Goal: Task Accomplishment & Management: Use online tool/utility

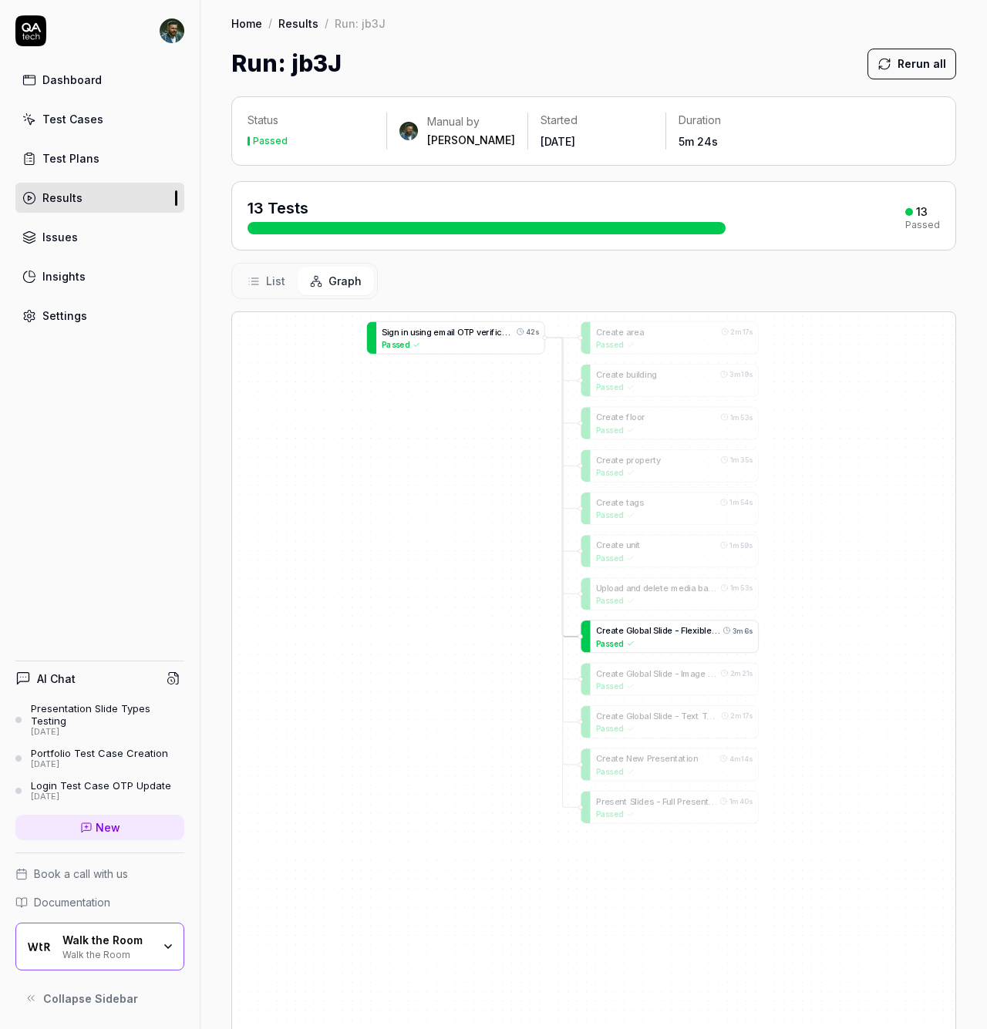
drag, startPoint x: 544, startPoint y: 643, endPoint x: 597, endPoint y: 634, distance: 53.1
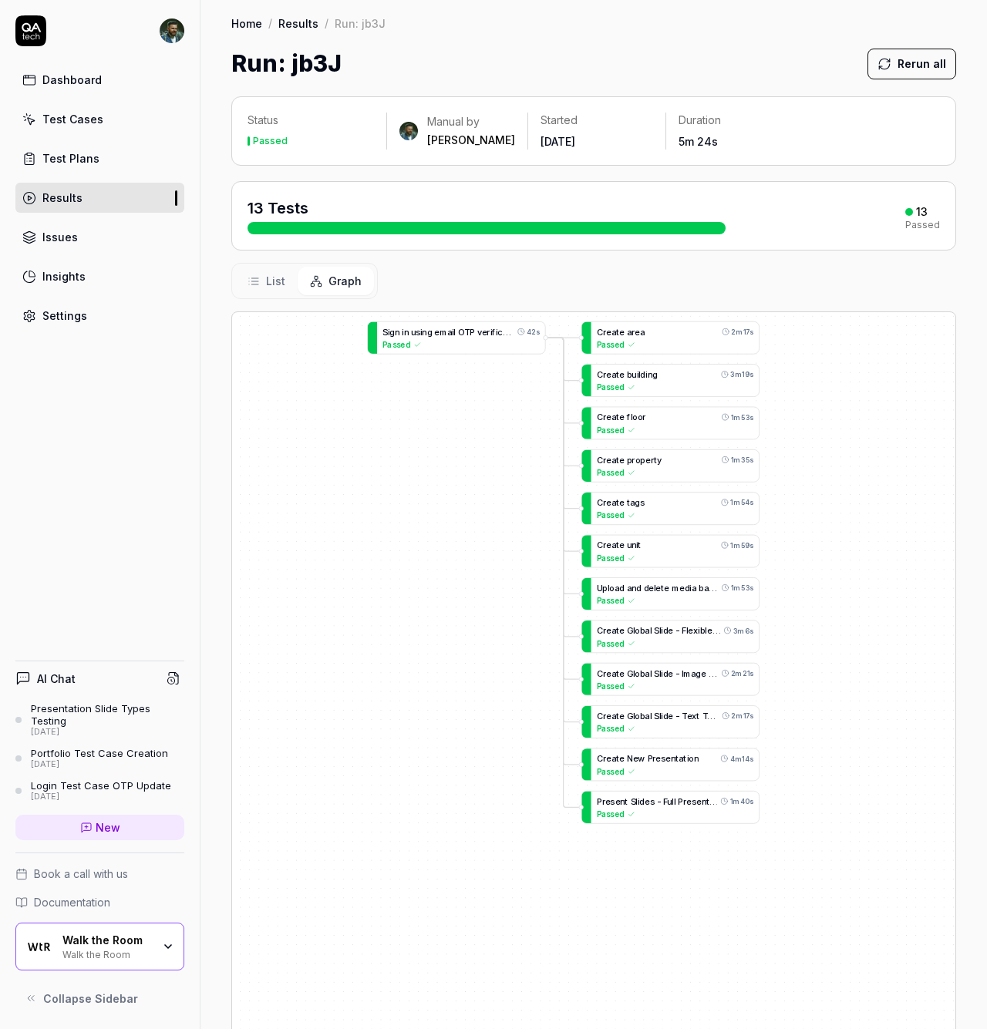
click at [79, 79] on div "Dashboard" at bounding box center [71, 80] width 59 height 16
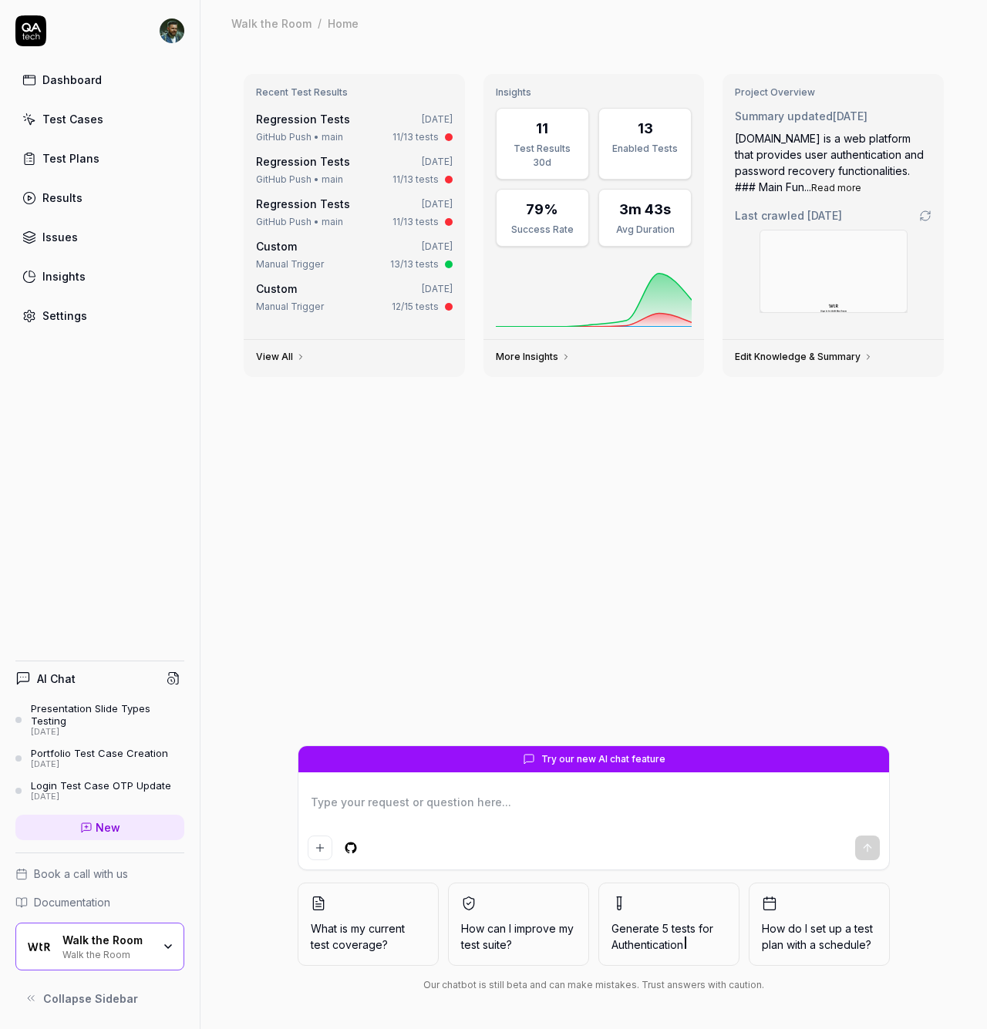
click at [510, 547] on div "Recent Test Results Regression Tests [DATE] GitHub Push • main 11/13 tests Regr…" at bounding box center [593, 404] width 725 height 684
click at [460, 561] on div "Recent Test Results Regression Tests [DATE] GitHub Push • main 11/13 tests Regr…" at bounding box center [593, 404] width 725 height 684
click at [132, 80] on link "Dashboard" at bounding box center [99, 80] width 169 height 30
click at [870, 613] on div "Recent Test Results Regression Tests [DATE] GitHub Push • main 11/13 tests Regr…" at bounding box center [593, 404] width 725 height 684
click at [397, 569] on div "Recent Test Results Regression Tests [DATE] GitHub Push • main 11/13 tests Regr…" at bounding box center [593, 404] width 725 height 684
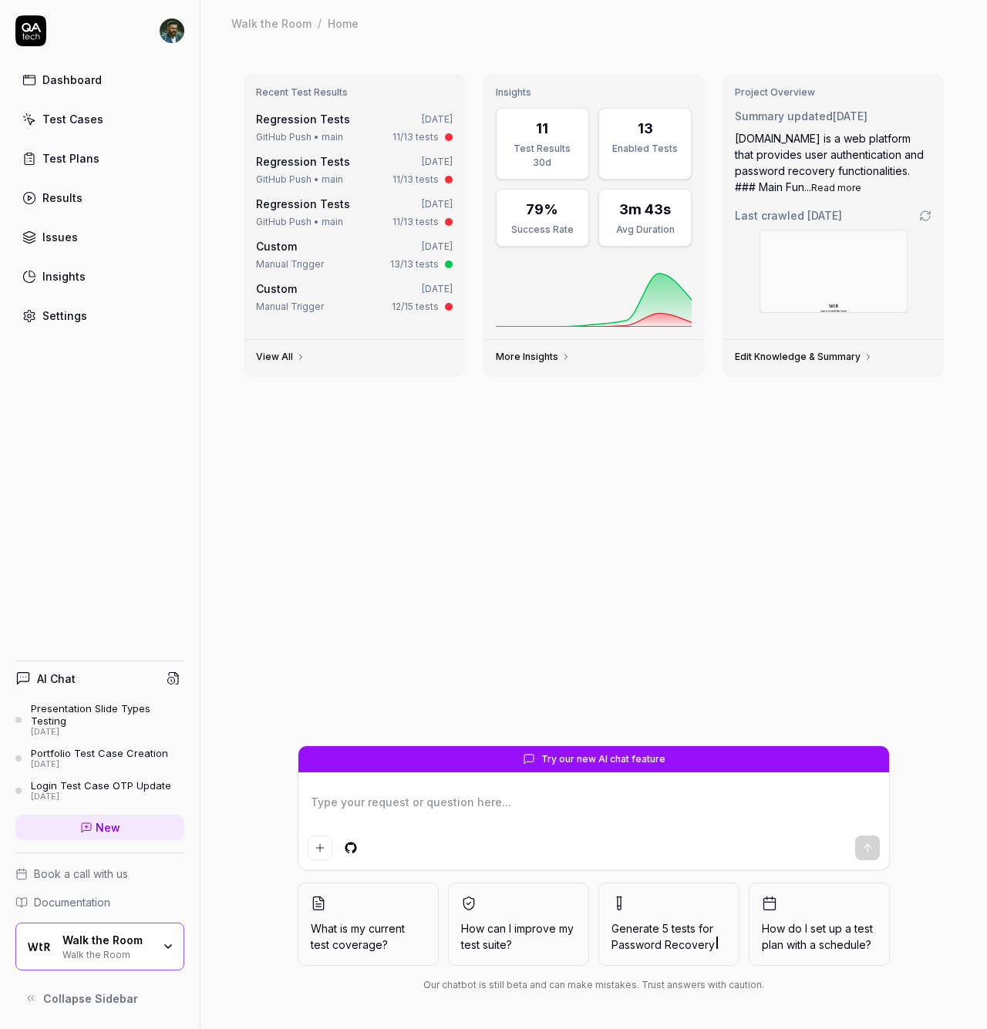
click at [88, 118] on div "Test Cases" at bounding box center [72, 119] width 61 height 16
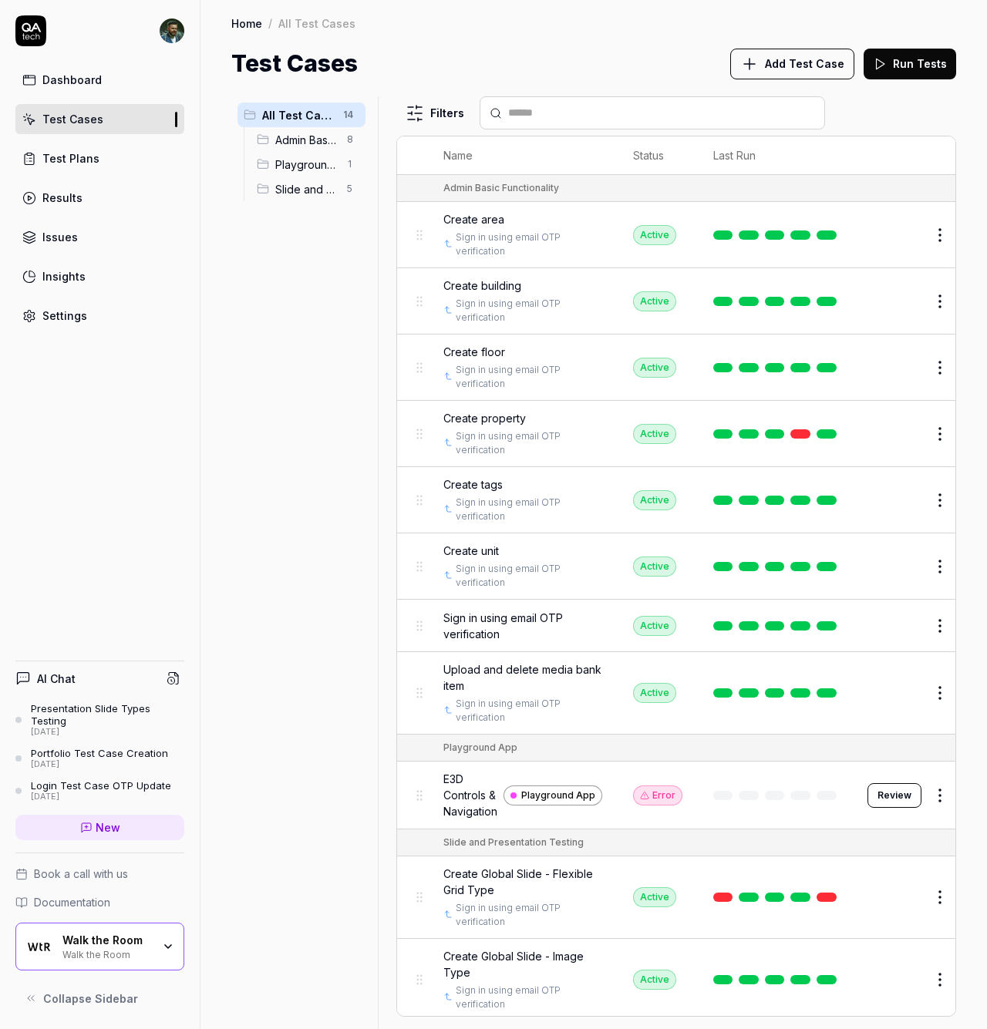
scroll to position [240, 0]
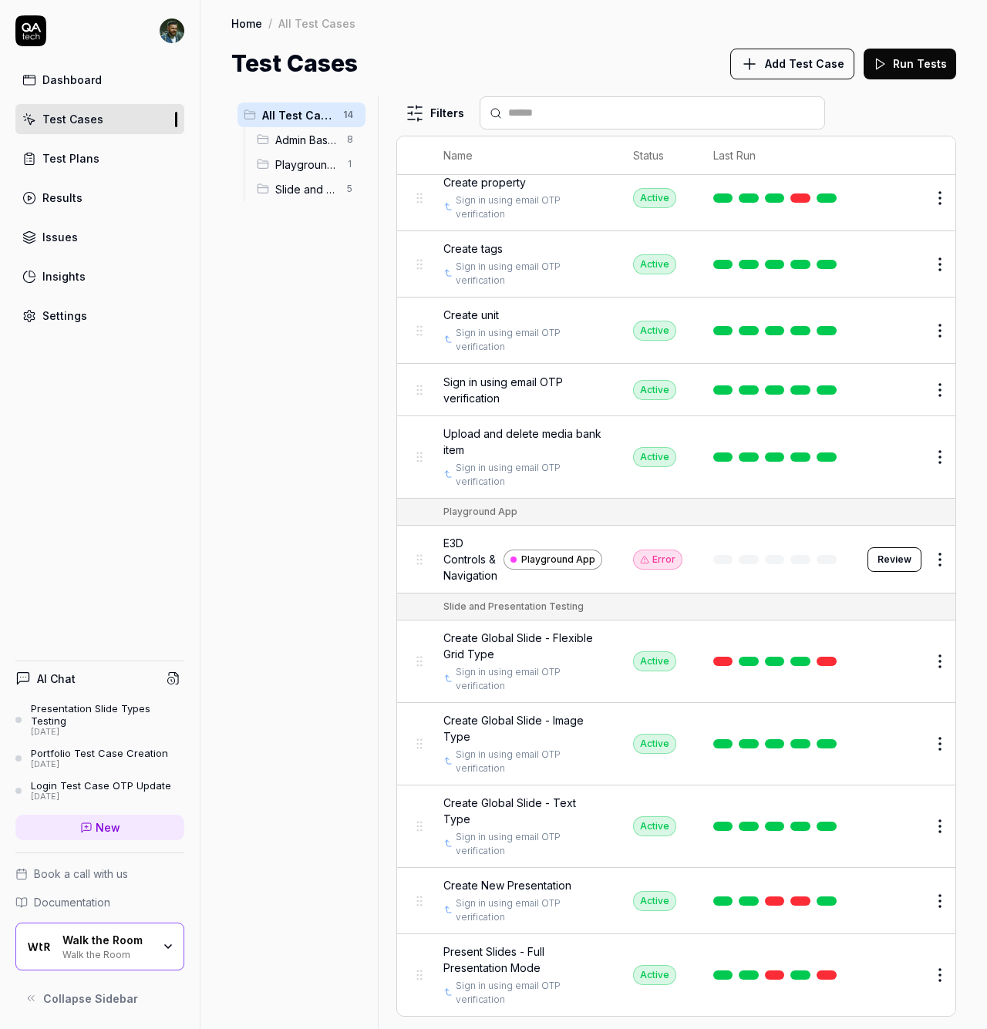
click at [506, 177] on span "Create property" at bounding box center [484, 182] width 82 height 16
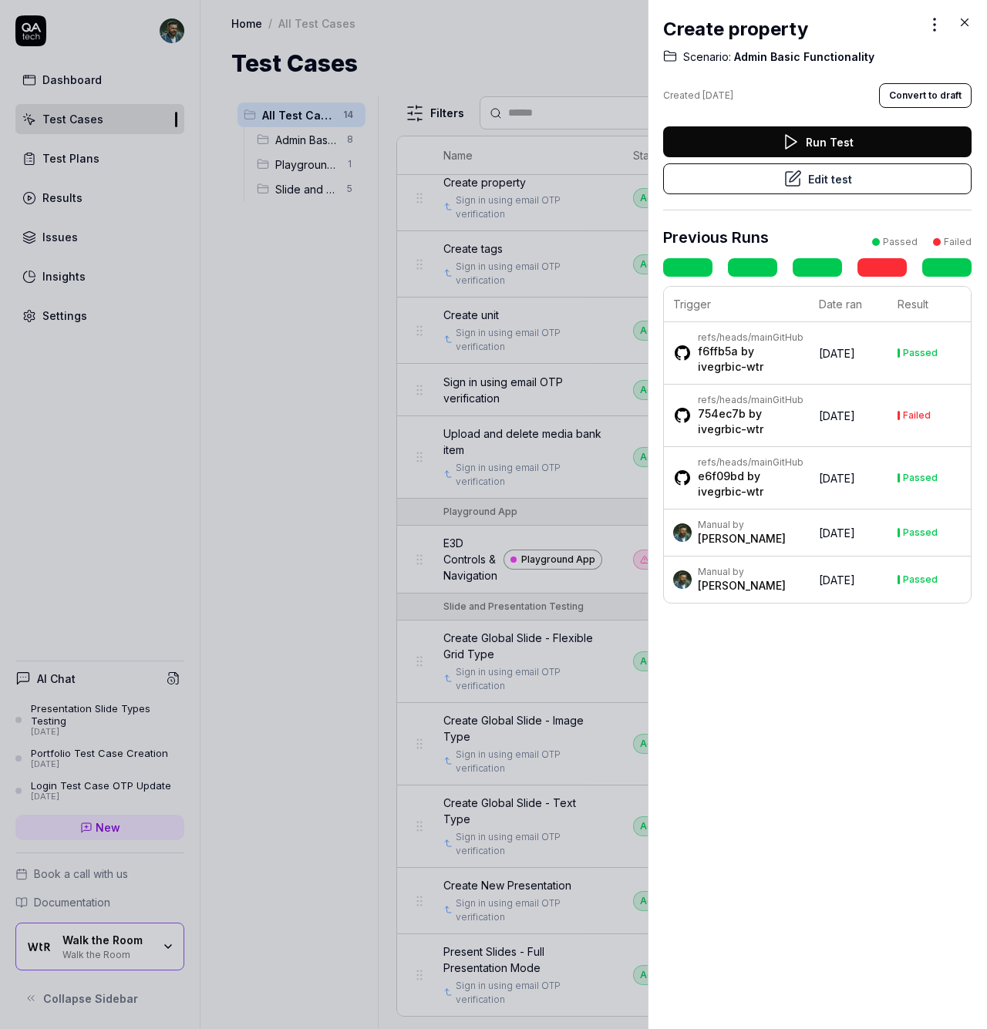
click at [783, 177] on icon at bounding box center [792, 179] width 19 height 19
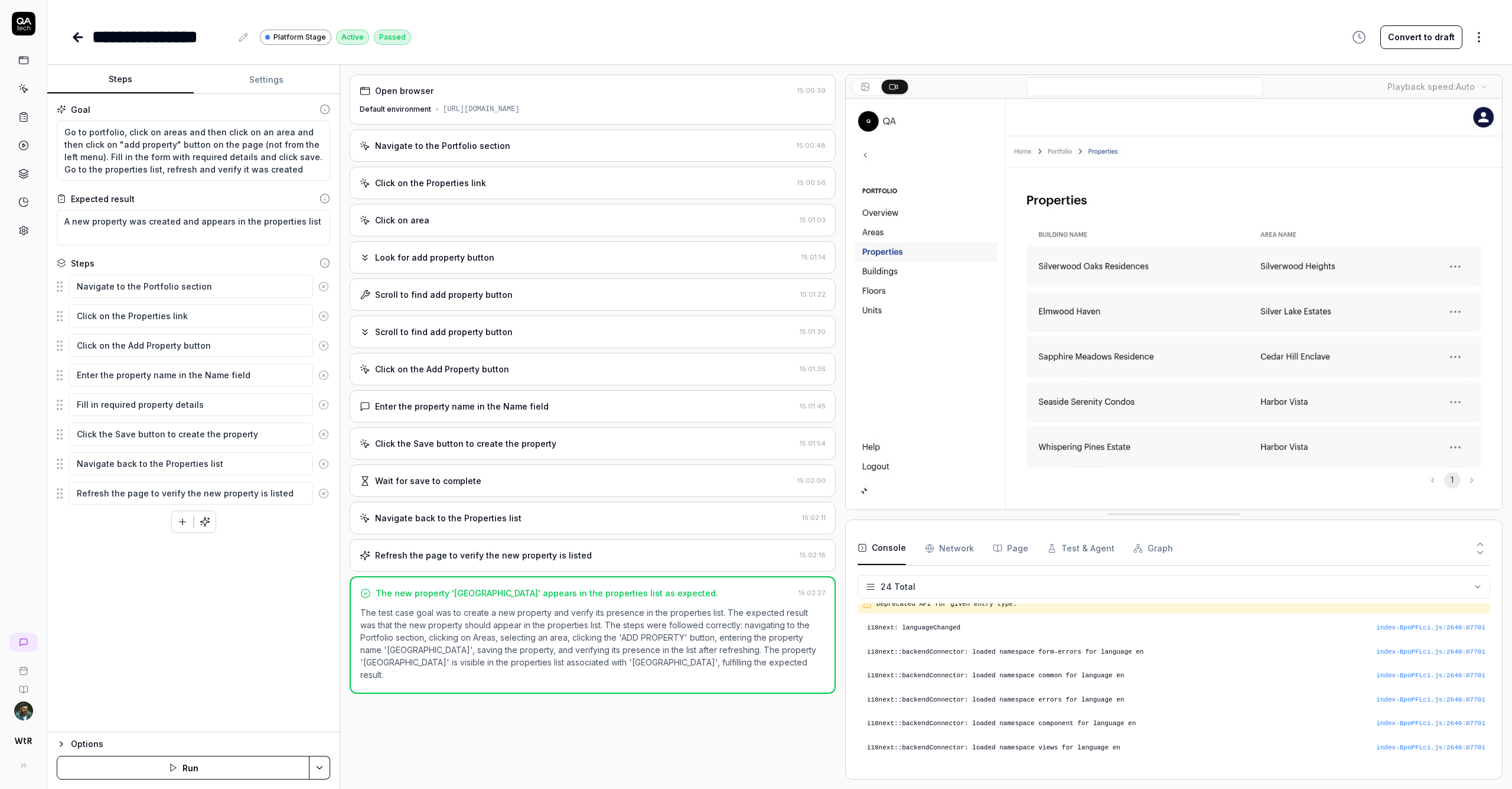
click at [443, 210] on div "Click on area 15:01:03" at bounding box center [592, 220] width 486 height 32
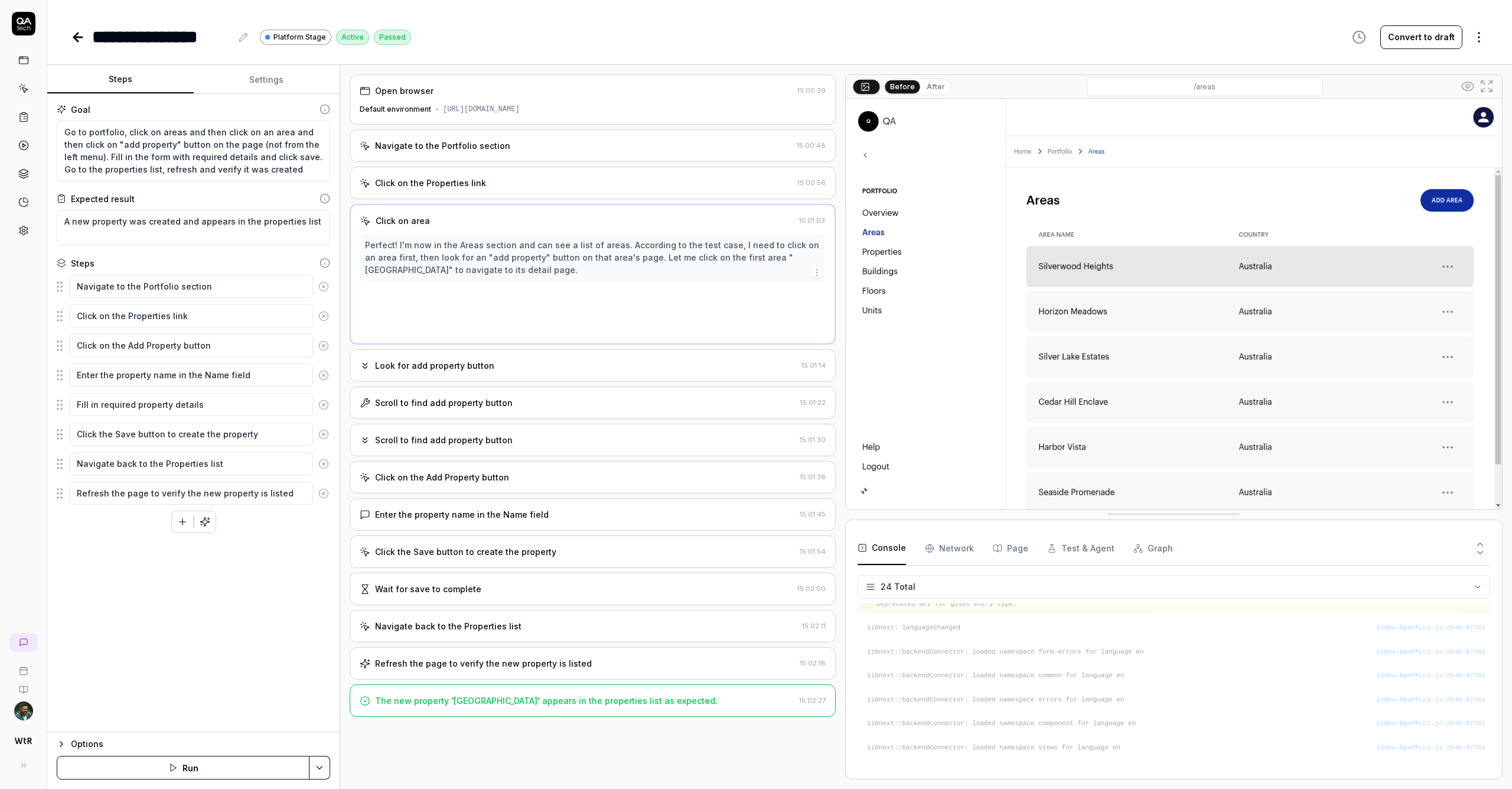
scroll to position [426, 0]
click at [434, 156] on div "Navigate to the Portfolio section 15:00:48" at bounding box center [592, 146] width 486 height 32
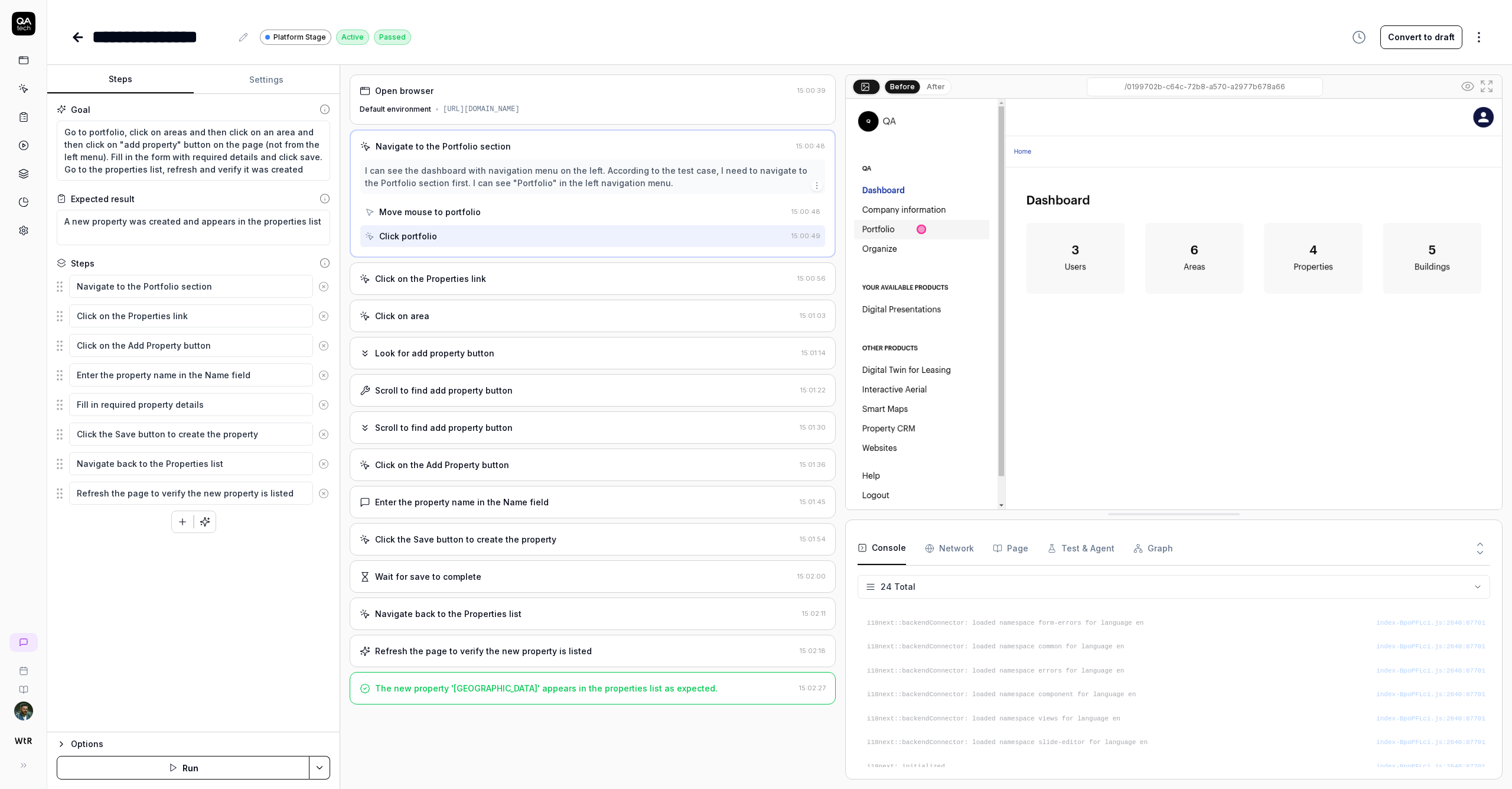
click at [263, 84] on button "Settings" at bounding box center [267, 80] width 146 height 28
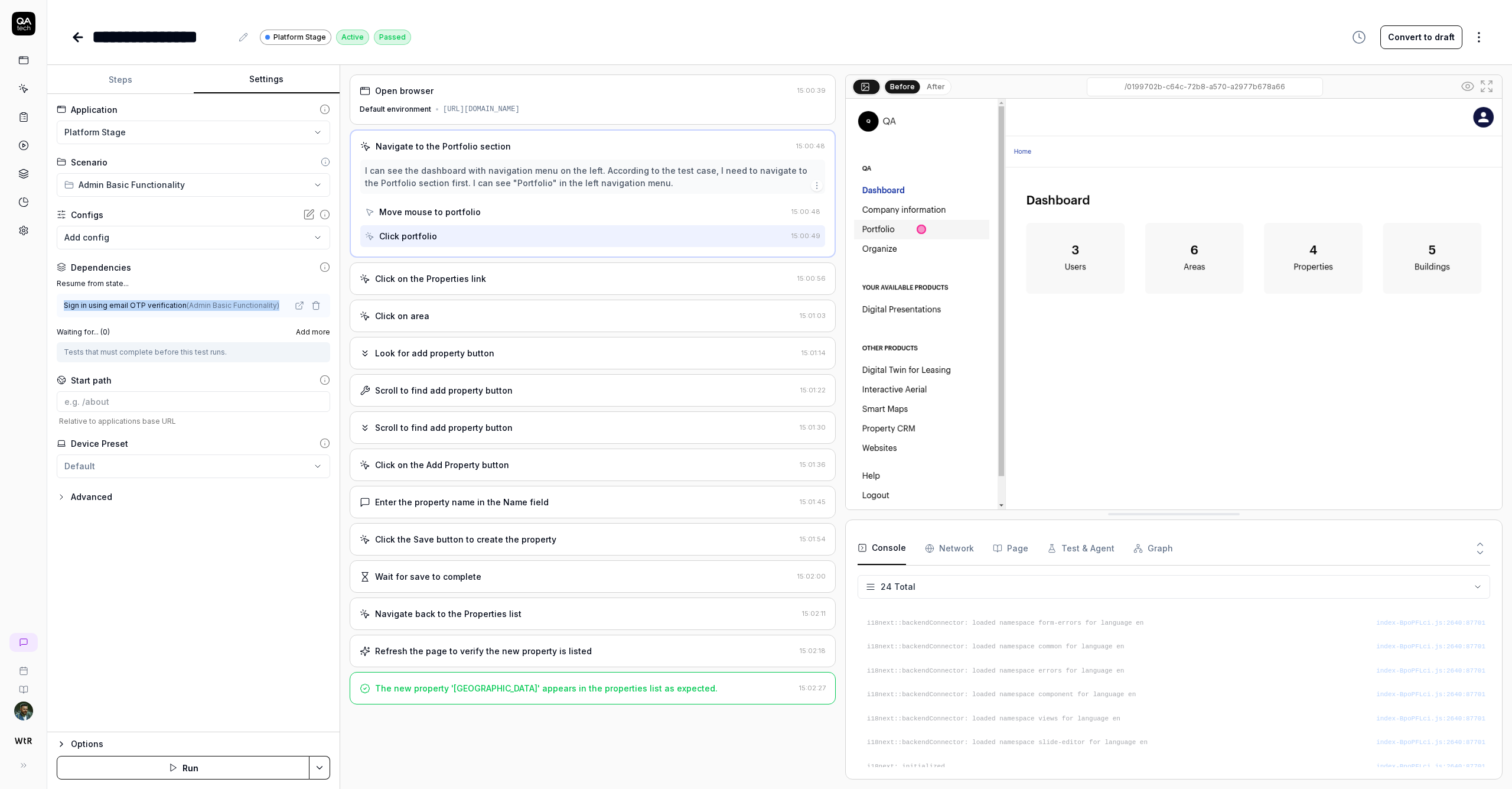
drag, startPoint x: 63, startPoint y: 304, endPoint x: 282, endPoint y: 304, distance: 219.0
click at [282, 304] on div "Sign in using email OTP verification ( Admin Basic Functionality )" at bounding box center [193, 305] width 274 height 24
click at [23, 235] on icon at bounding box center [23, 231] width 8 height 9
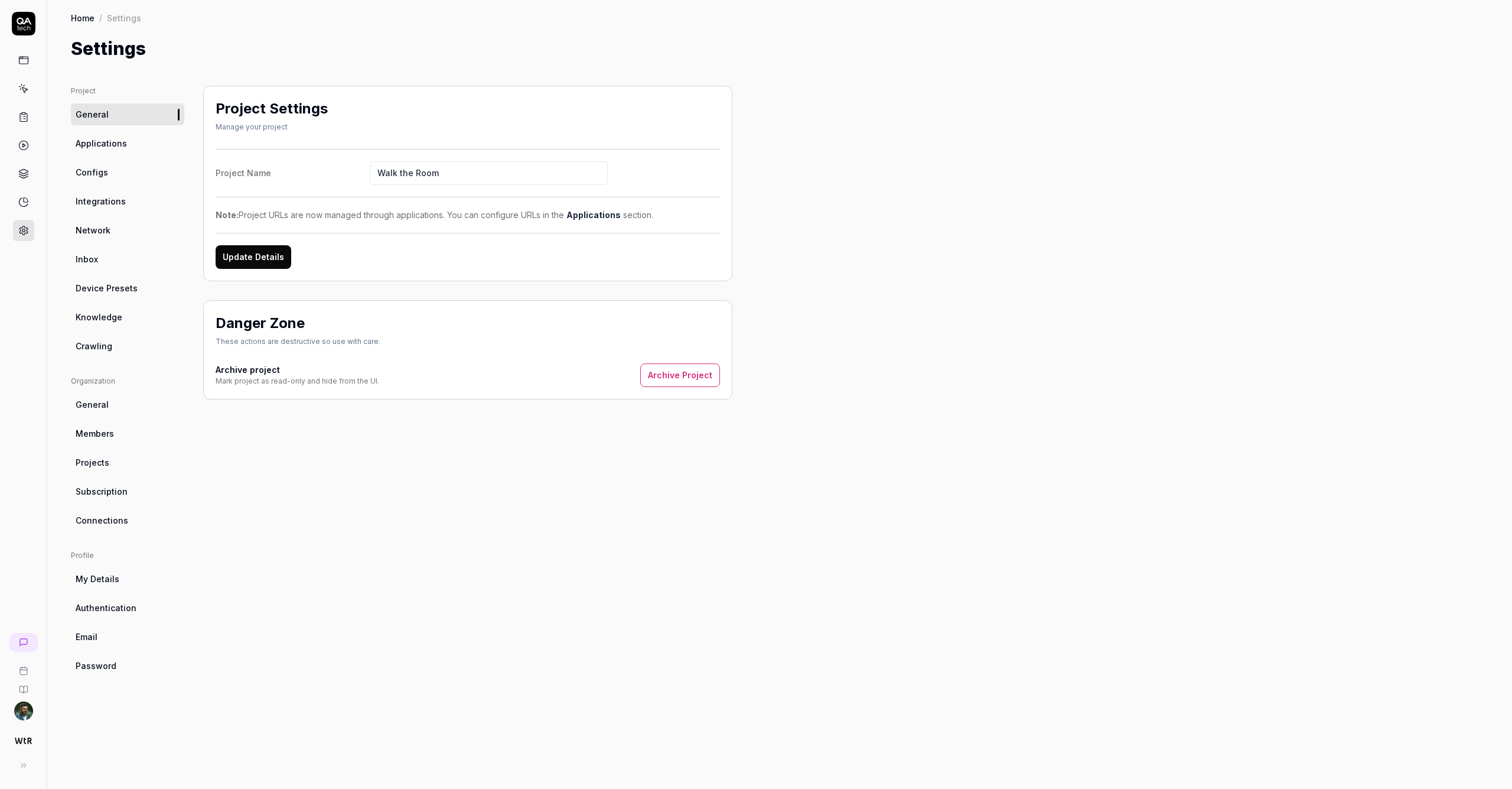
click at [126, 254] on link "Inbox" at bounding box center [128, 259] width 113 height 22
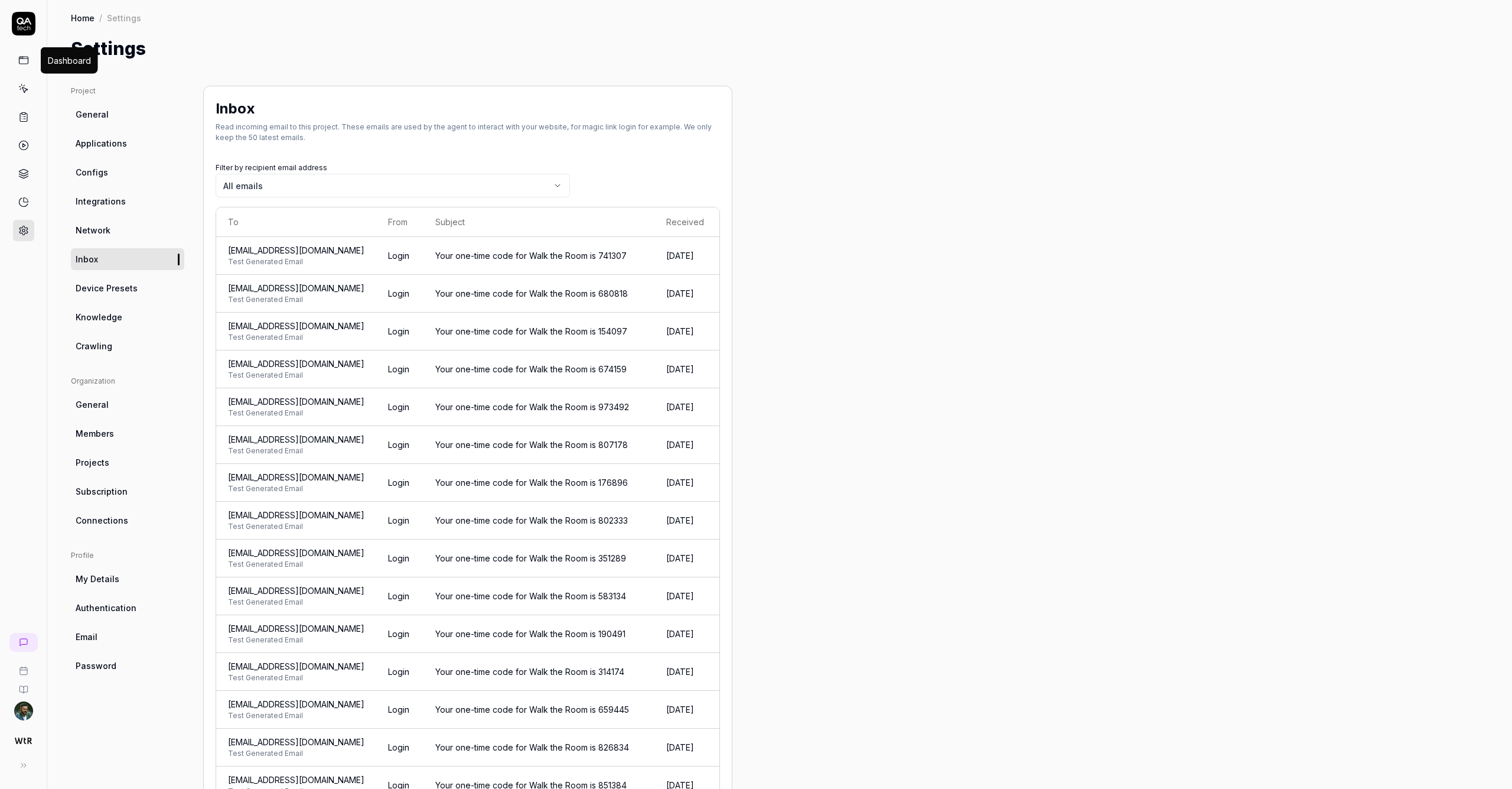
click at [25, 61] on icon at bounding box center [24, 61] width 11 height 11
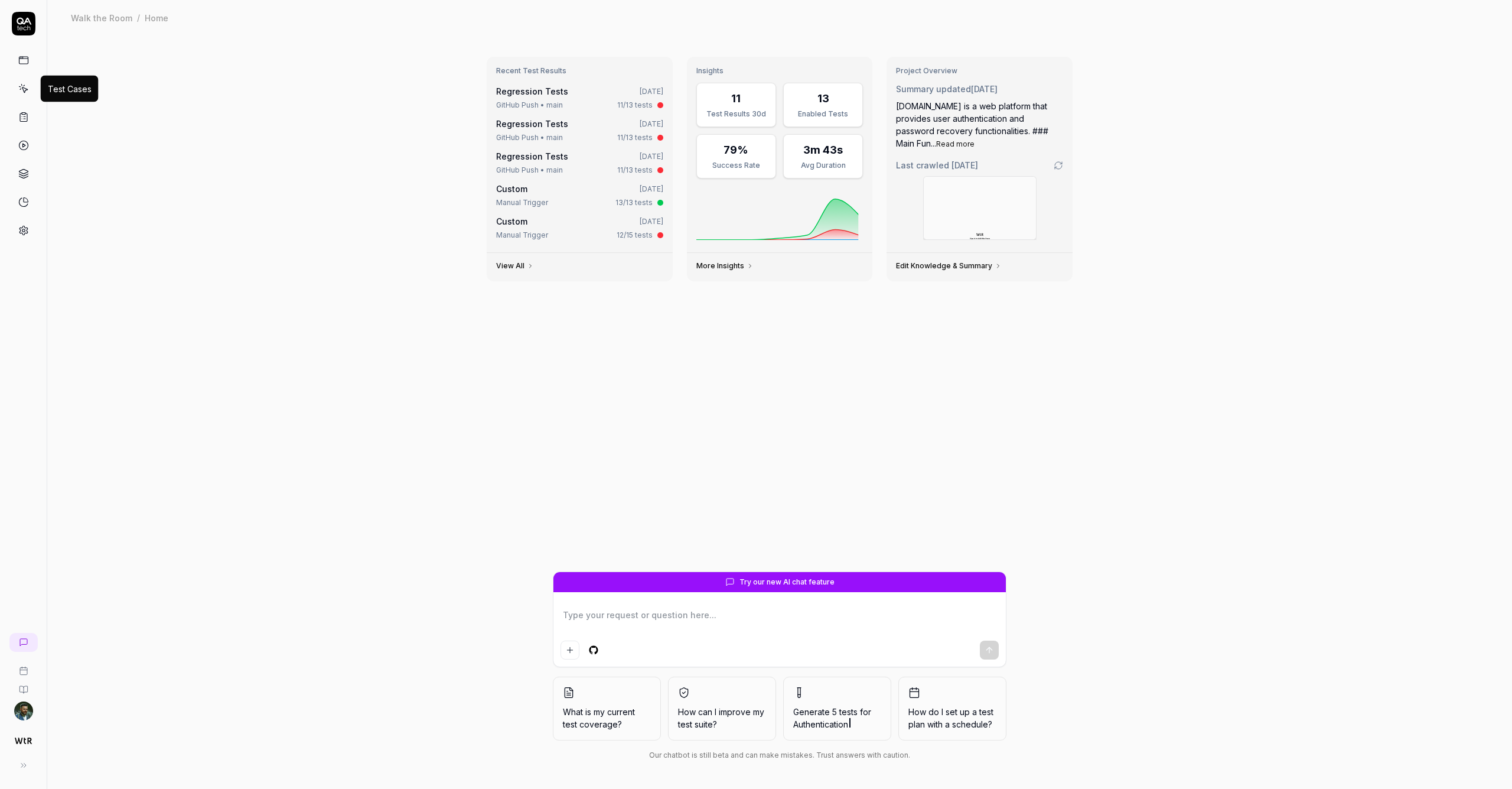
click at [31, 90] on link at bounding box center [24, 89] width 21 height 21
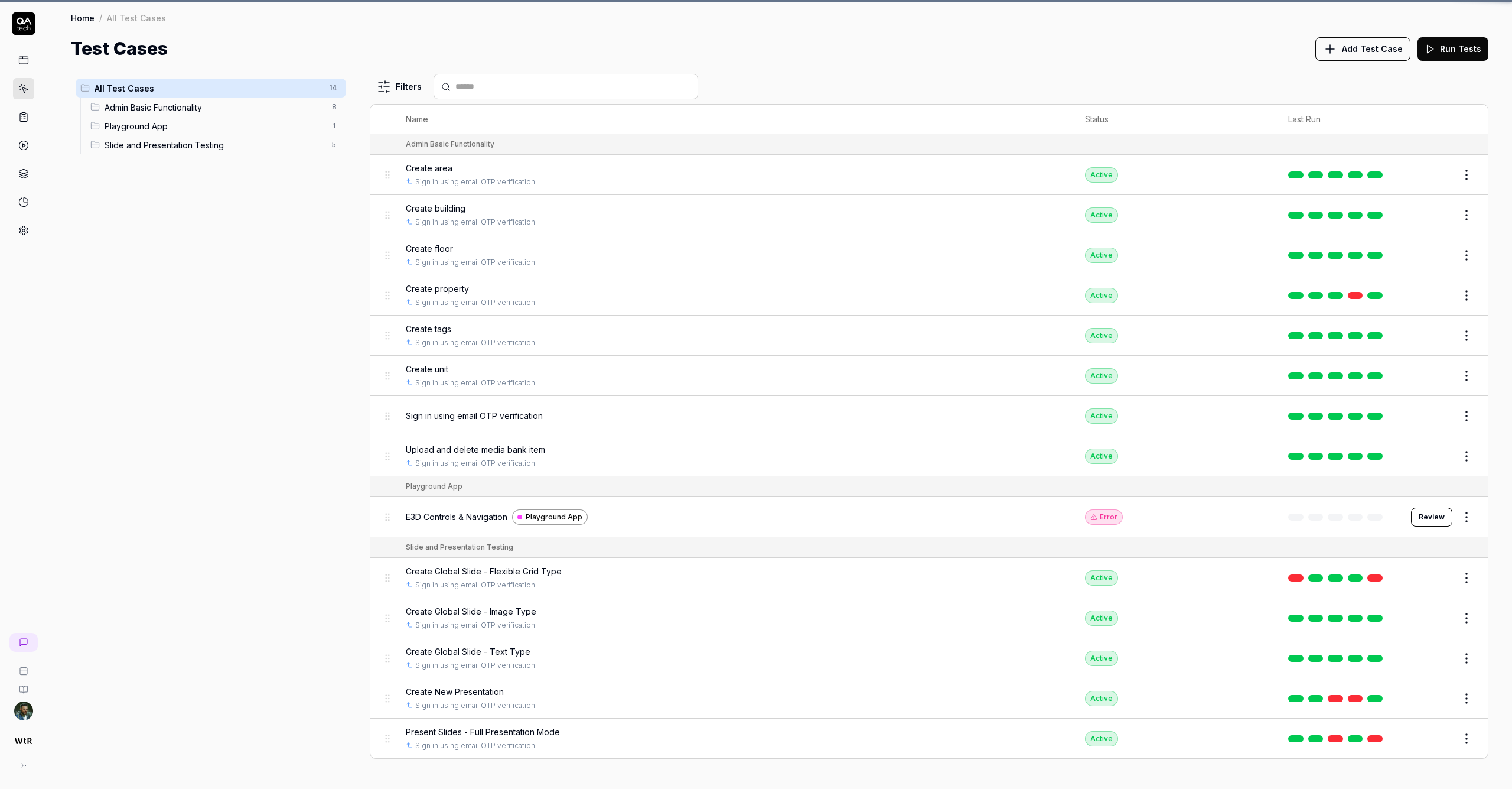
click at [19, 87] on icon at bounding box center [24, 89] width 11 height 11
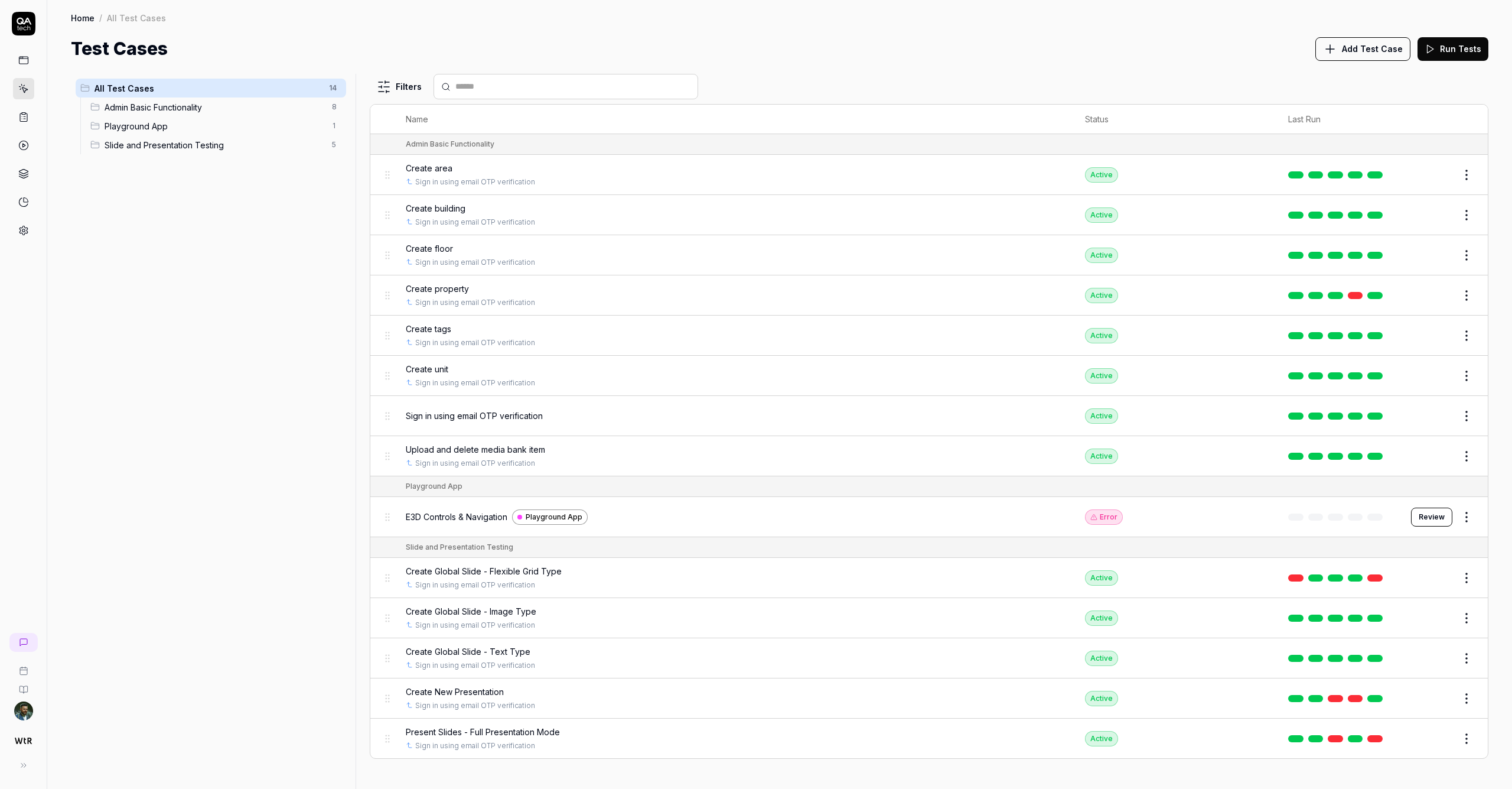
click at [452, 171] on span "Create area" at bounding box center [429, 168] width 47 height 12
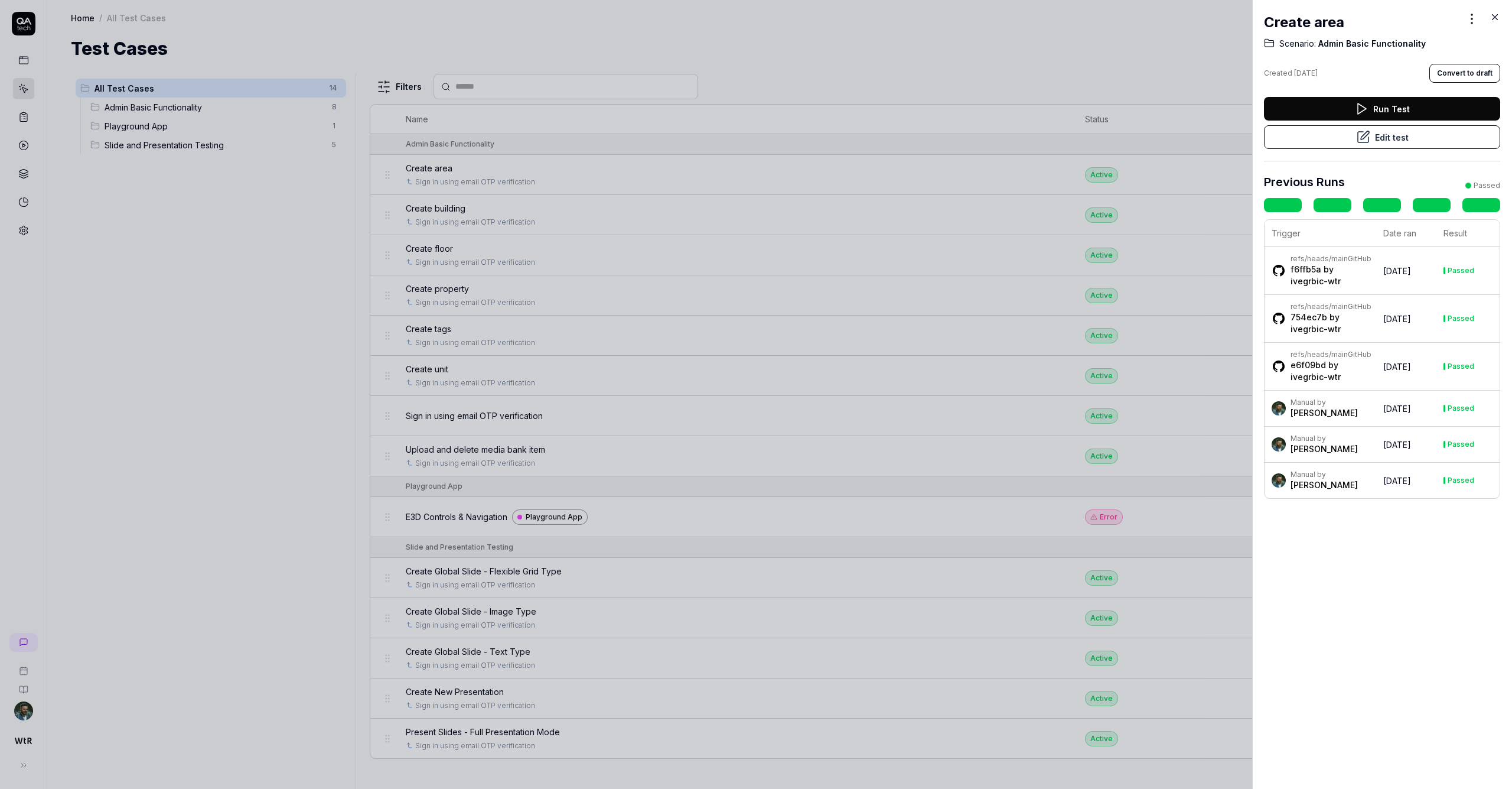
click at [756, 149] on div "Run Test Edit test" at bounding box center [1382, 129] width 236 height 64
click at [756, 140] on button "Edit test" at bounding box center [1382, 136] width 236 height 24
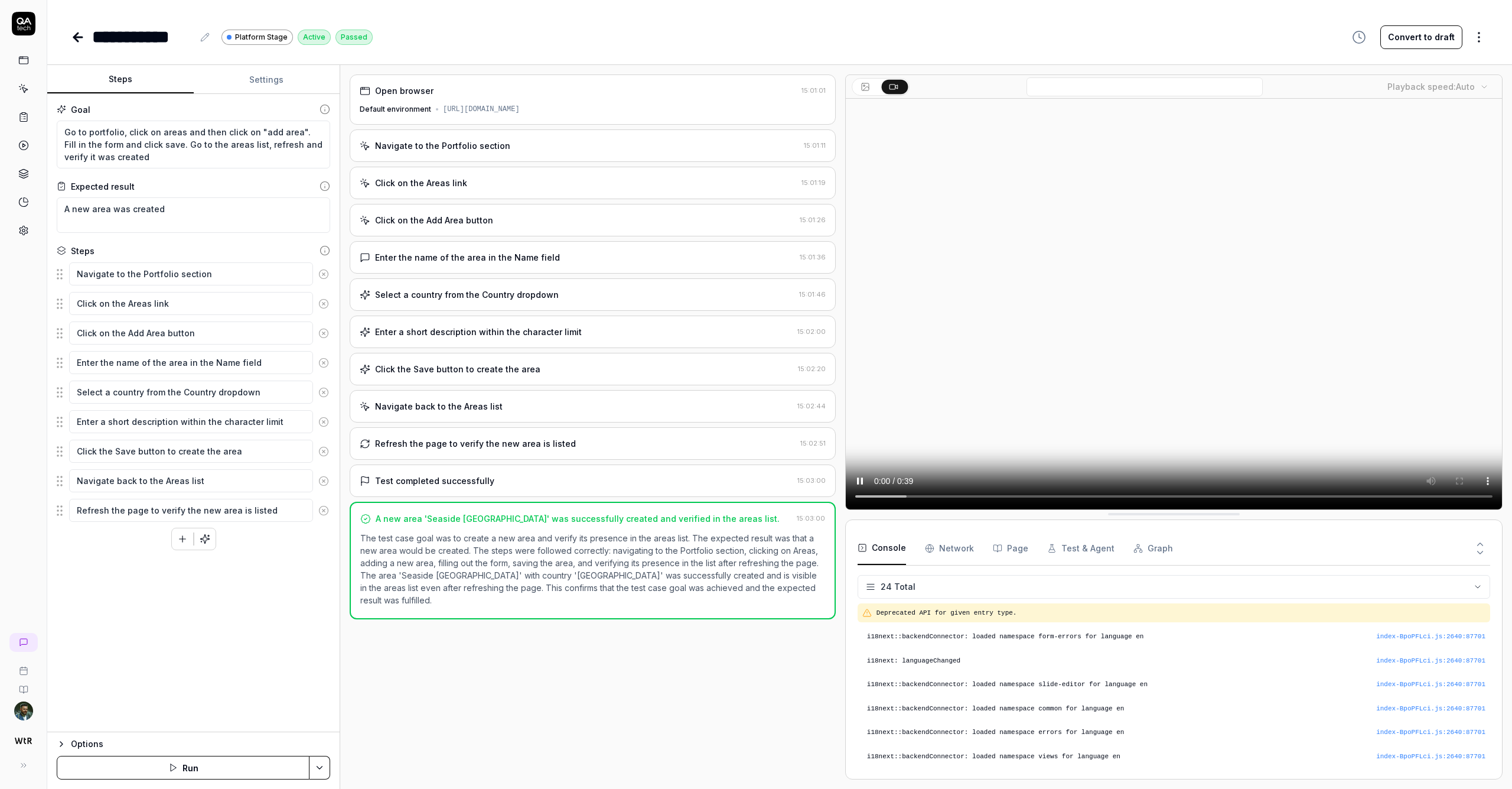
scroll to position [426, 0]
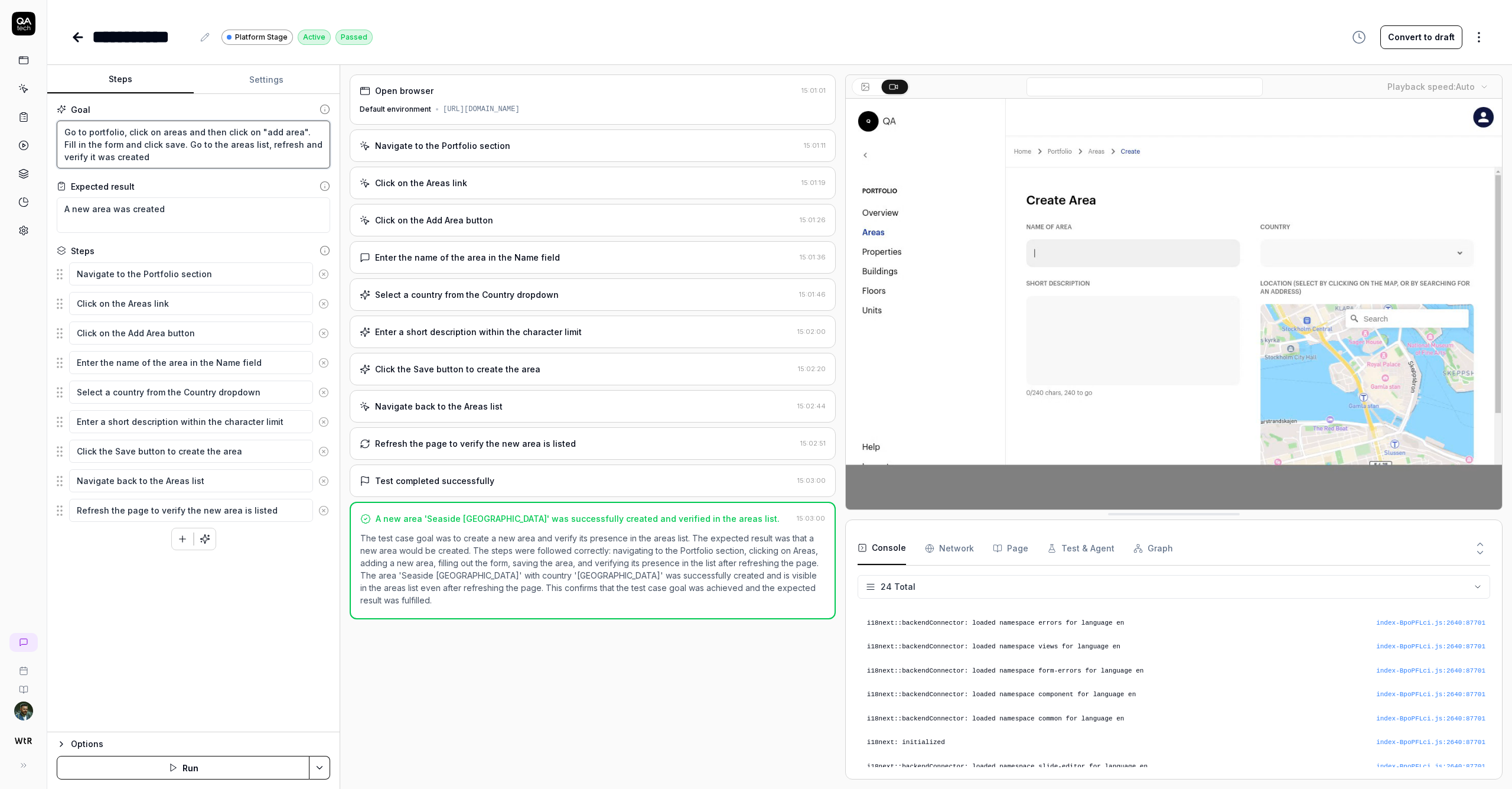
drag, startPoint x: 189, startPoint y: 163, endPoint x: 244, endPoint y: 173, distance: 55.9
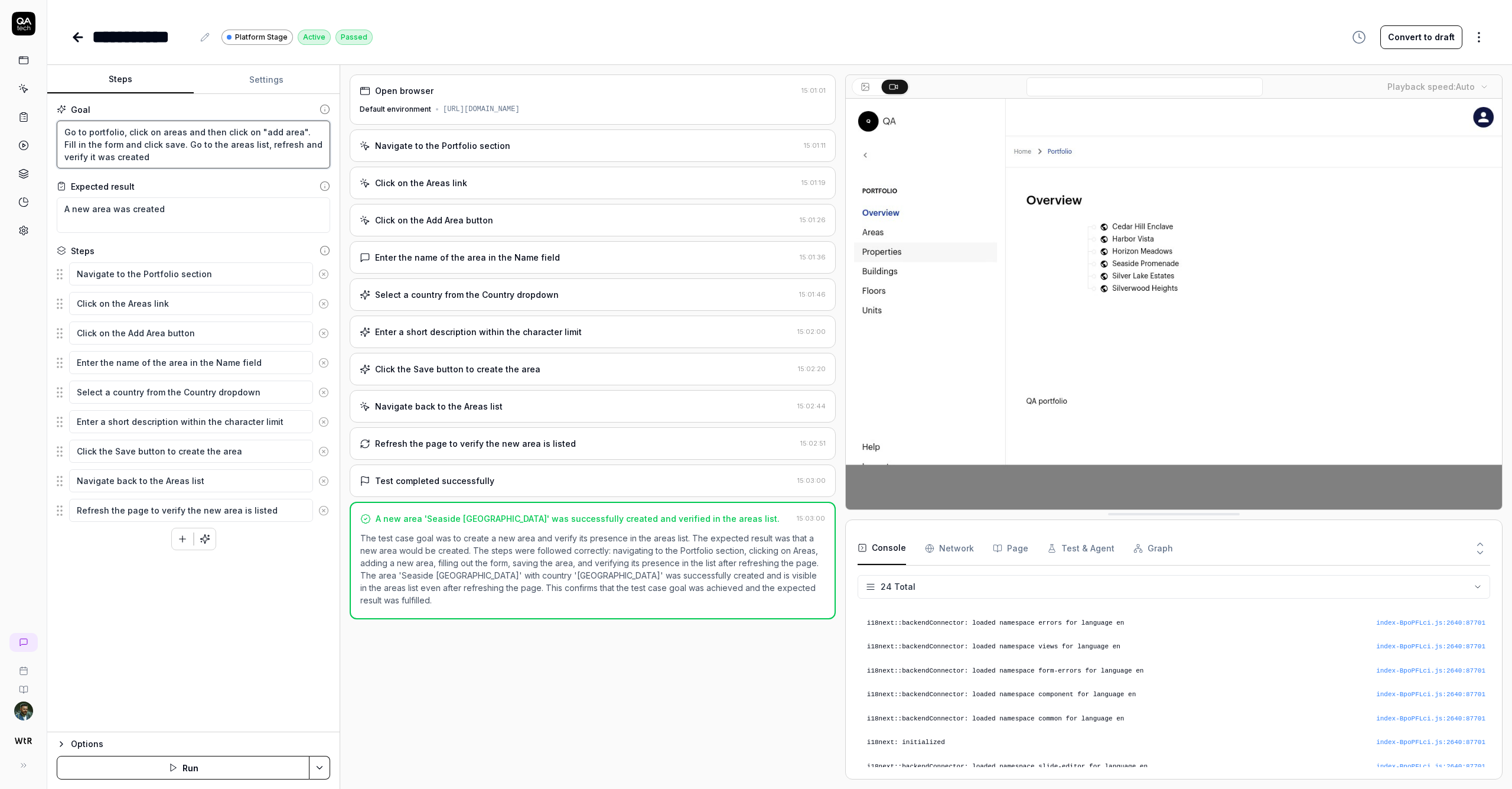
click at [244, 173] on div "Goal Go to portfolio, click on areas and then click on "add area". Fill in the …" at bounding box center [194, 413] width 293 height 639
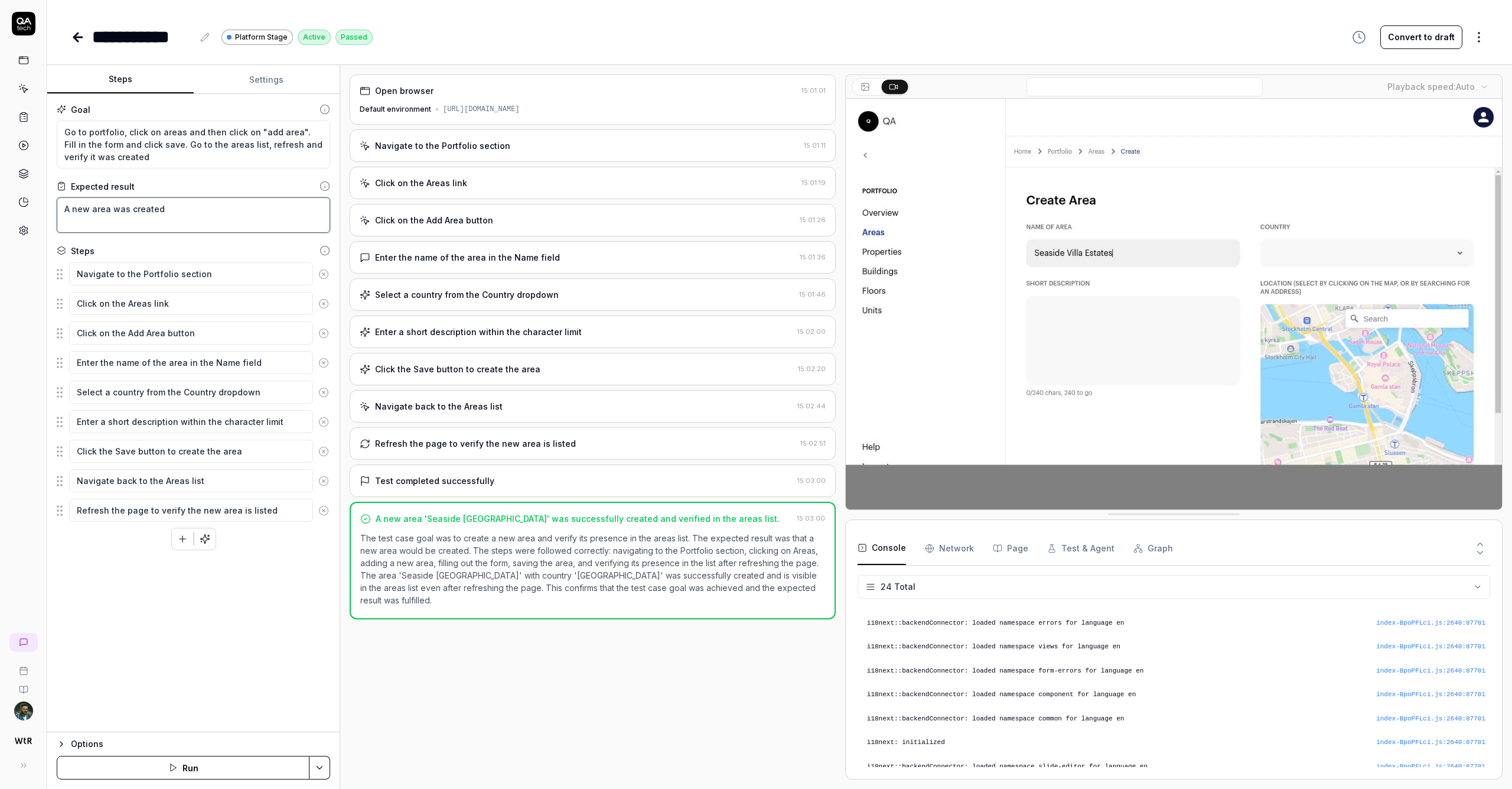
drag, startPoint x: 215, startPoint y: 213, endPoint x: 13, endPoint y: 192, distance: 203.1
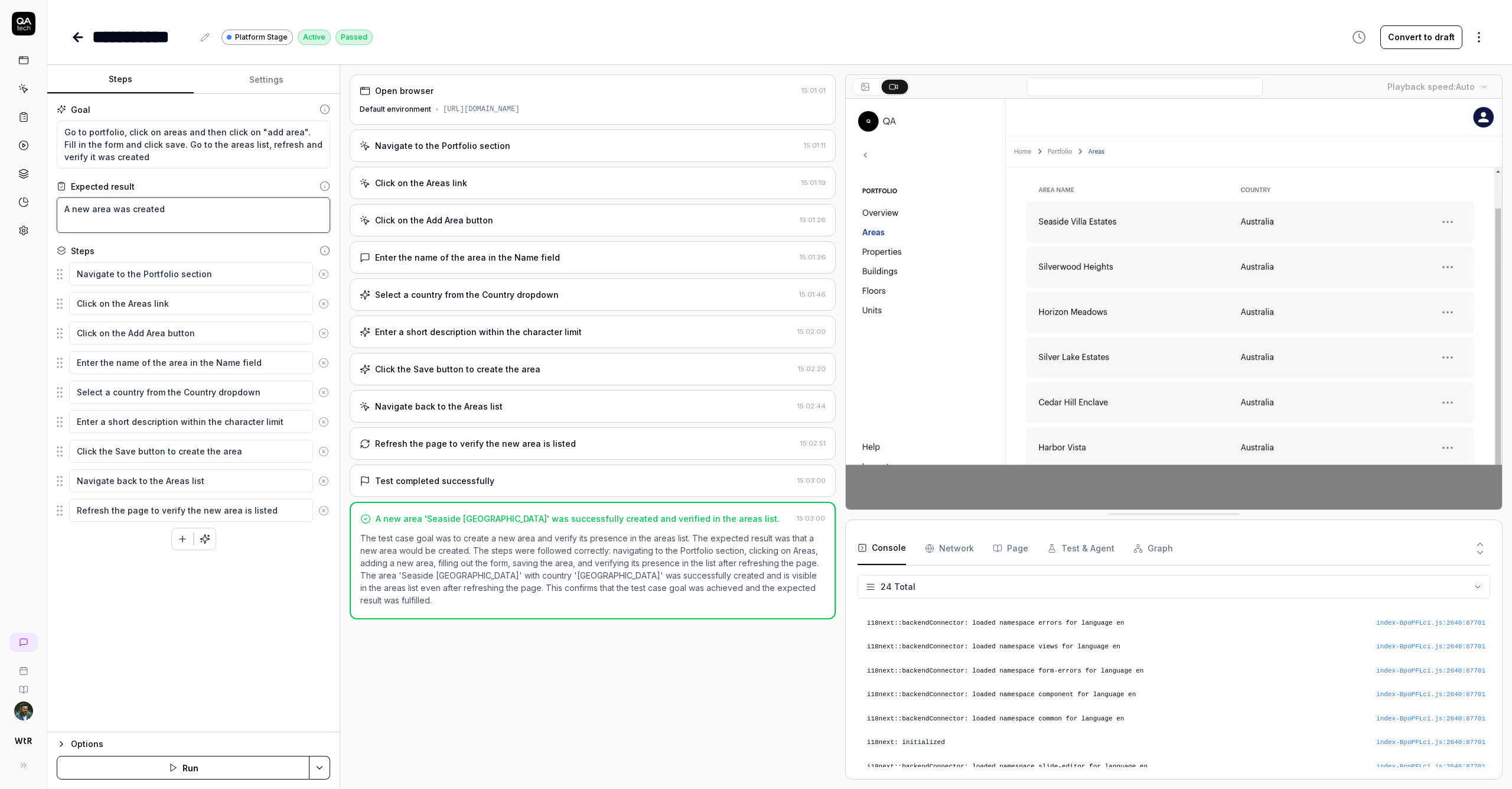
click at [13, 192] on div "**********" at bounding box center [756, 394] width 1512 height 789
click at [468, 138] on div "Navigate to the Portfolio section 15:01:11" at bounding box center [592, 146] width 486 height 32
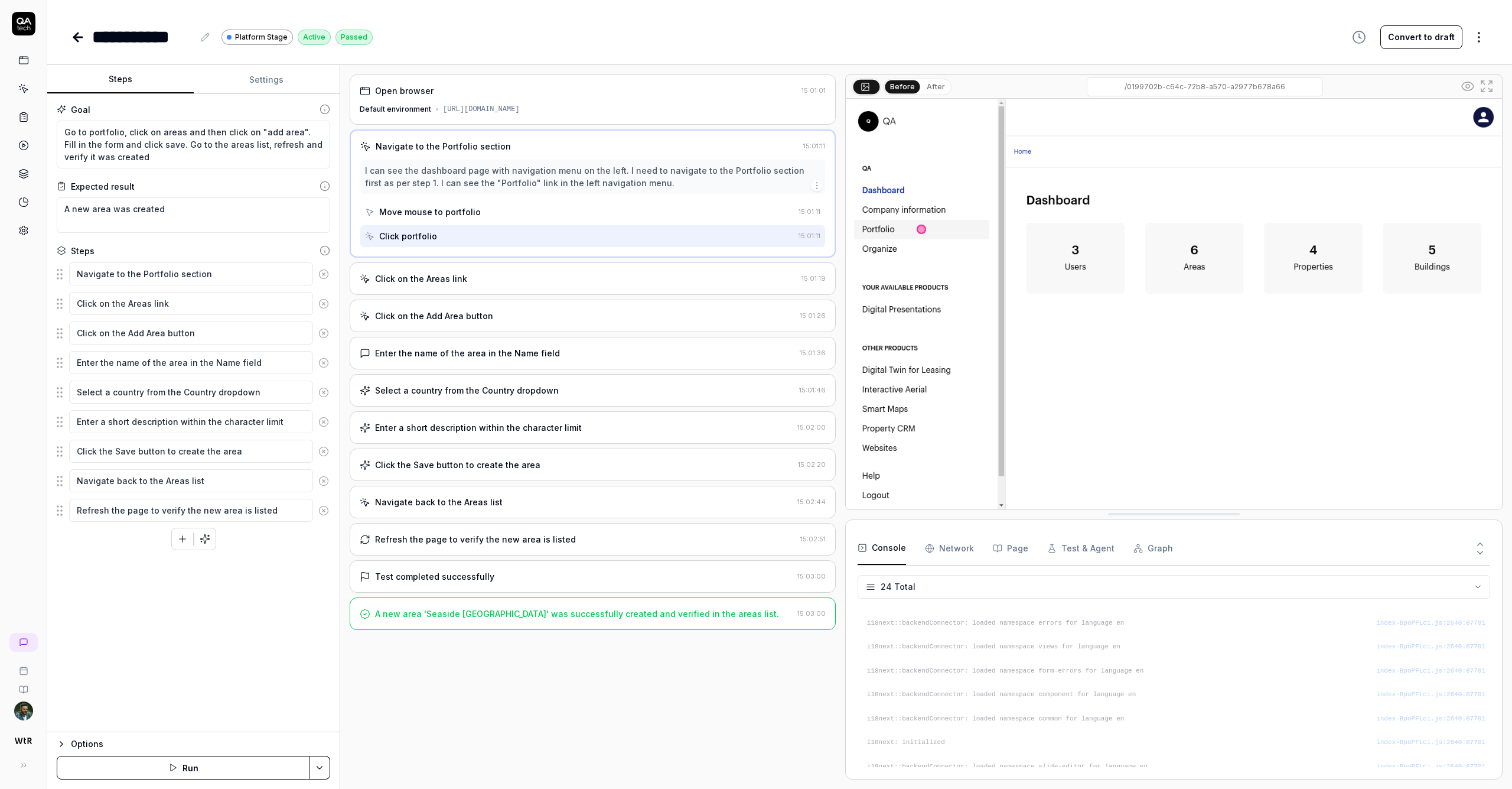
click at [756, 552] on Requests "Network" at bounding box center [950, 548] width 49 height 33
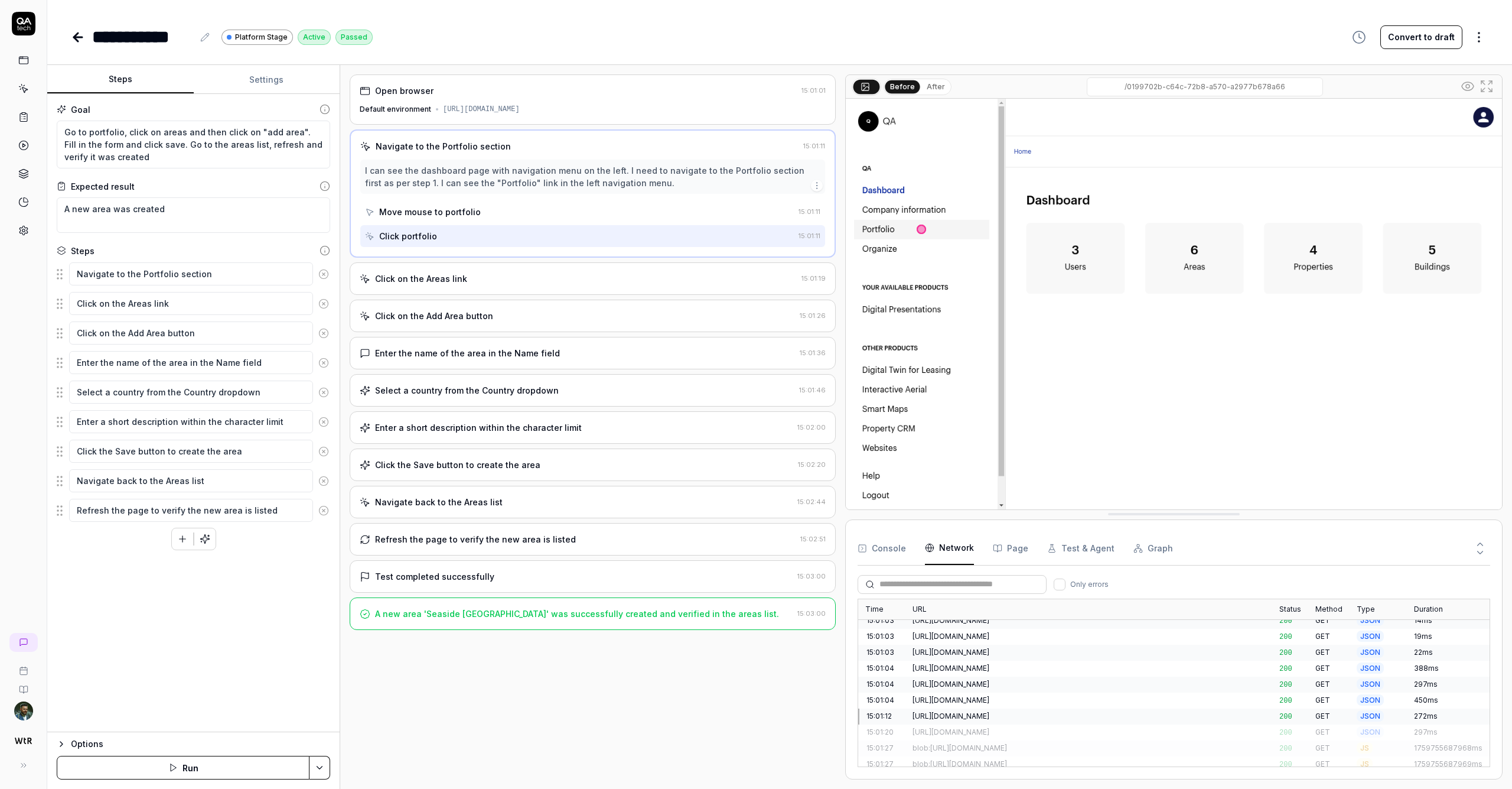
scroll to position [0, 0]
click at [756, 552] on button "Console" at bounding box center [881, 548] width 48 height 33
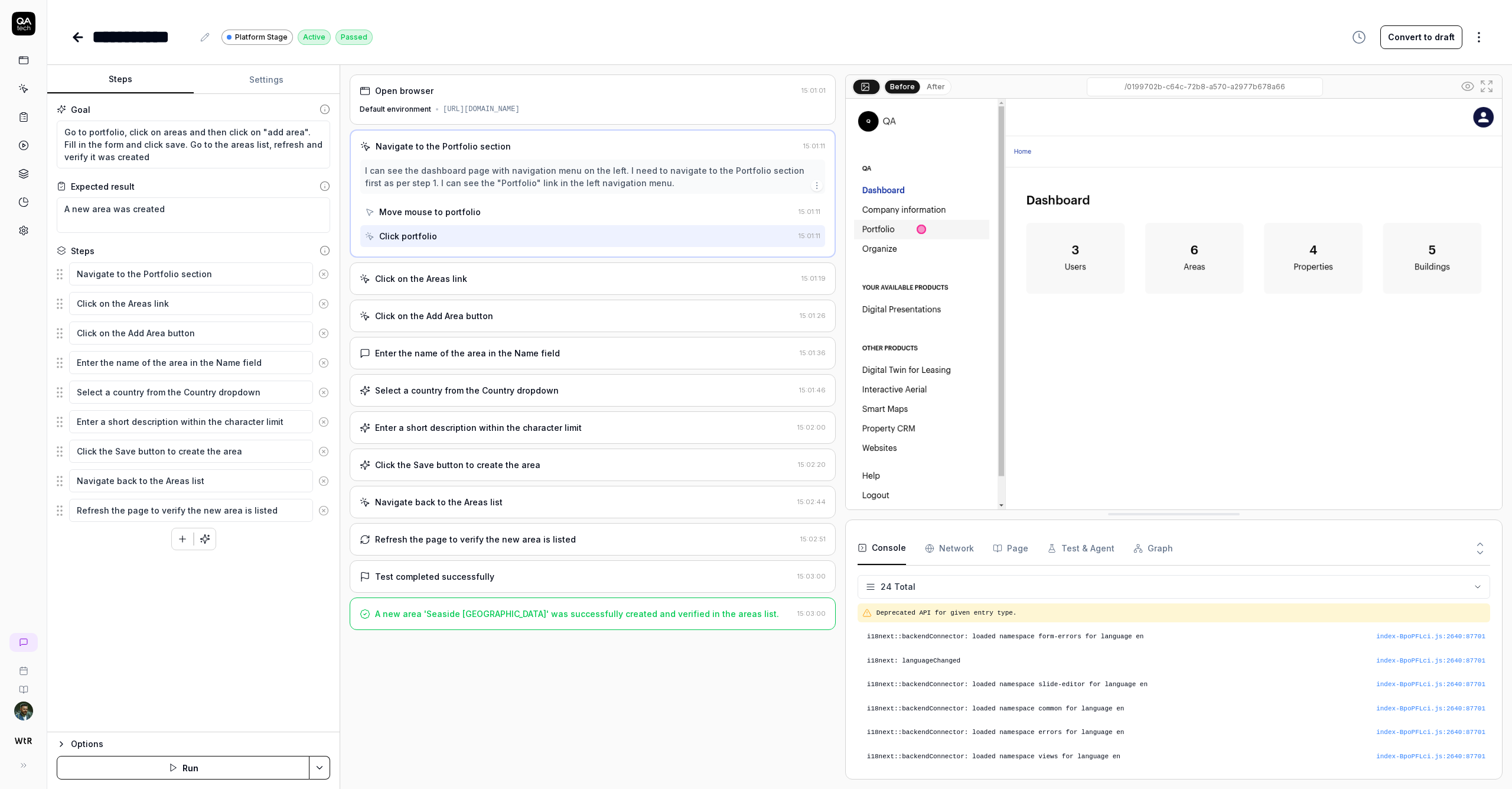
scroll to position [426, 0]
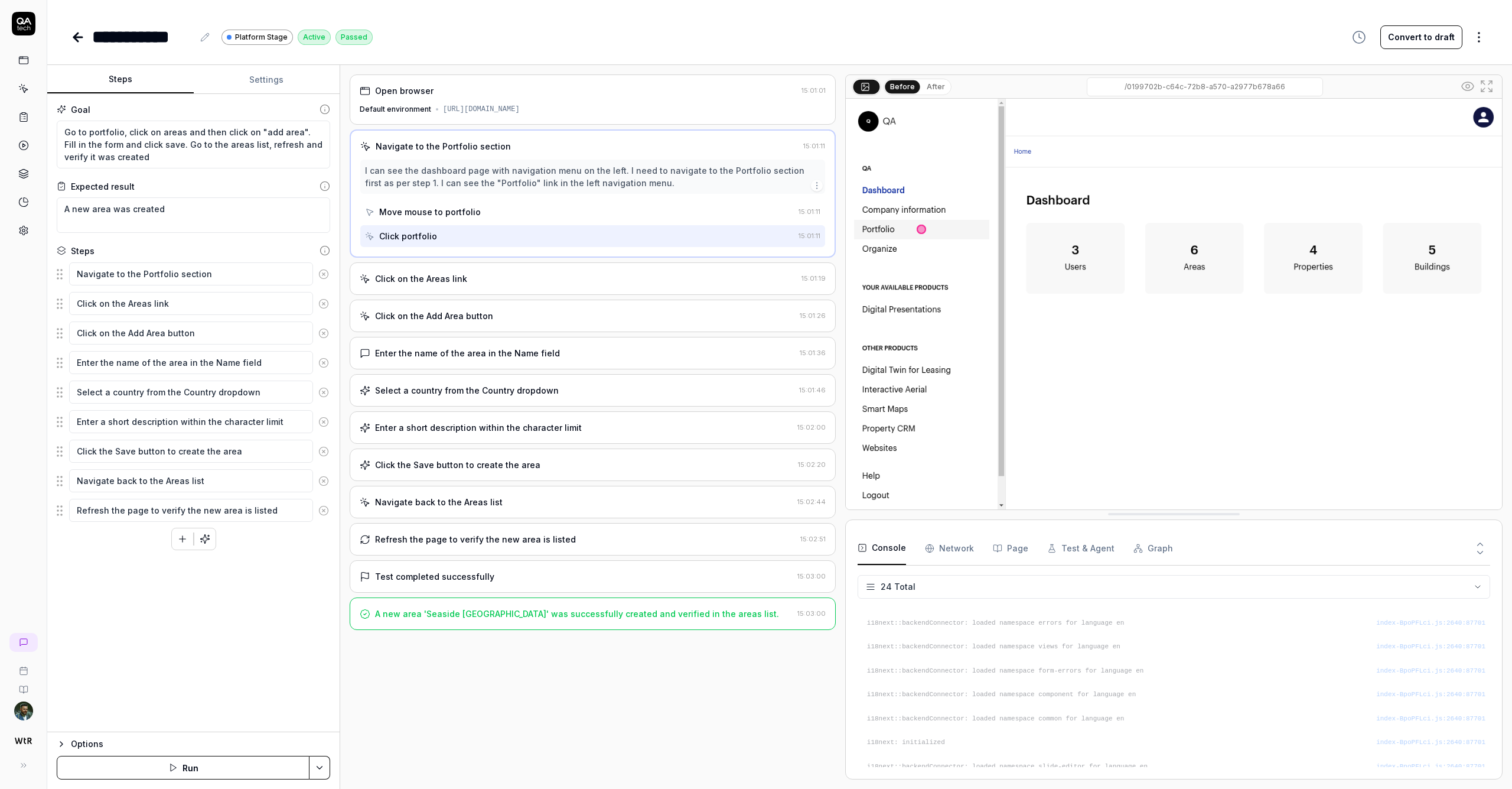
click at [462, 282] on div "Click on the Areas link" at bounding box center [421, 278] width 92 height 12
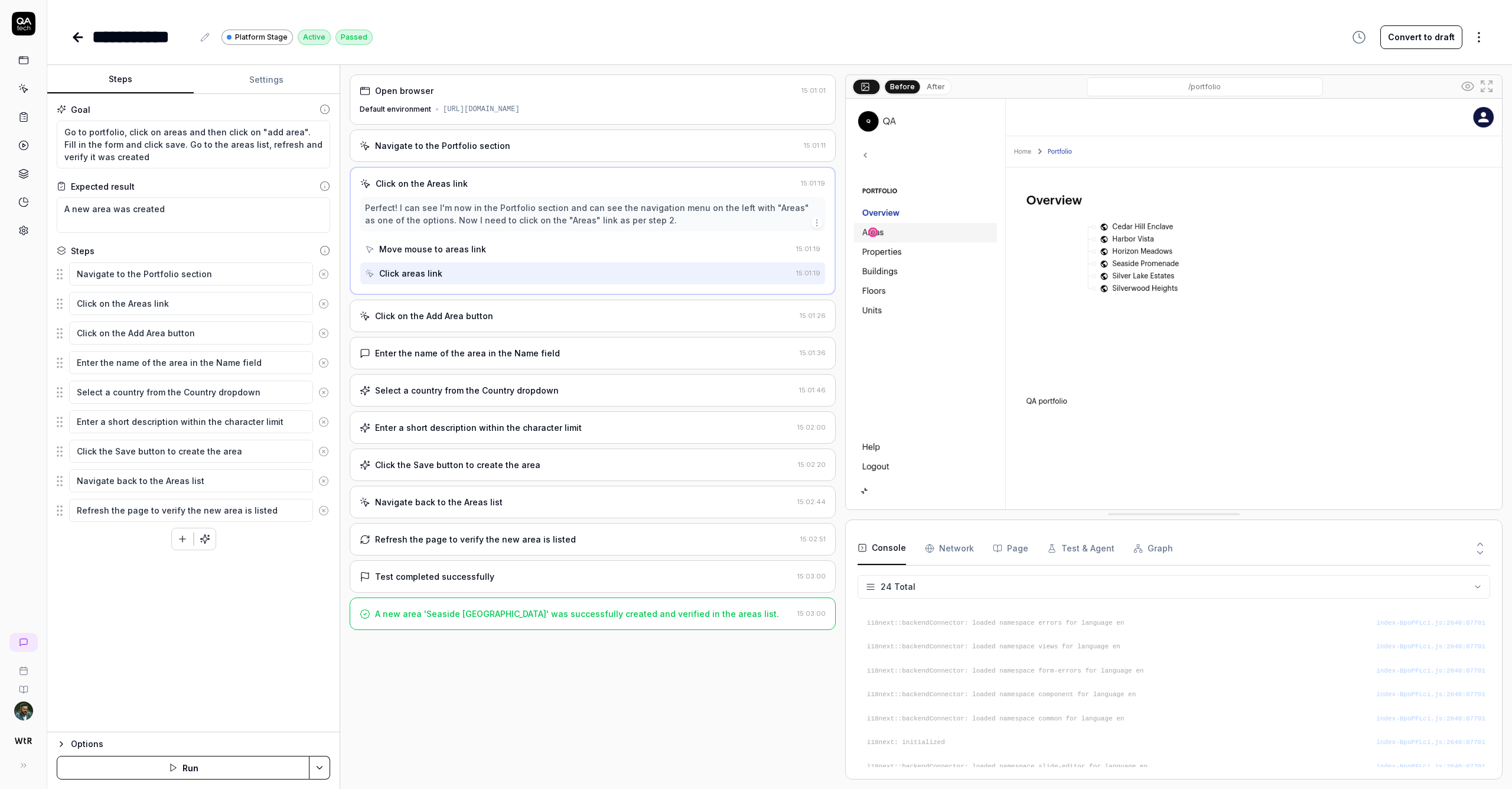
click at [474, 247] on div "Move mouse to areas link" at bounding box center [433, 249] width 107 height 12
click at [467, 273] on div "Click areas link" at bounding box center [578, 273] width 427 height 22
click at [471, 314] on div "Click on the Add Area button" at bounding box center [435, 316] width 118 height 12
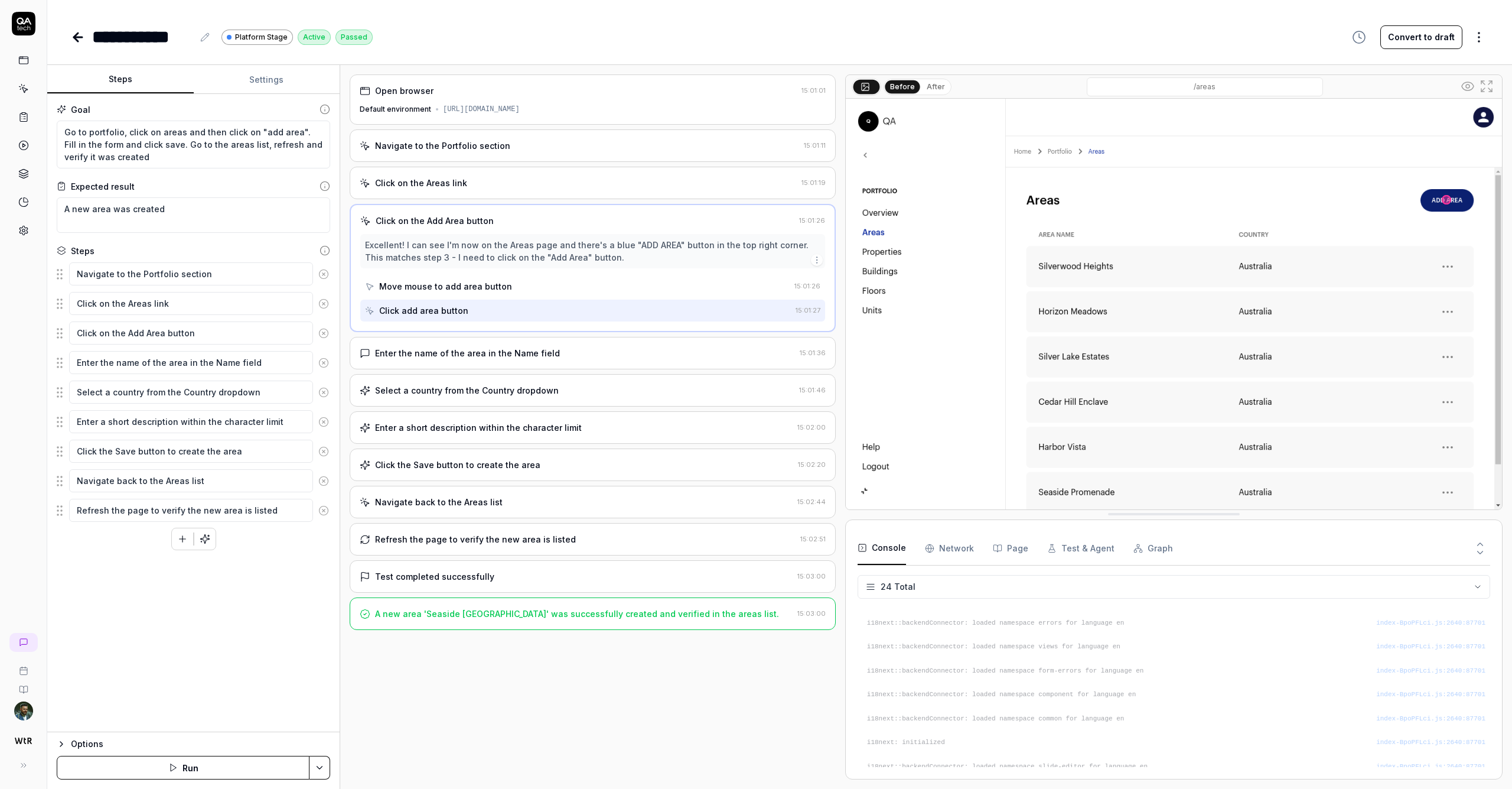
click at [520, 531] on div "Refresh the page to verify the new area is listed 15:02:51" at bounding box center [592, 539] width 486 height 32
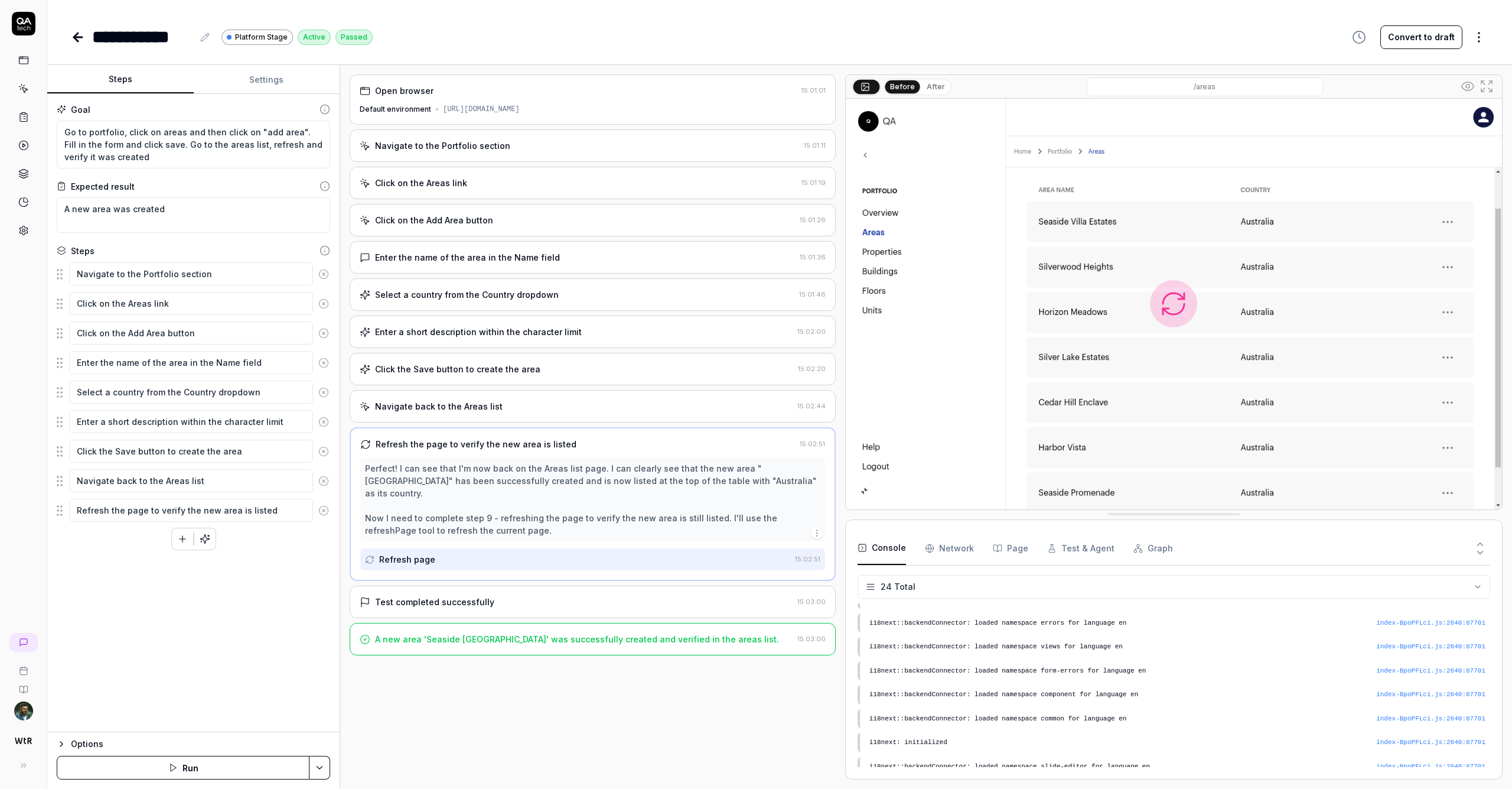
click at [83, 34] on icon at bounding box center [78, 37] width 15 height 15
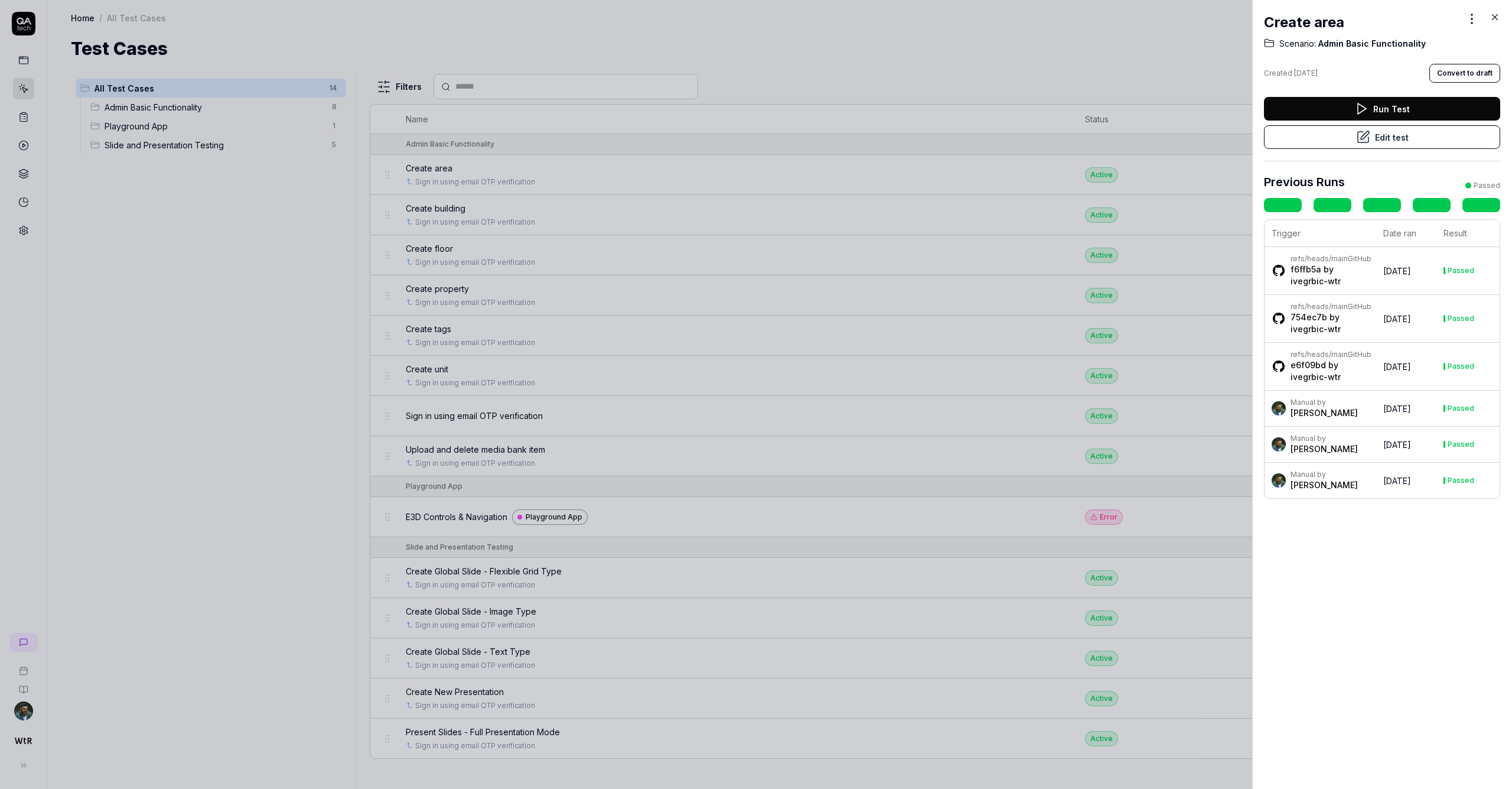
click at [756, 16] on icon at bounding box center [1495, 17] width 11 height 11
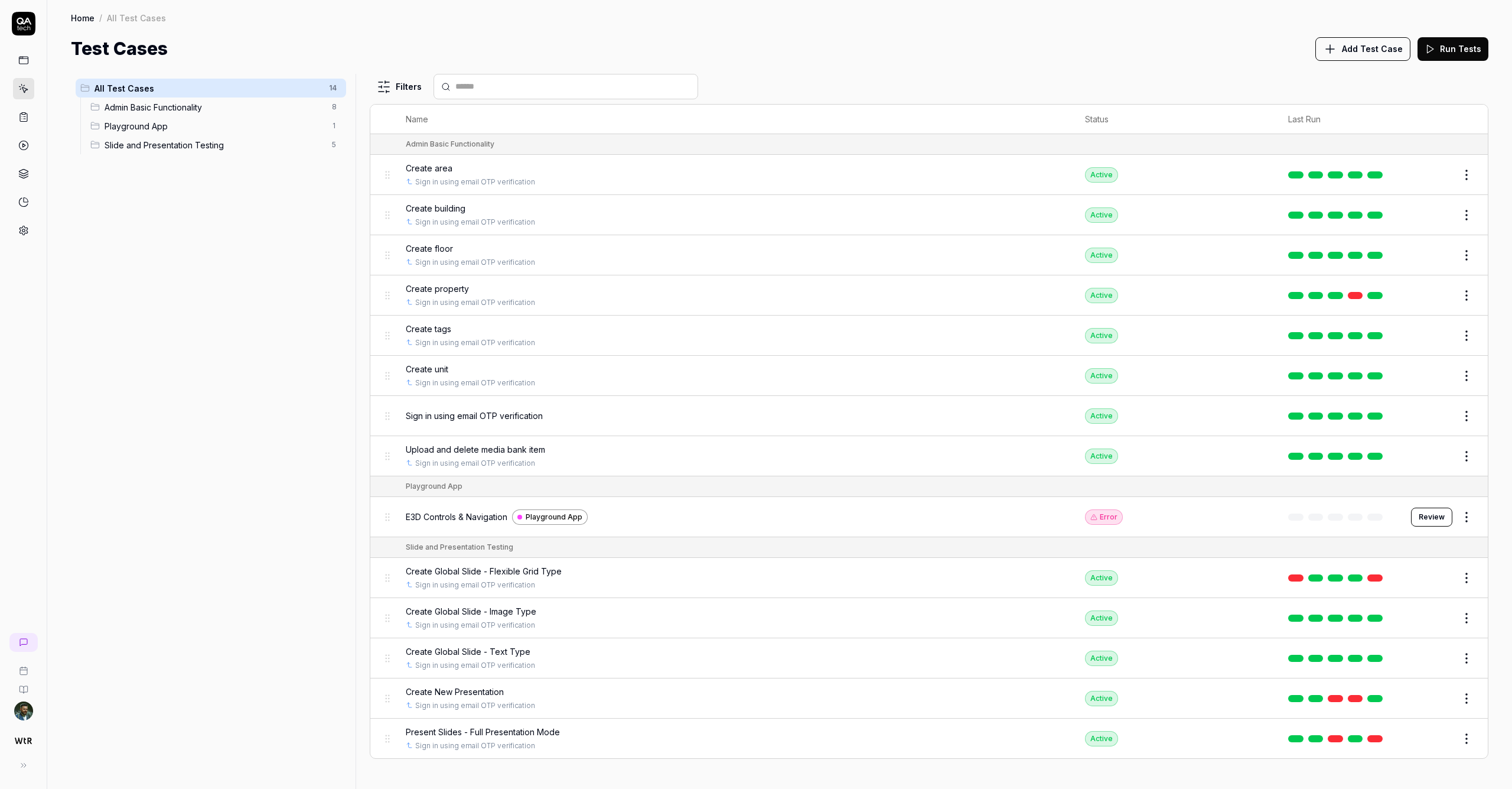
click at [546, 443] on span "Upload and delete media bank item" at bounding box center [476, 449] width 139 height 12
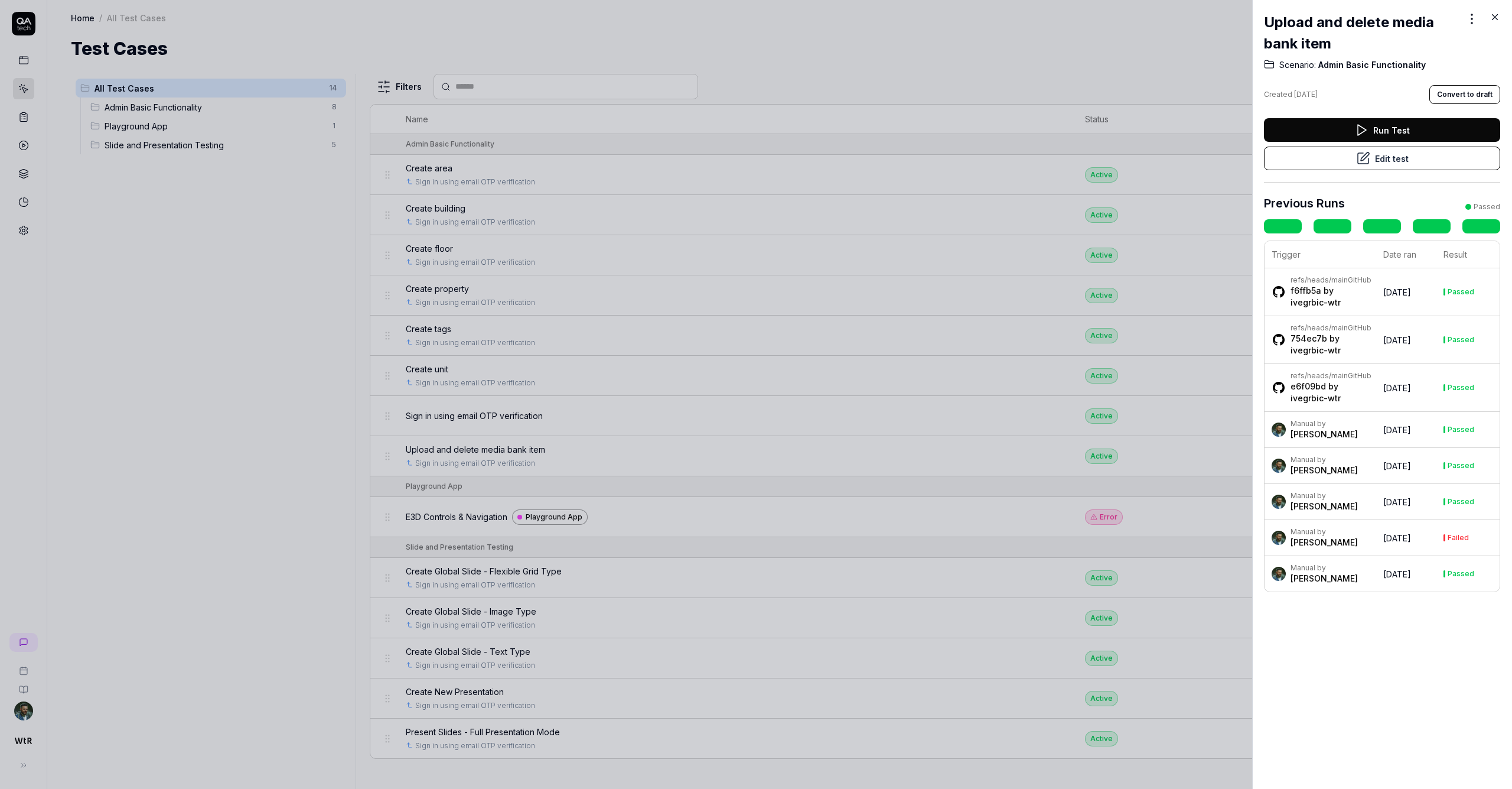
click at [756, 166] on button "Edit test" at bounding box center [1382, 158] width 236 height 24
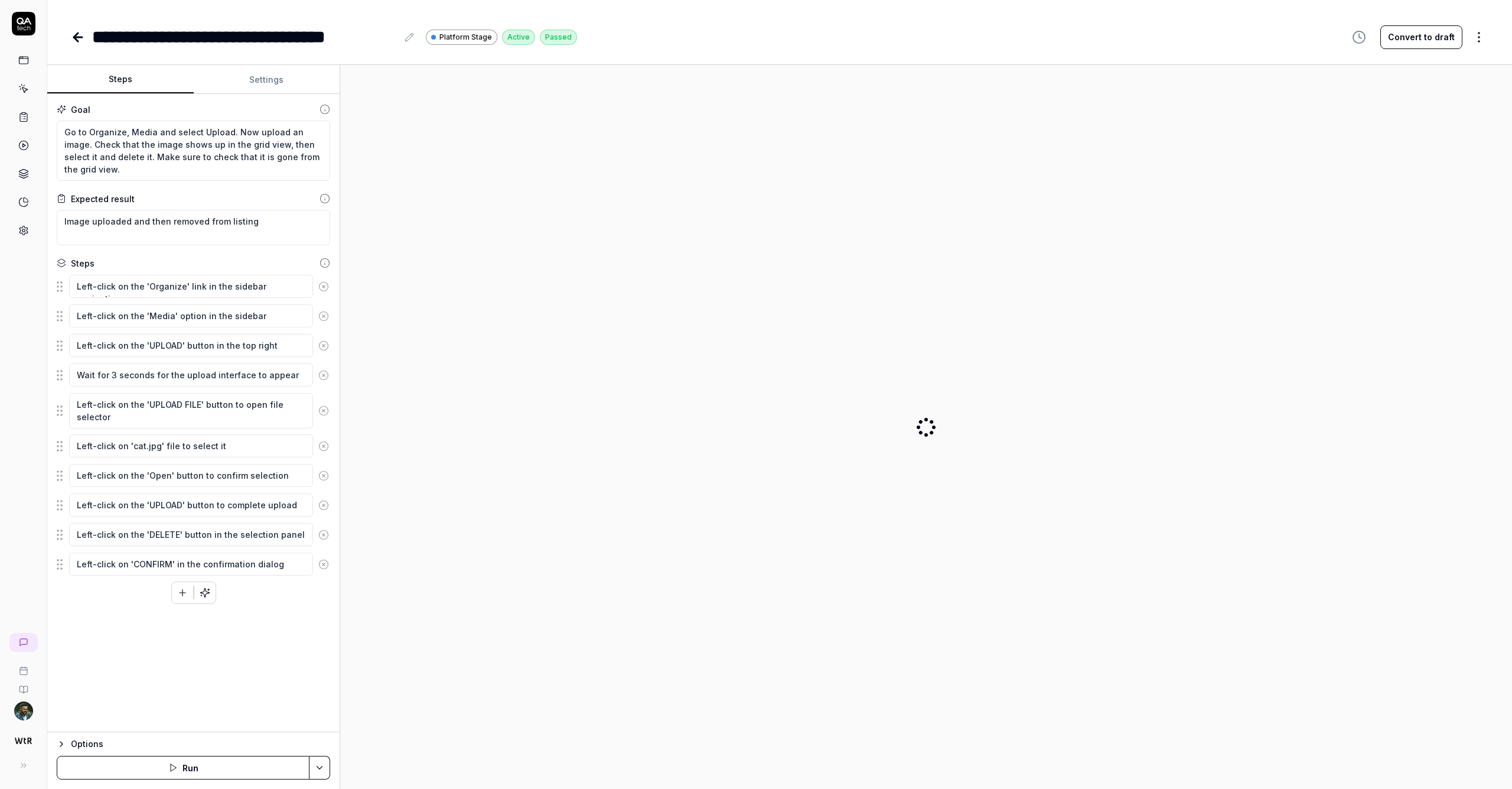
type textarea "*"
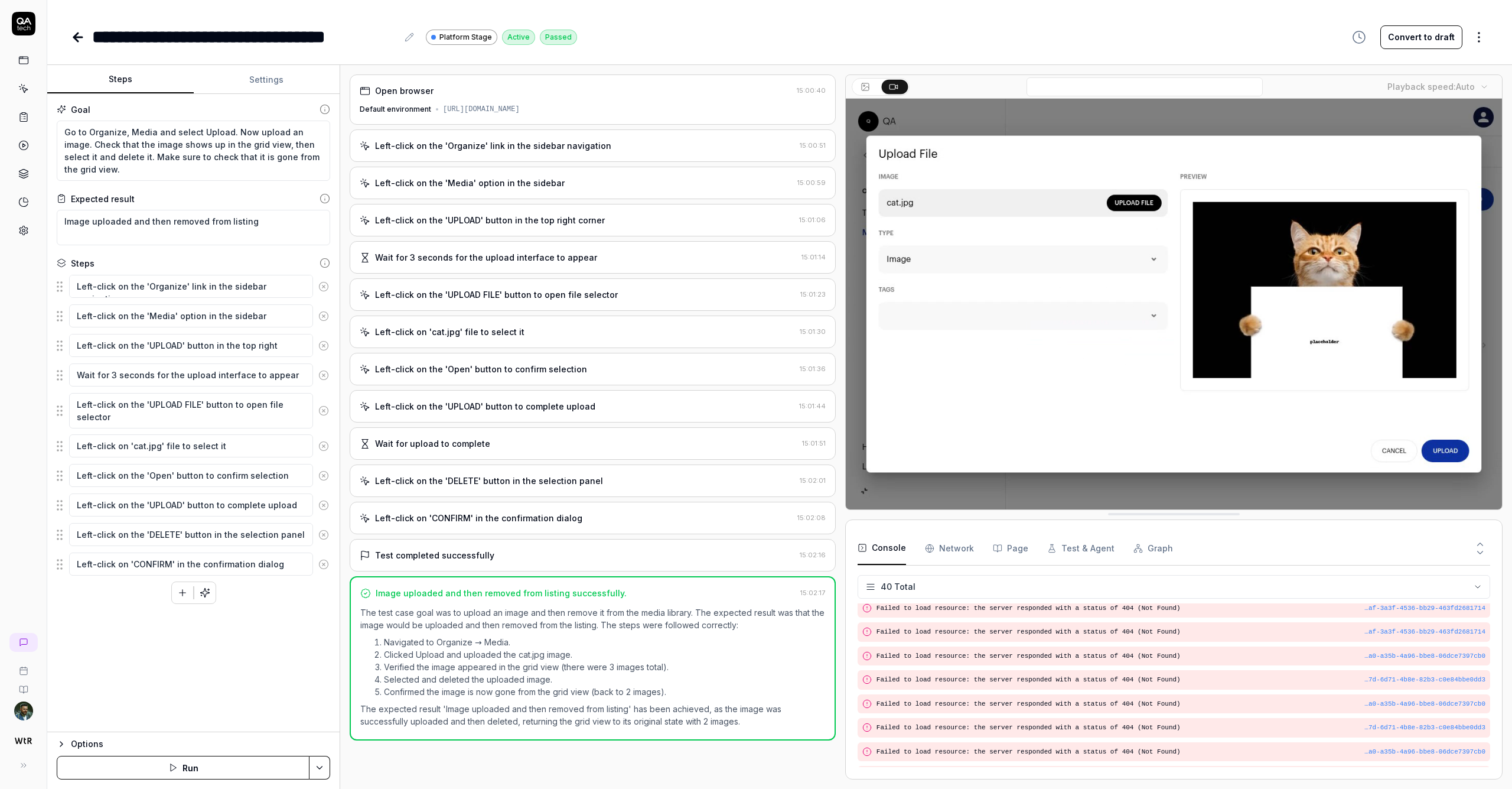
scroll to position [776, 0]
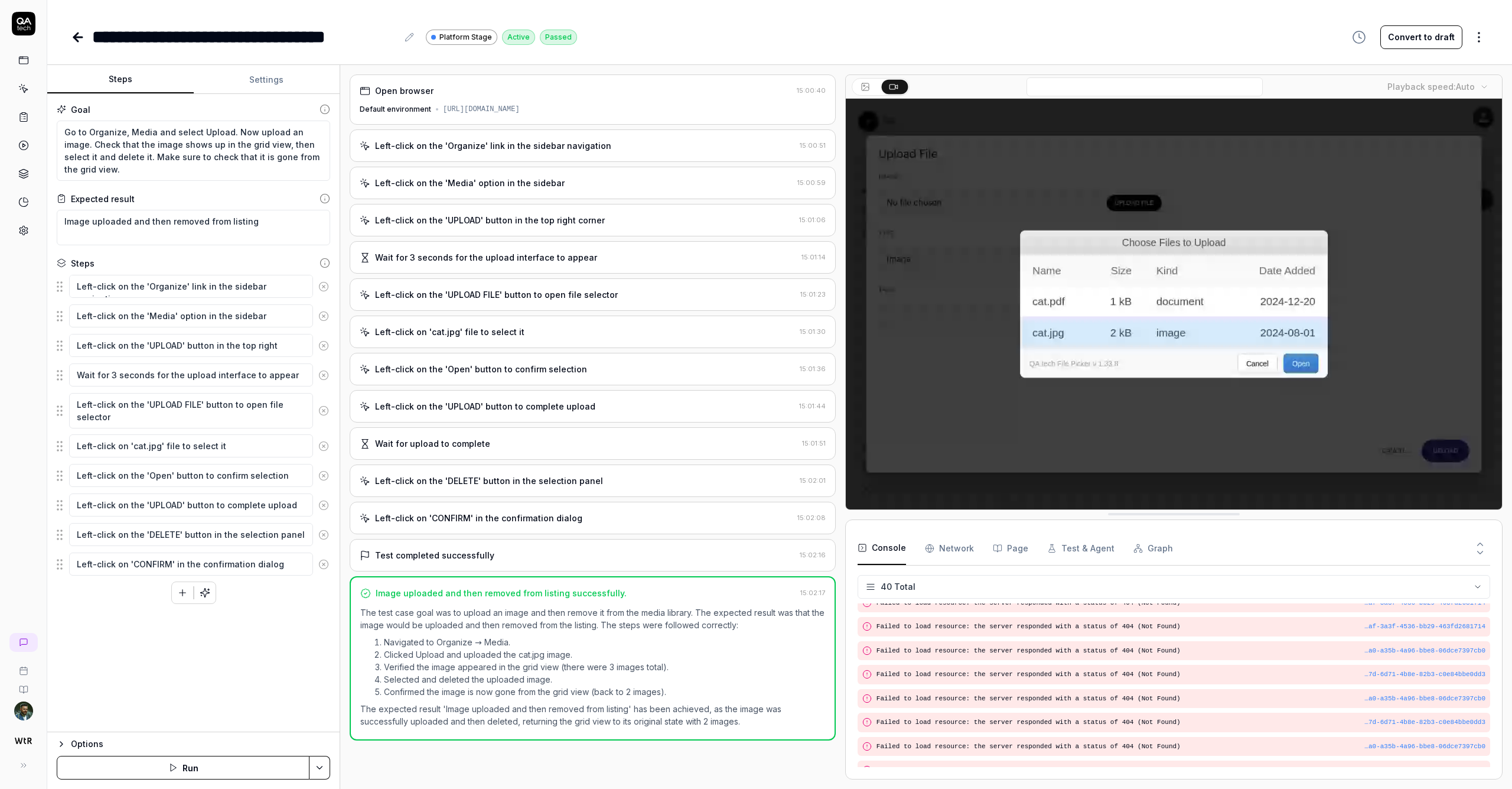
click at [515, 140] on div "Left-click on the 'Organize' link in the sidebar navigation" at bounding box center [494, 146] width 236 height 12
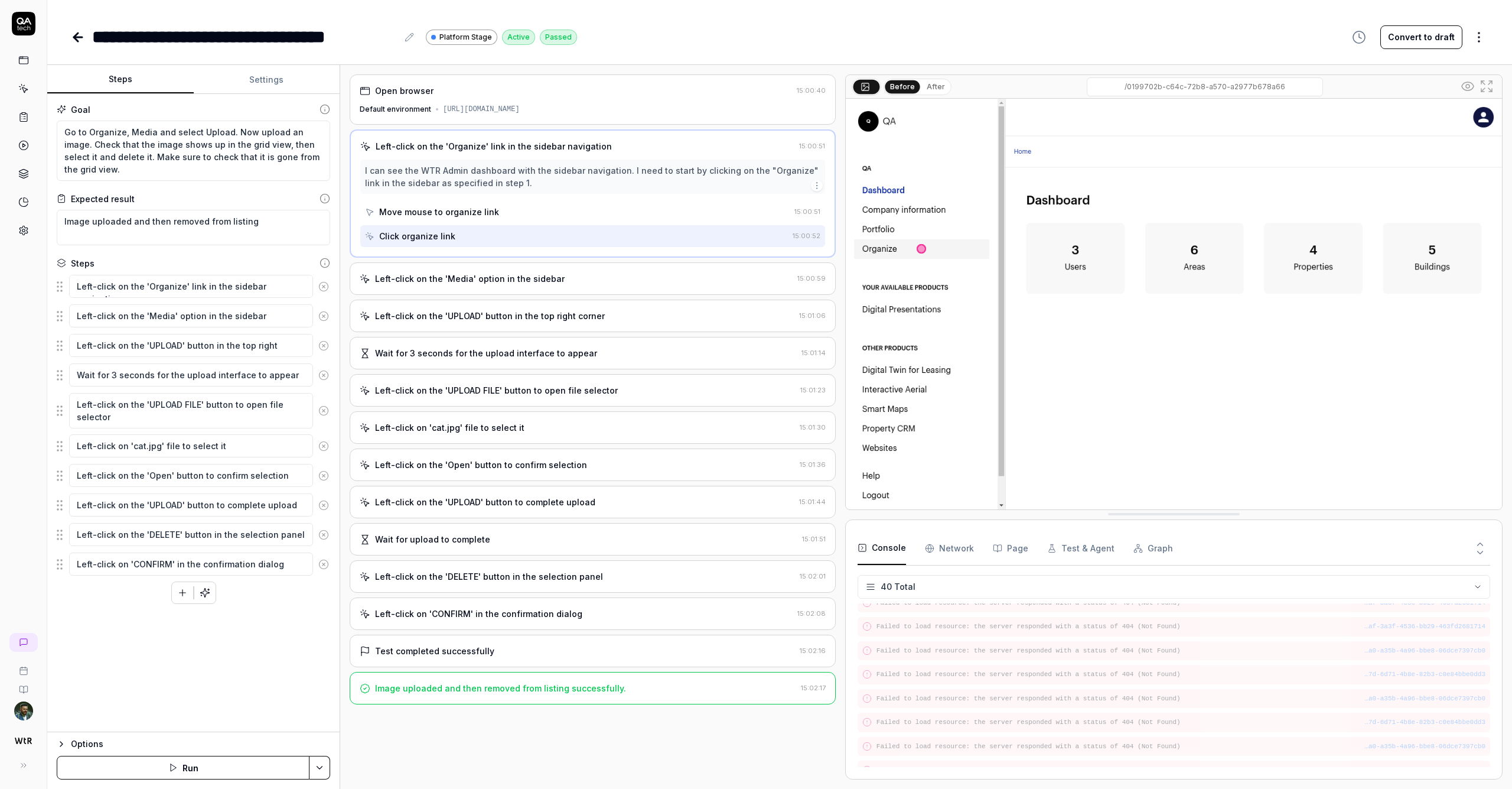
click at [490, 281] on div "Left-click on the 'Media' option in the sidebar" at bounding box center [470, 278] width 189 height 12
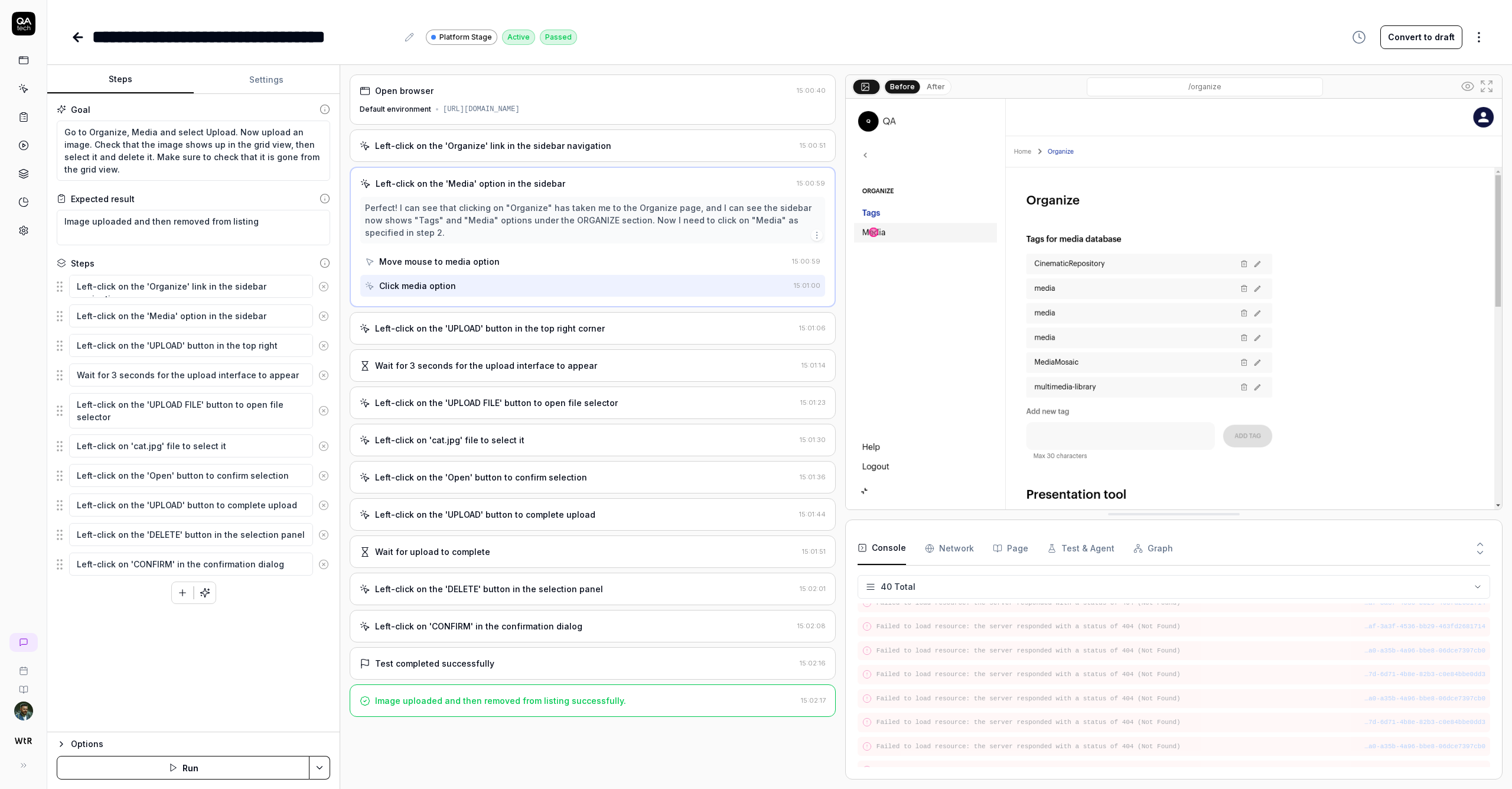
click at [494, 332] on div "Left-click on the 'UPLOAD' button in the top right corner" at bounding box center [490, 328] width 230 height 12
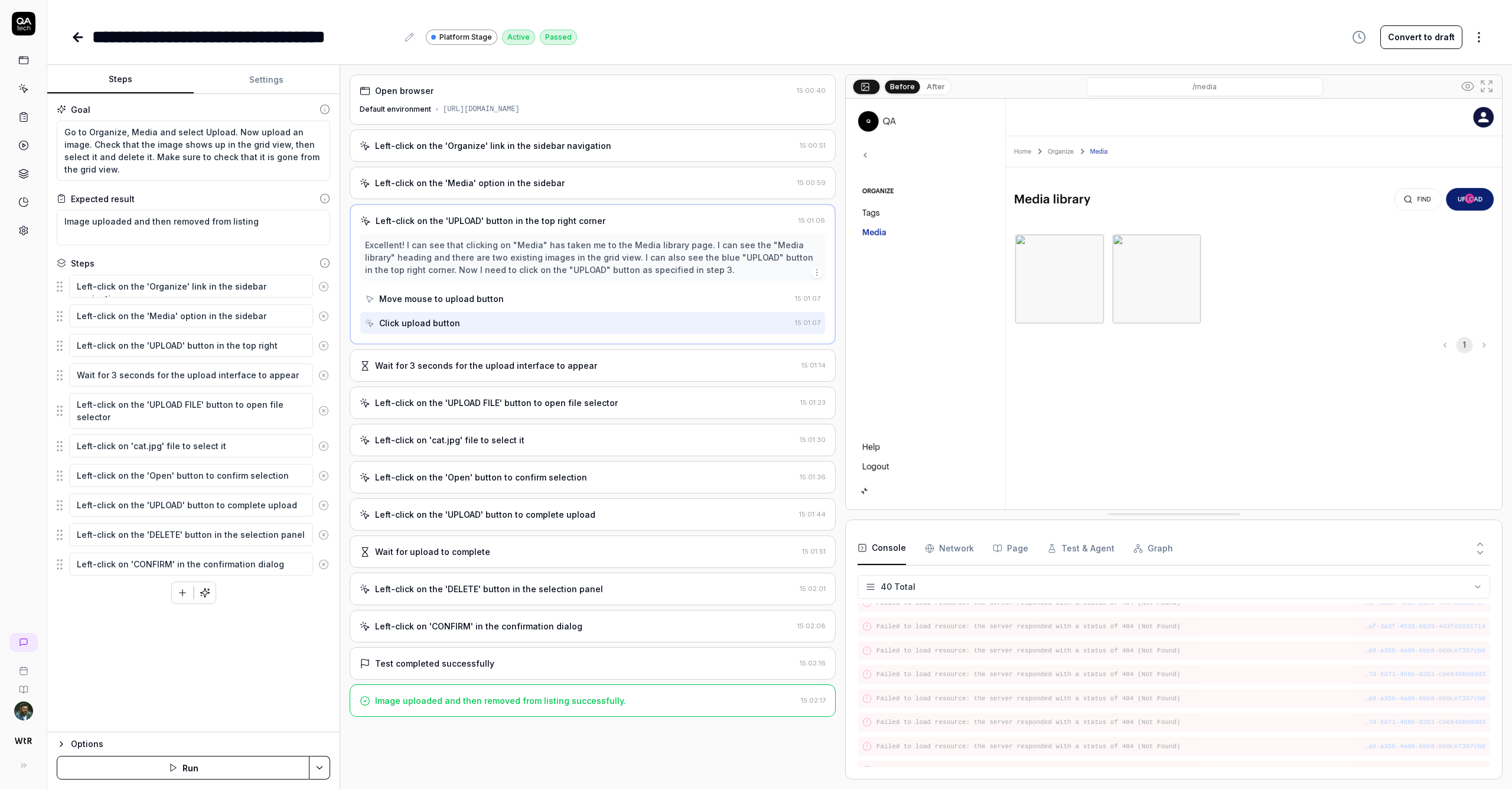
click at [507, 365] on div "Wait for 3 seconds for the upload interface to appear" at bounding box center [487, 366] width 222 height 12
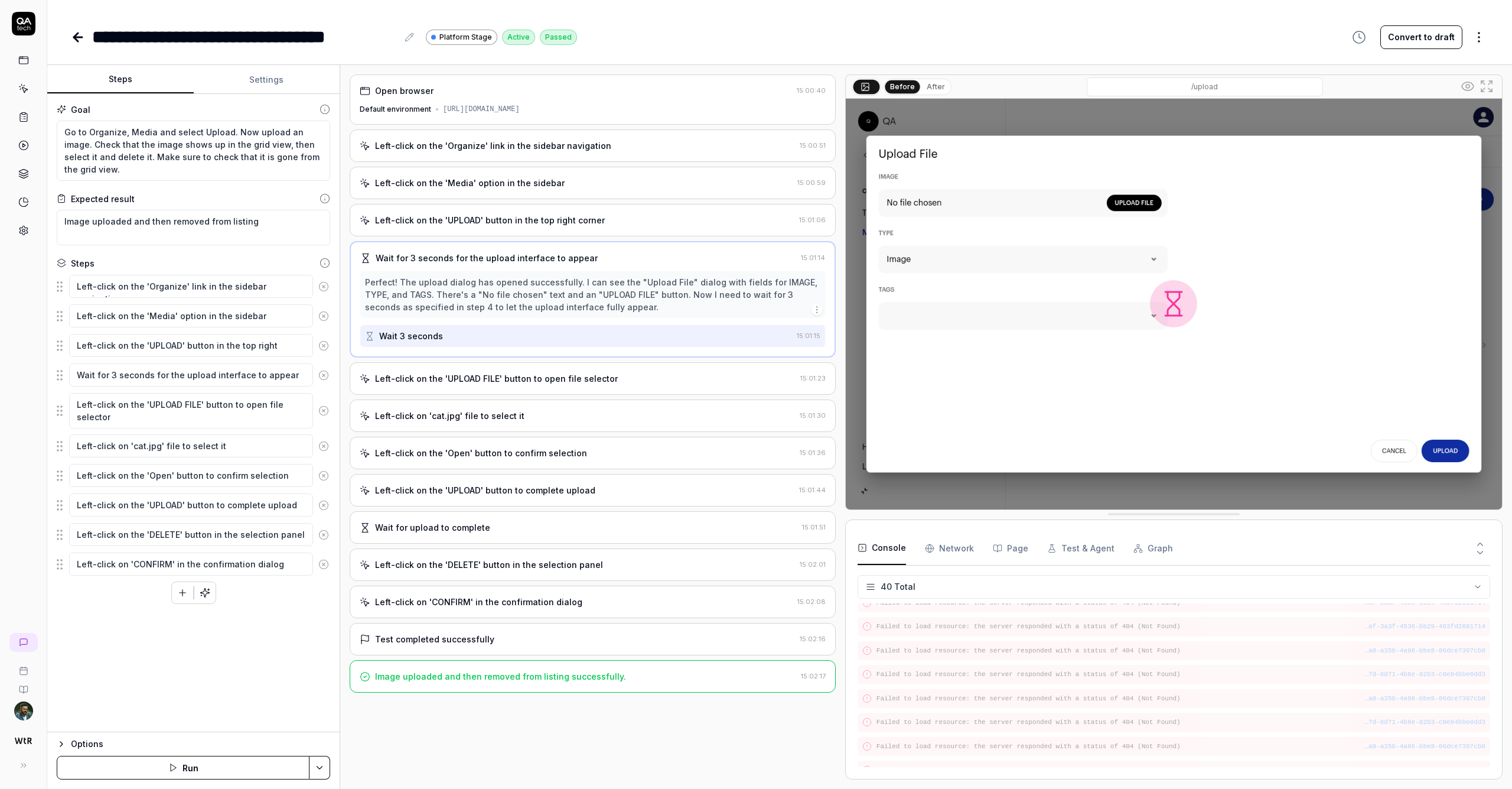
click at [648, 385] on div "Left-click on the 'UPLOAD FILE' button to open file selector 15:01:23" at bounding box center [592, 379] width 486 height 32
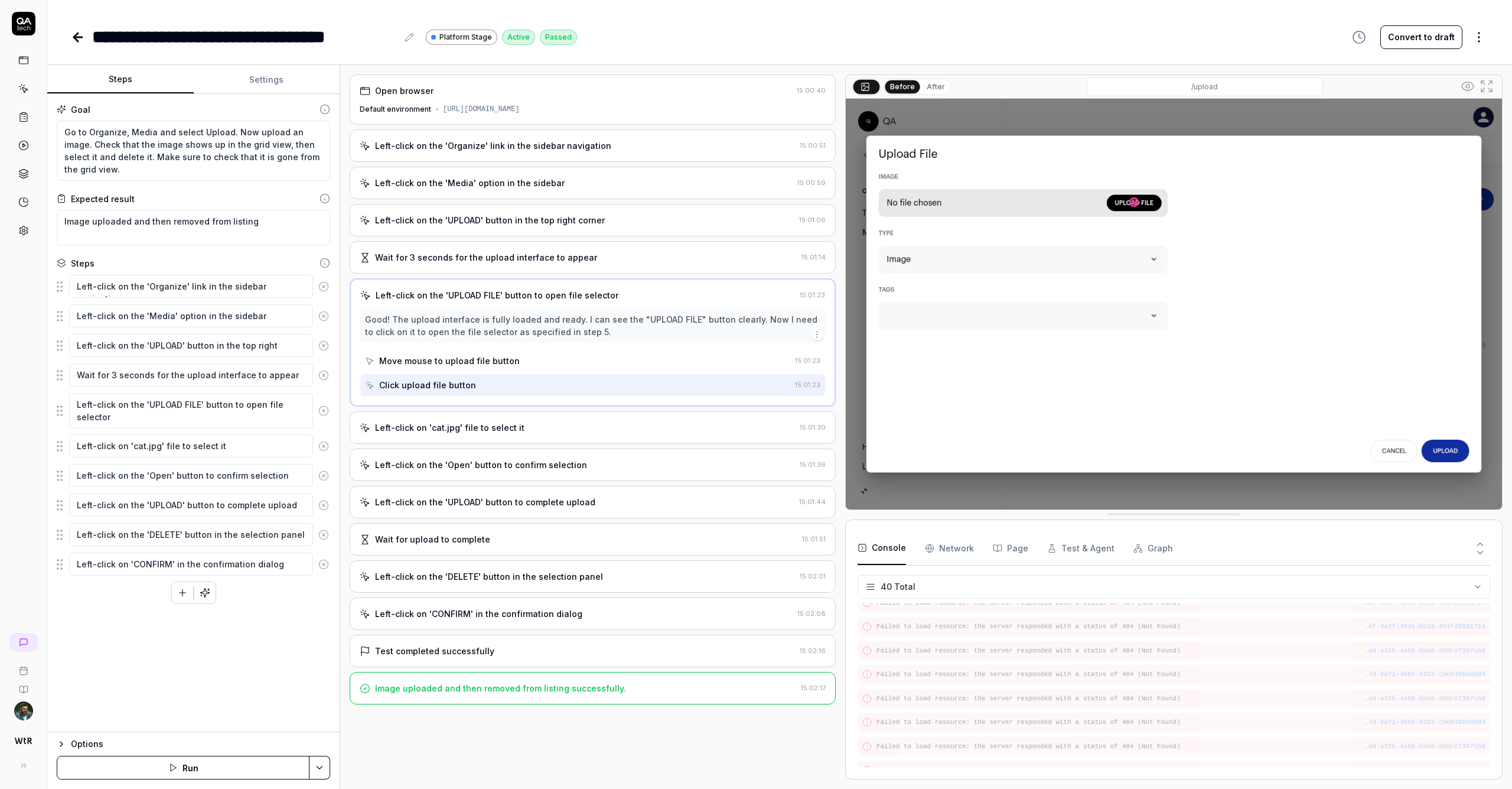
click at [570, 416] on div "Left-click on 'cat.jpg' file to select it 15:01:30" at bounding box center [592, 428] width 486 height 32
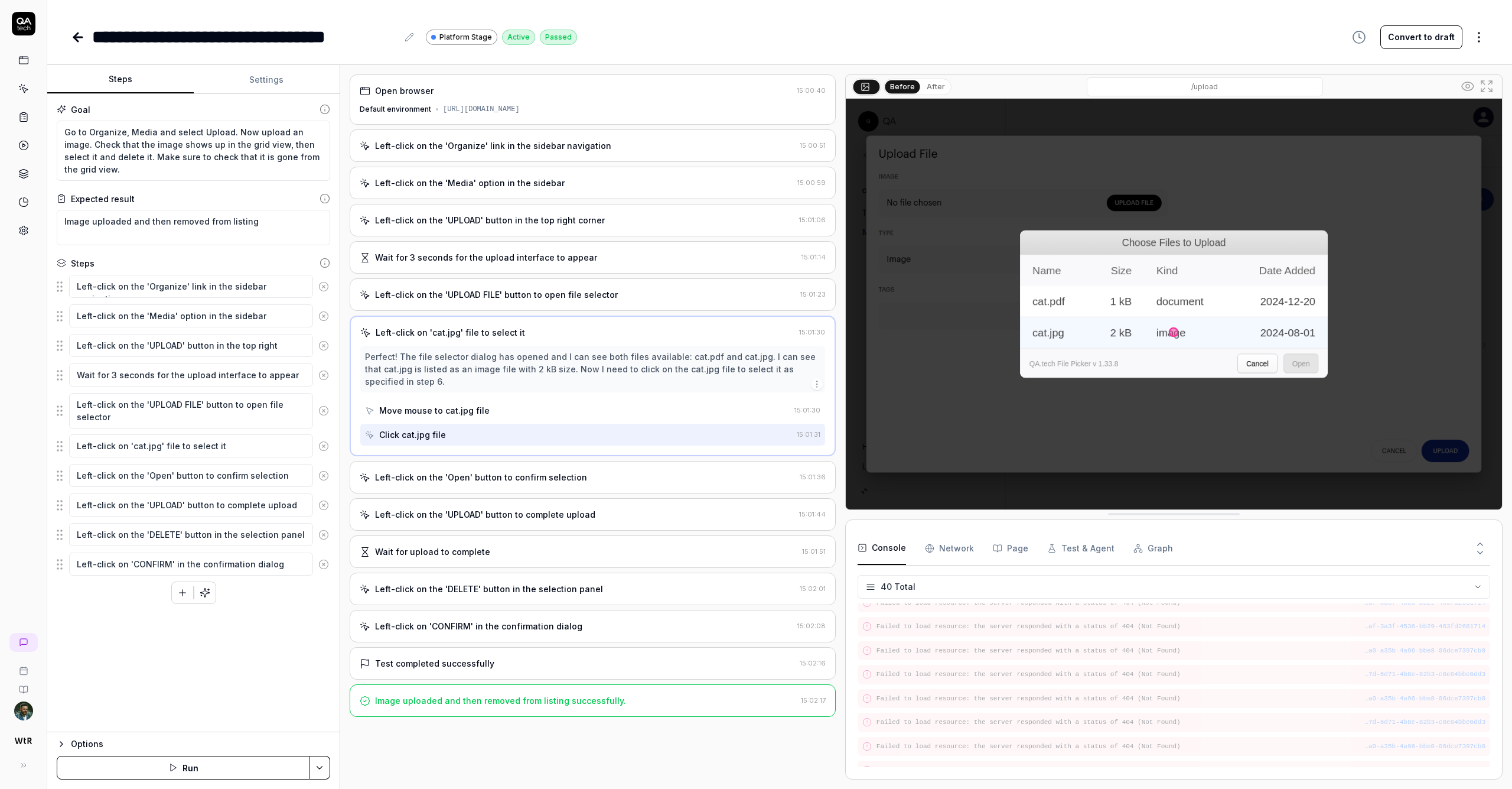
click at [479, 478] on div "Left-click on the 'Open' button to confirm selection" at bounding box center [481, 477] width 212 height 12
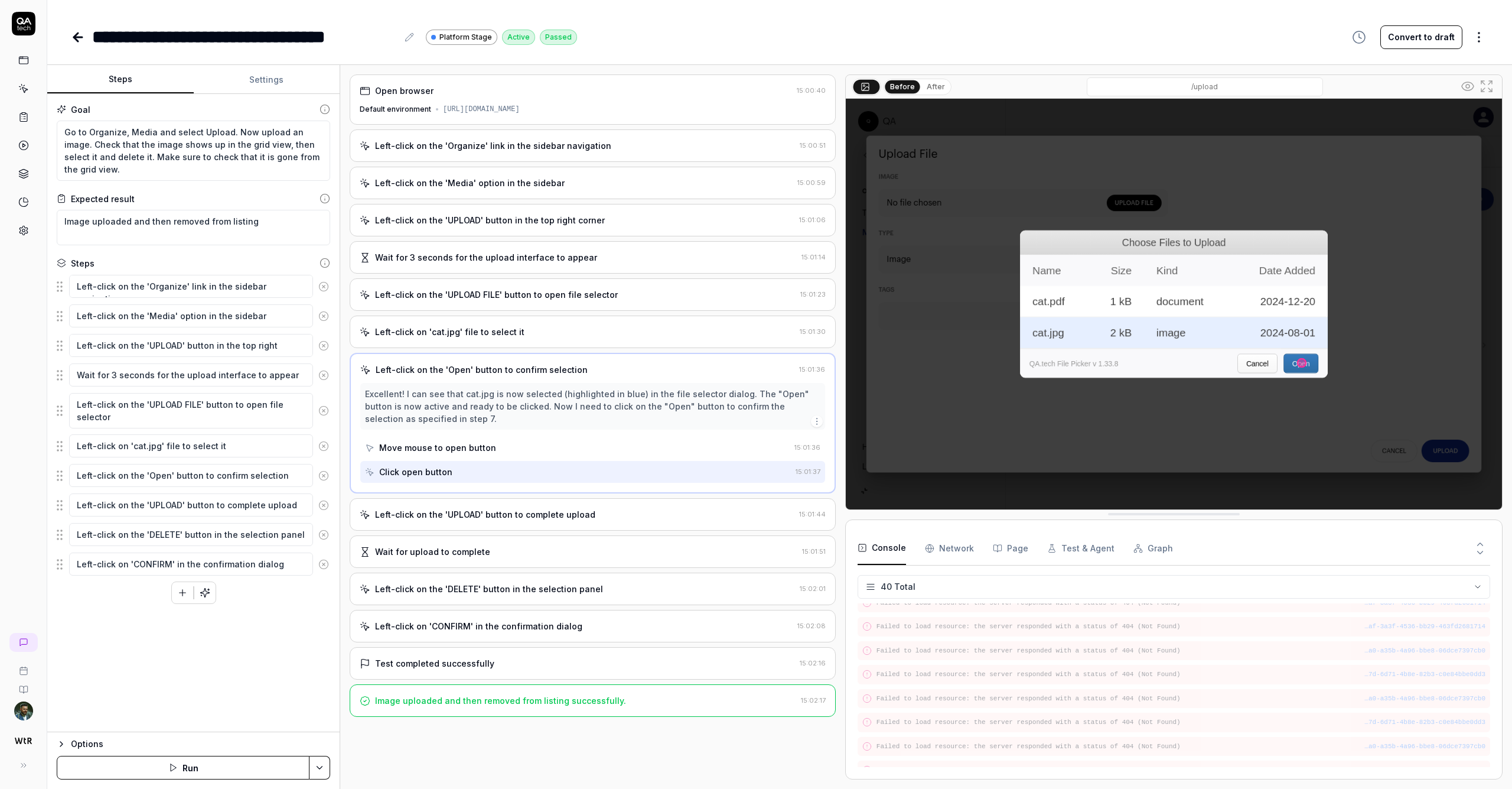
click at [461, 520] on div "Left-click on the 'UPLOAD' button to complete upload 15:01:44" at bounding box center [592, 514] width 486 height 32
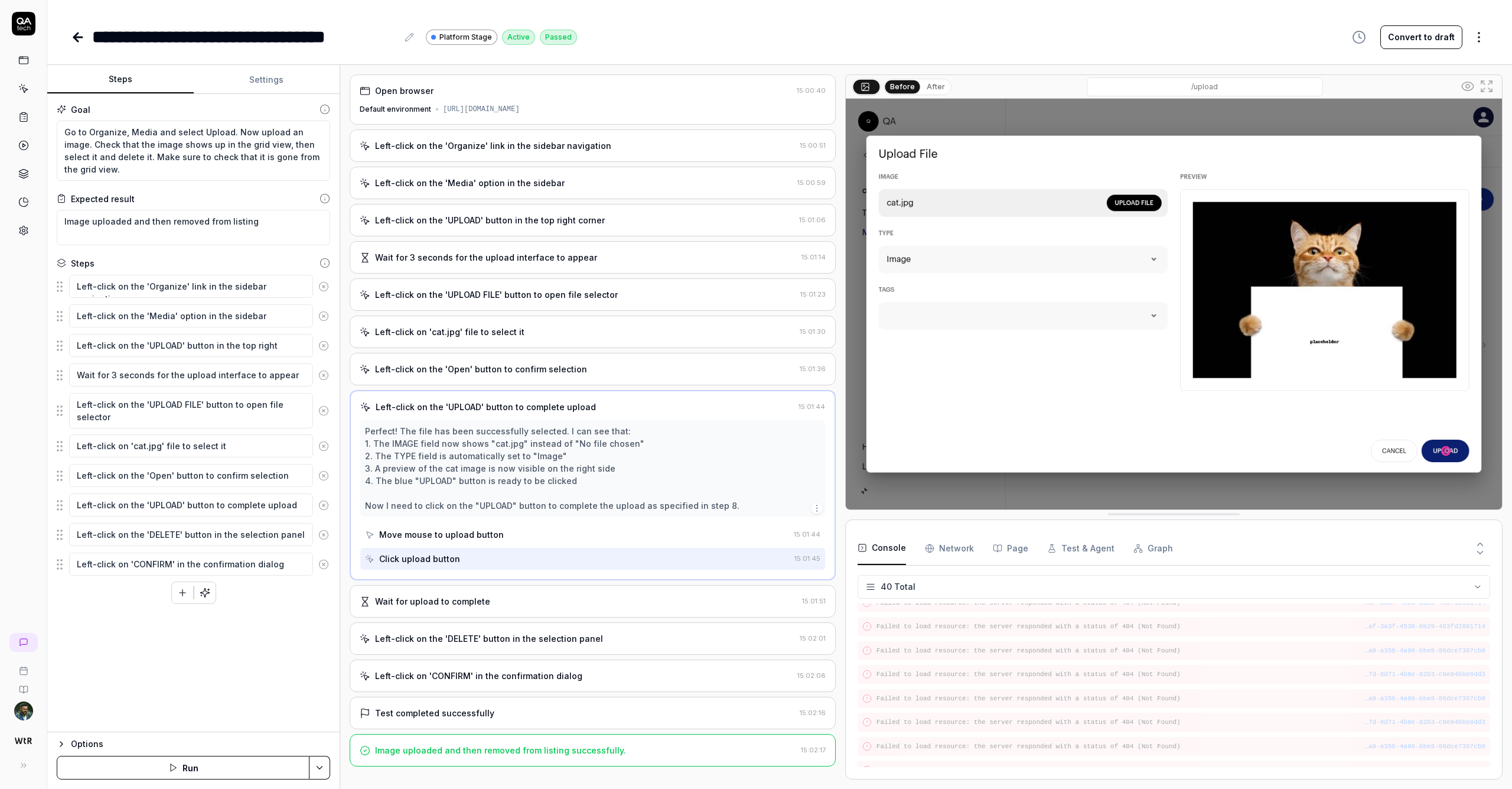
click at [553, 370] on div "Left-click on the 'Open' button to confirm selection" at bounding box center [481, 369] width 212 height 12
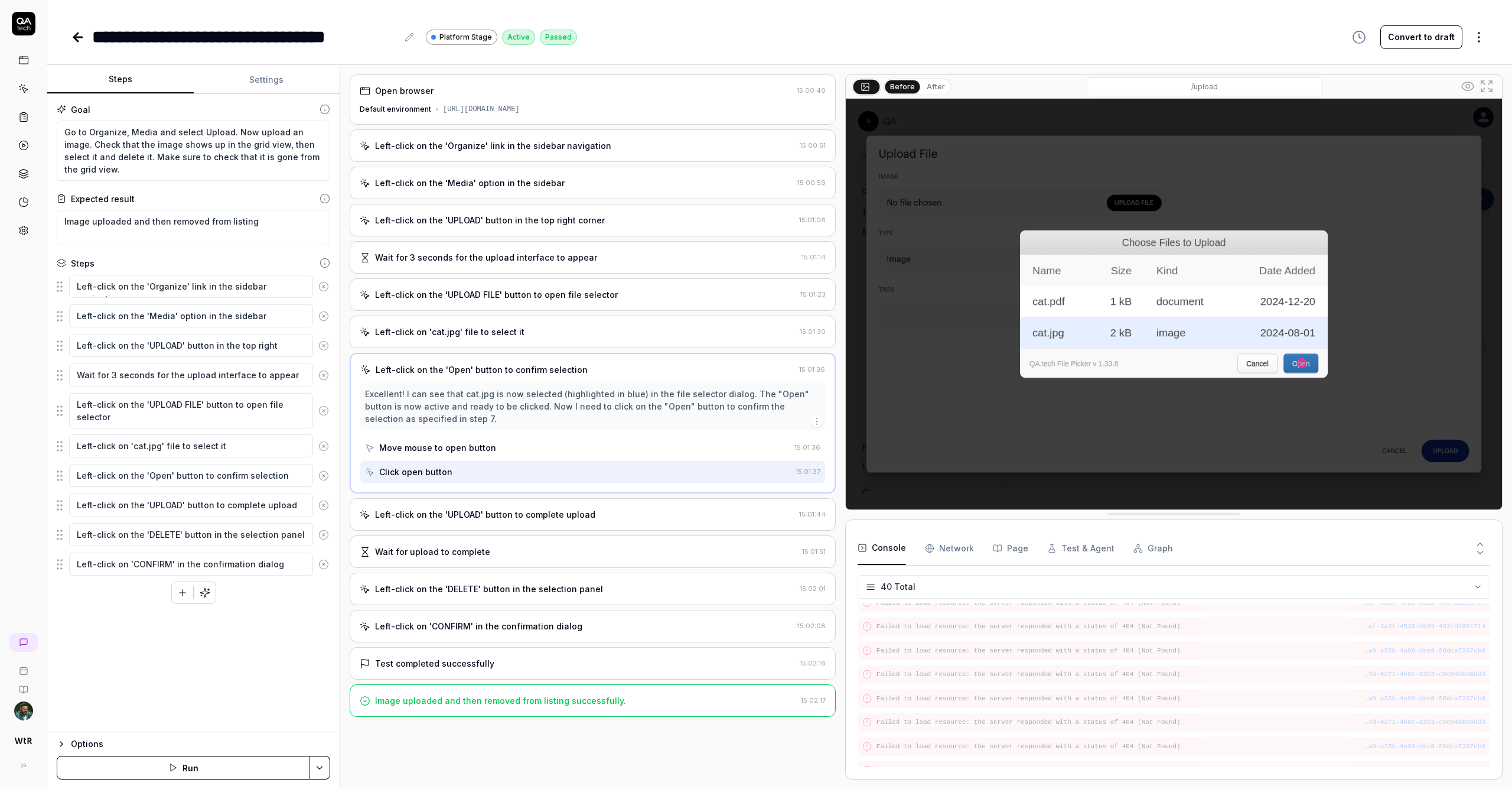
click at [526, 519] on div "Left-click on the 'UPLOAD' button to complete upload" at bounding box center [486, 514] width 221 height 12
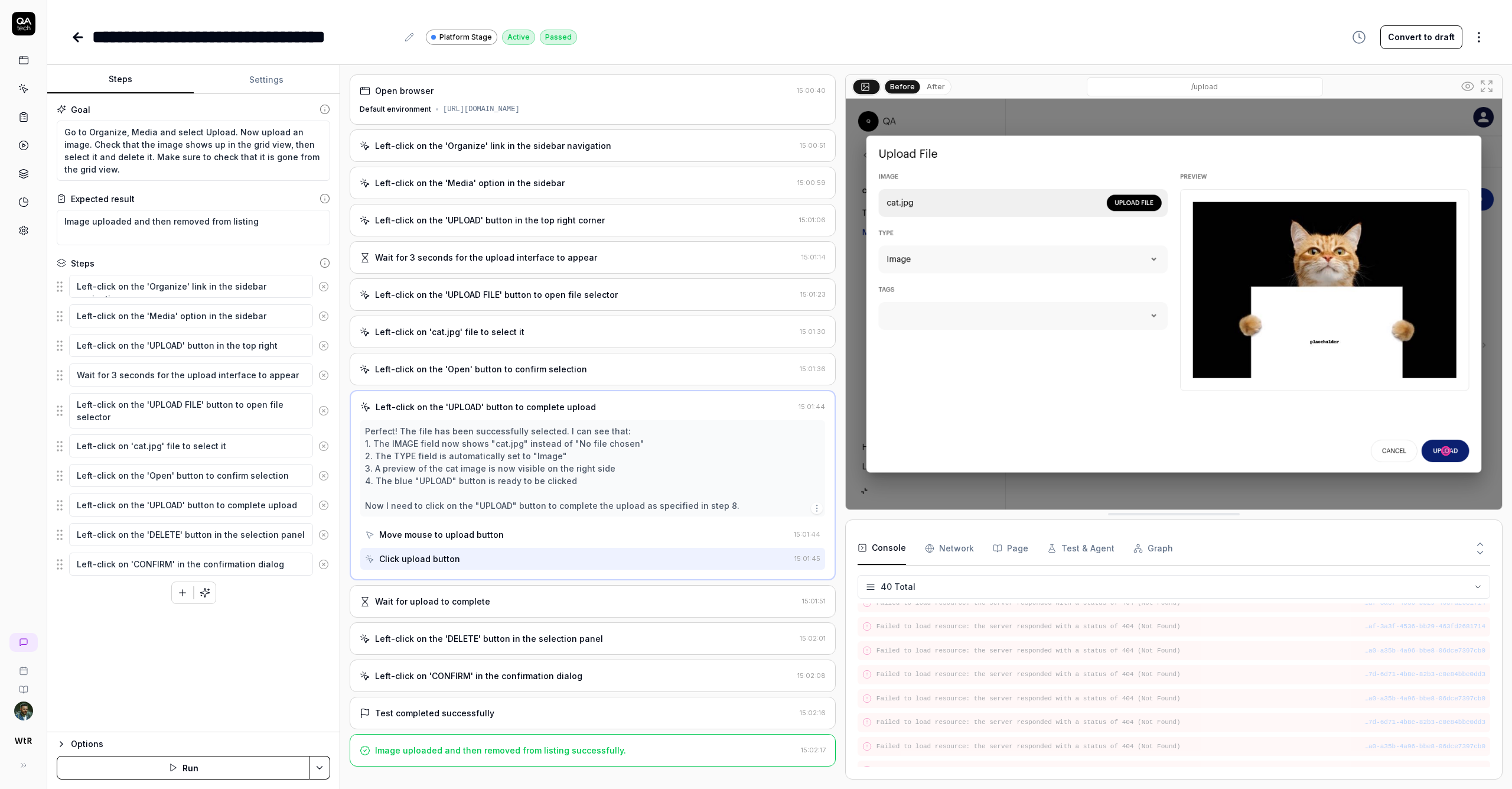
click at [484, 602] on div "Wait for upload to complete" at bounding box center [433, 601] width 115 height 12
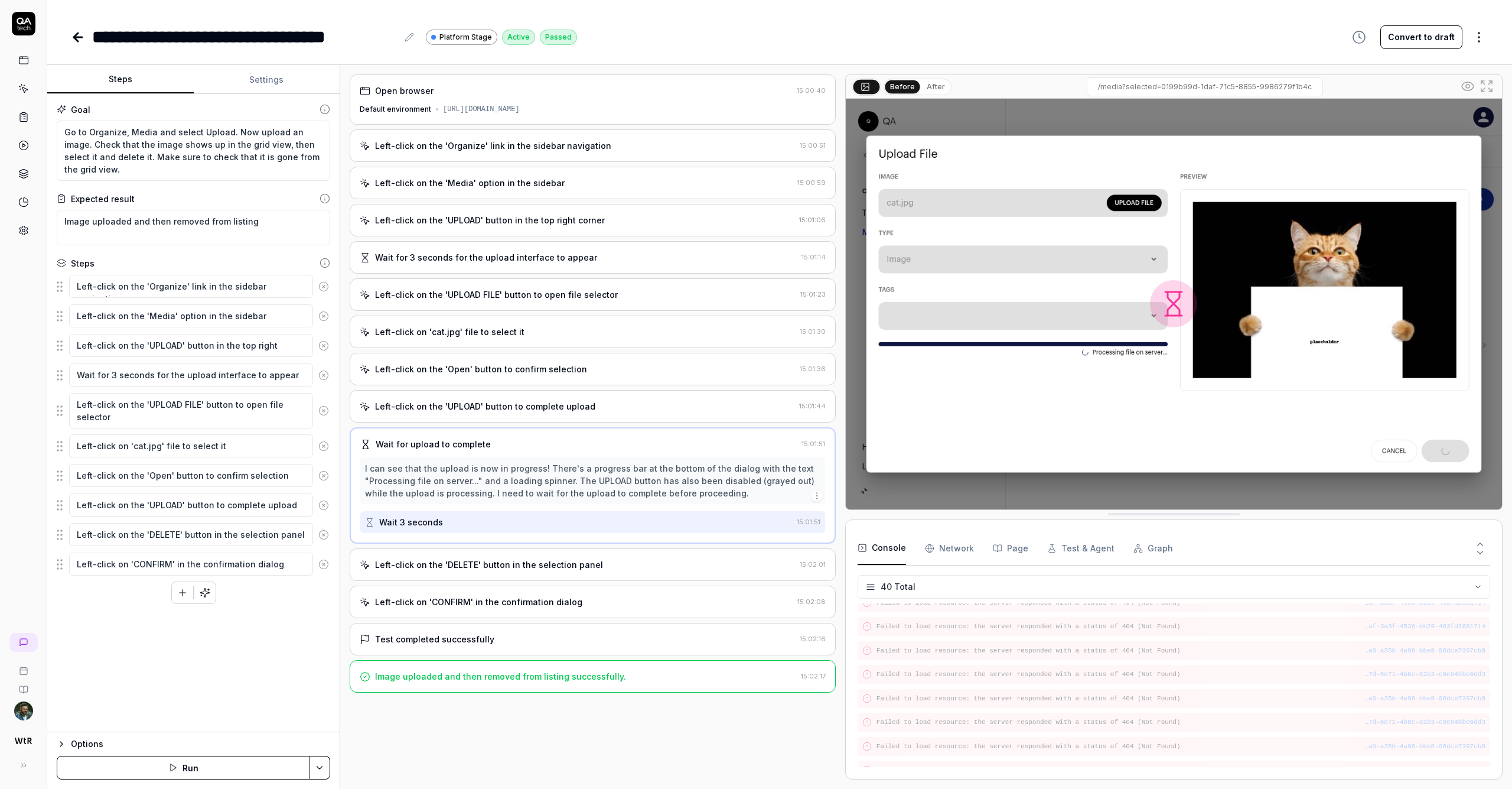
click at [503, 601] on div "Left-click on 'CONFIRM' in the confirmation dialog" at bounding box center [479, 602] width 208 height 12
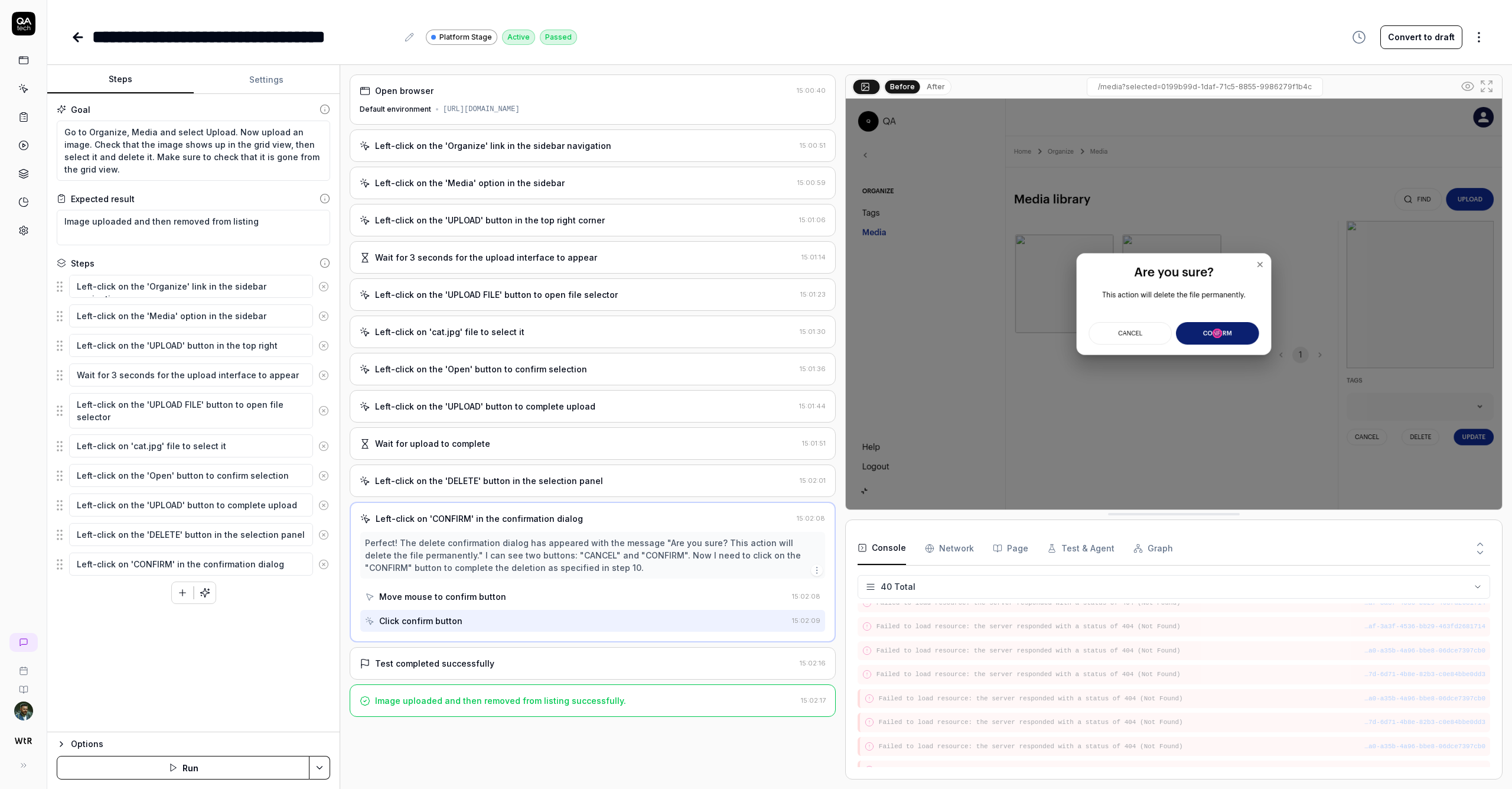
click at [487, 668] on div "Test completed successfully" at bounding box center [435, 663] width 120 height 12
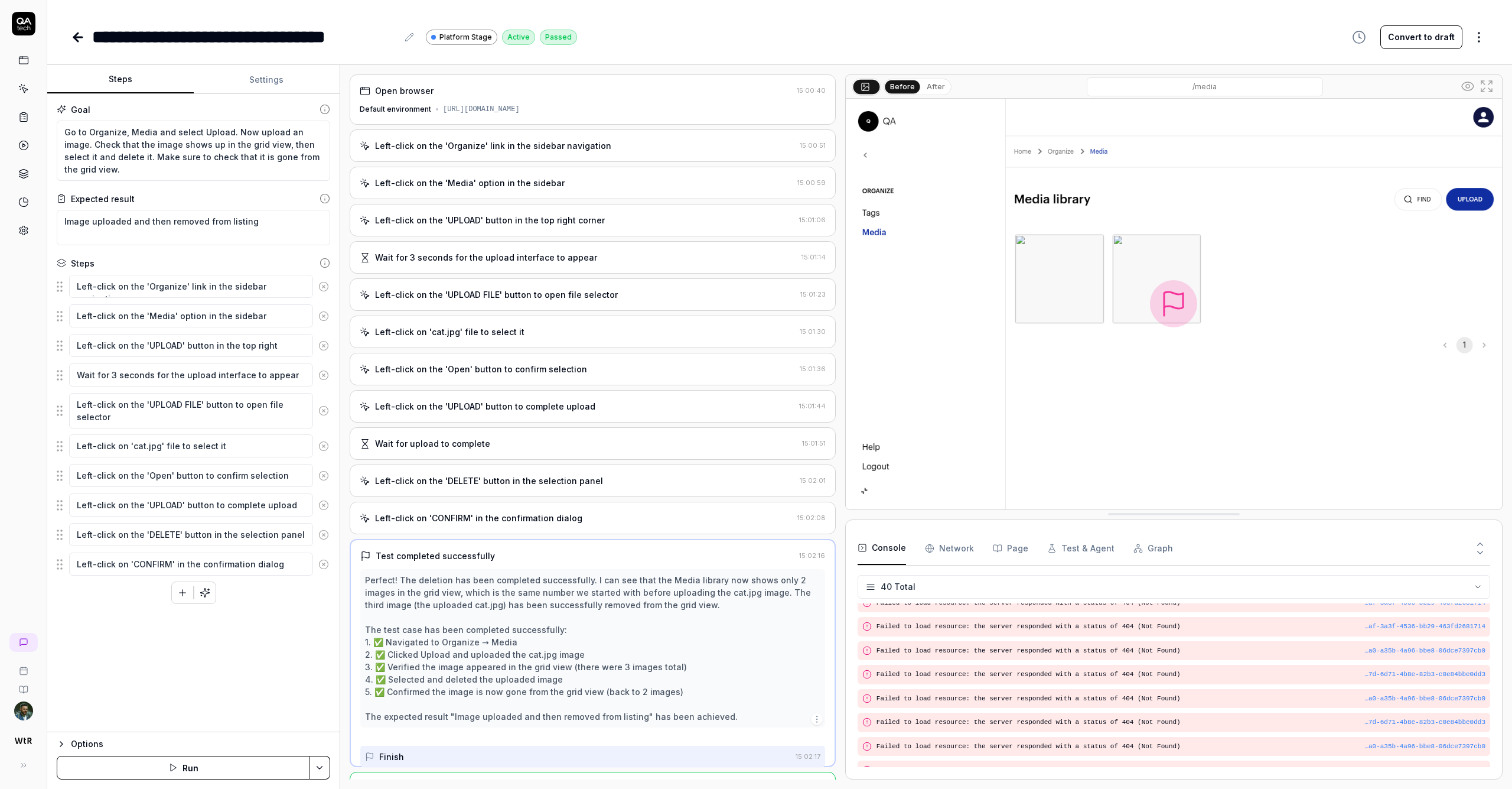
click at [490, 688] on div "Perfect! The deletion has been completed successfully. I can see that the Media…" at bounding box center [592, 649] width 455 height 149
click at [74, 32] on icon at bounding box center [78, 37] width 15 height 15
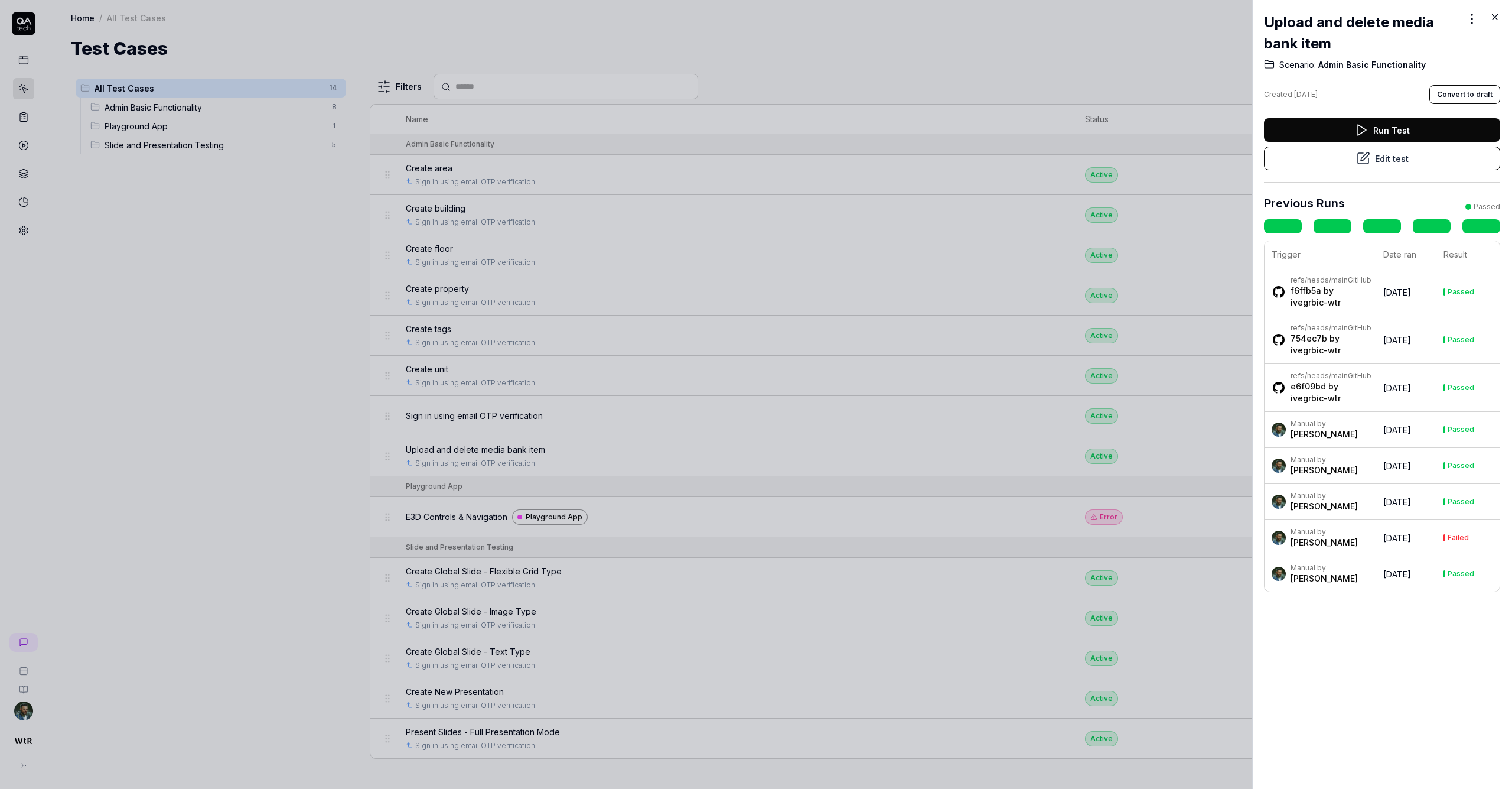
click at [756, 15] on icon at bounding box center [1495, 17] width 11 height 11
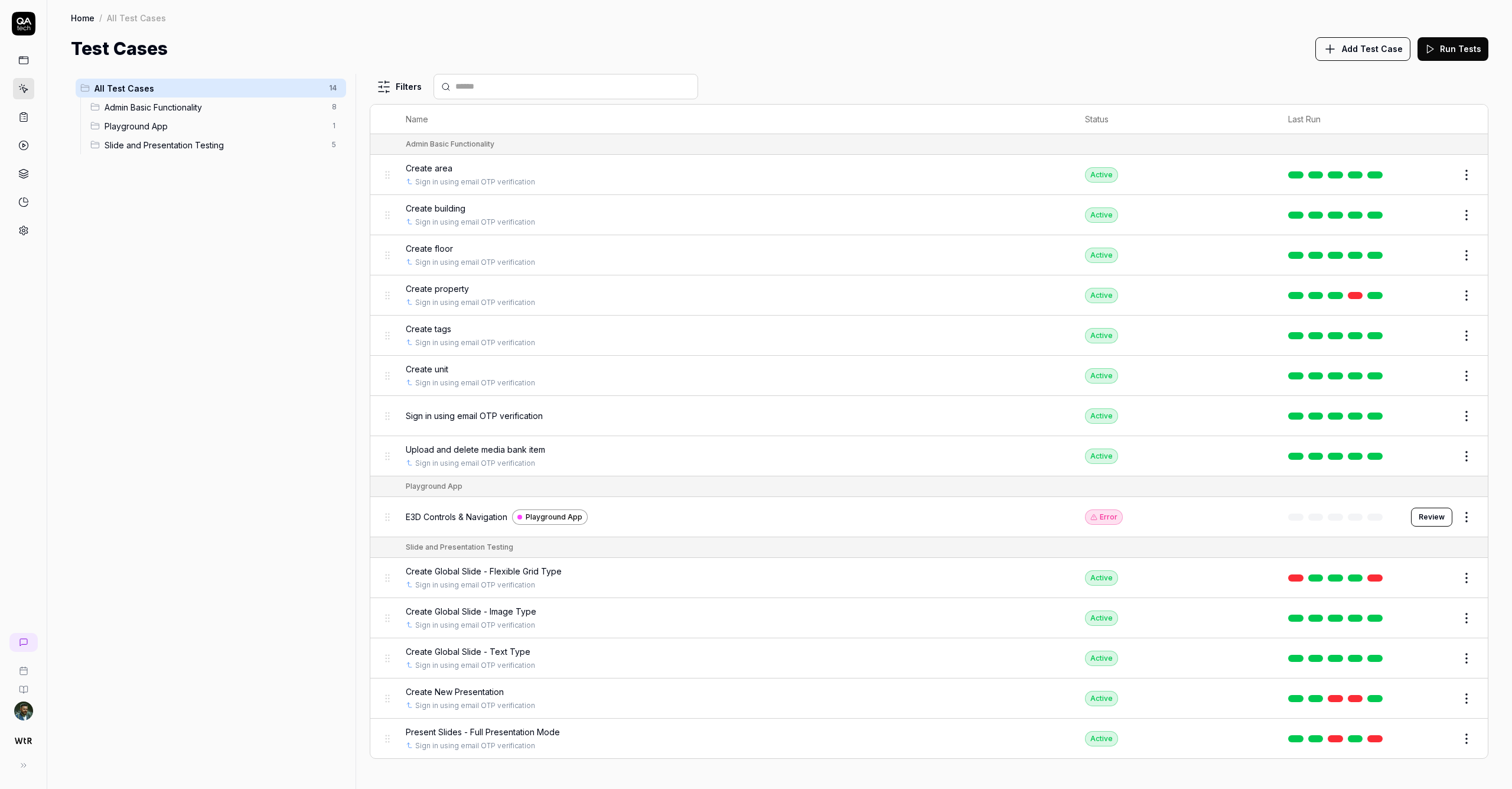
click at [317, 25] on div "Home / All Test Cases Home / All Test Cases Test Cases Add Test Case Run Tests" at bounding box center [780, 31] width 1465 height 62
click at [27, 118] on icon at bounding box center [23, 117] width 7 height 8
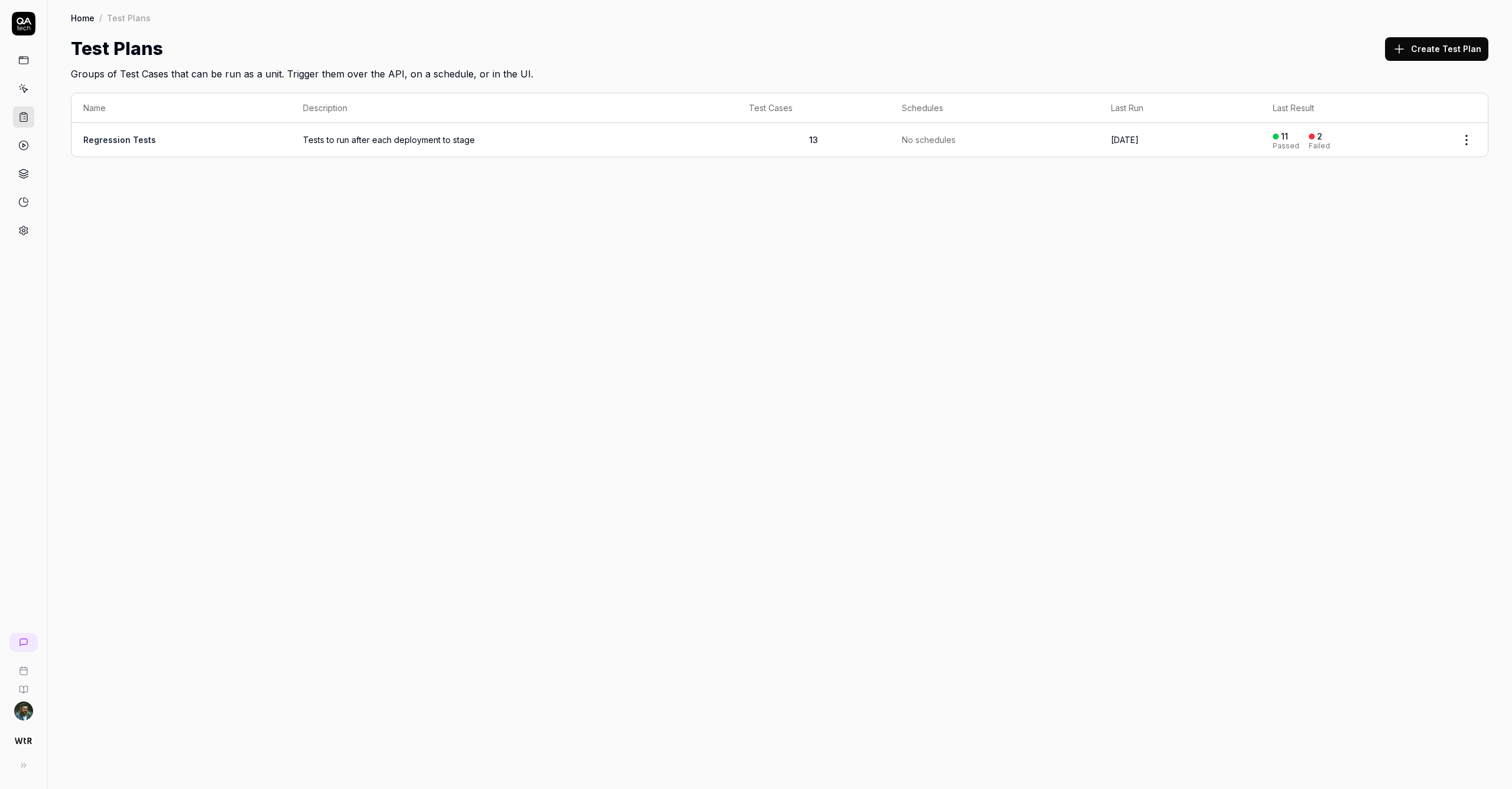
click at [138, 140] on link "Regression Tests" at bounding box center [120, 140] width 73 height 10
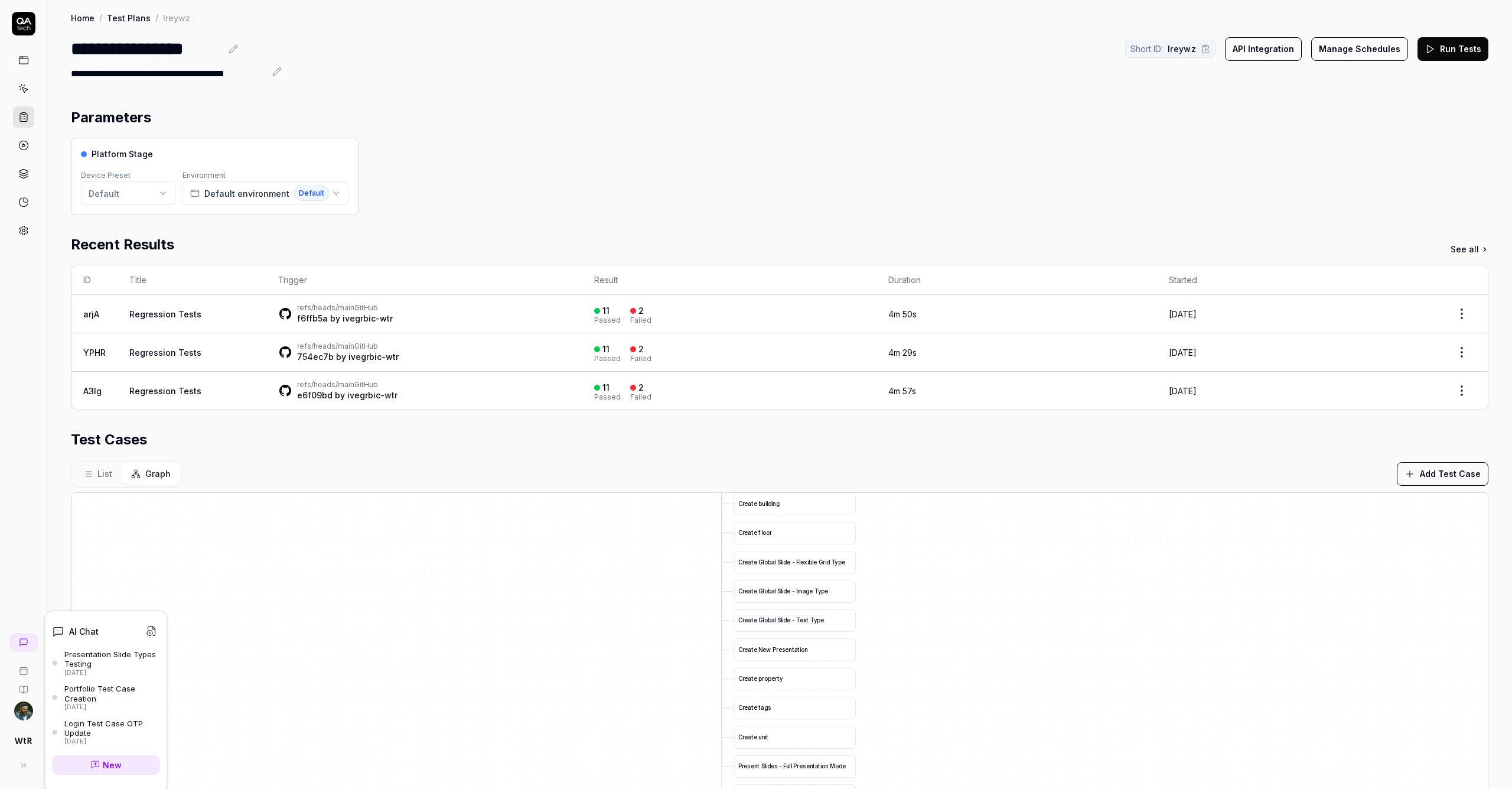
click at [121, 763] on span "New" at bounding box center [112, 765] width 19 height 12
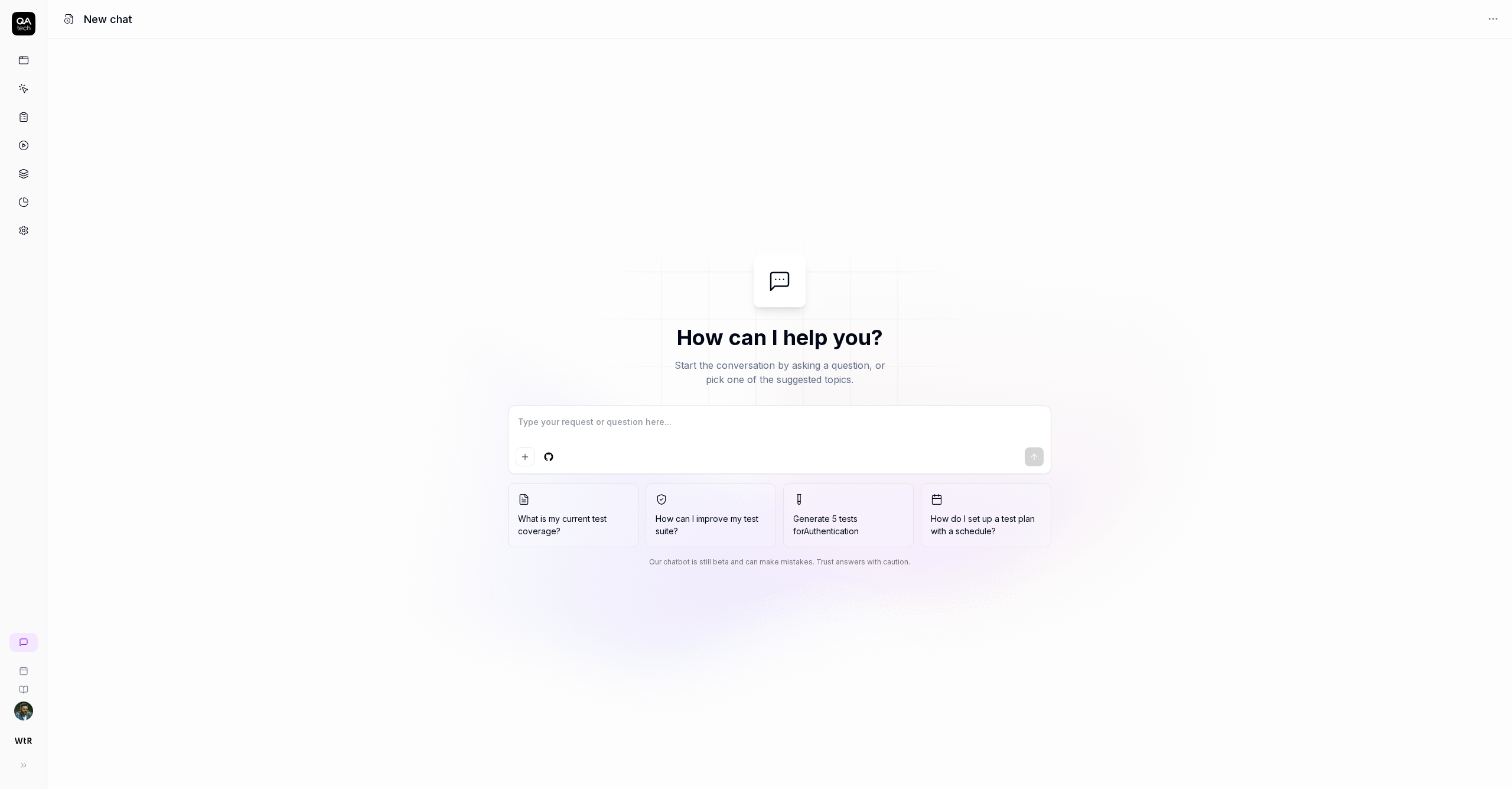
click at [667, 429] on textarea at bounding box center [779, 428] width 528 height 30
type textarea "*"
type textarea "C"
type textarea "*"
type textarea "Cr"
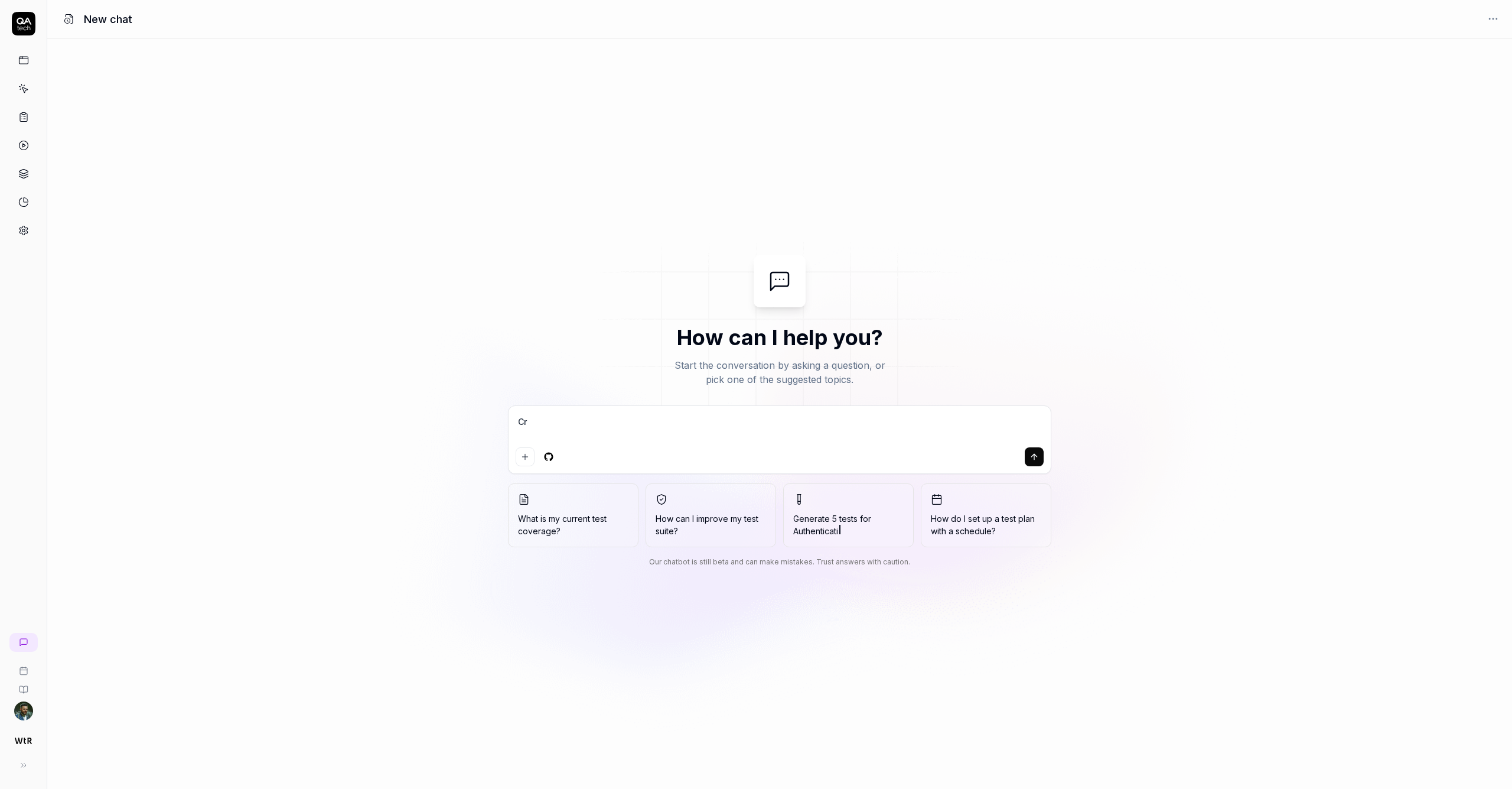
type textarea "*"
type textarea "Crr"
type textarea "*"
type textarea "Crre"
type textarea "*"
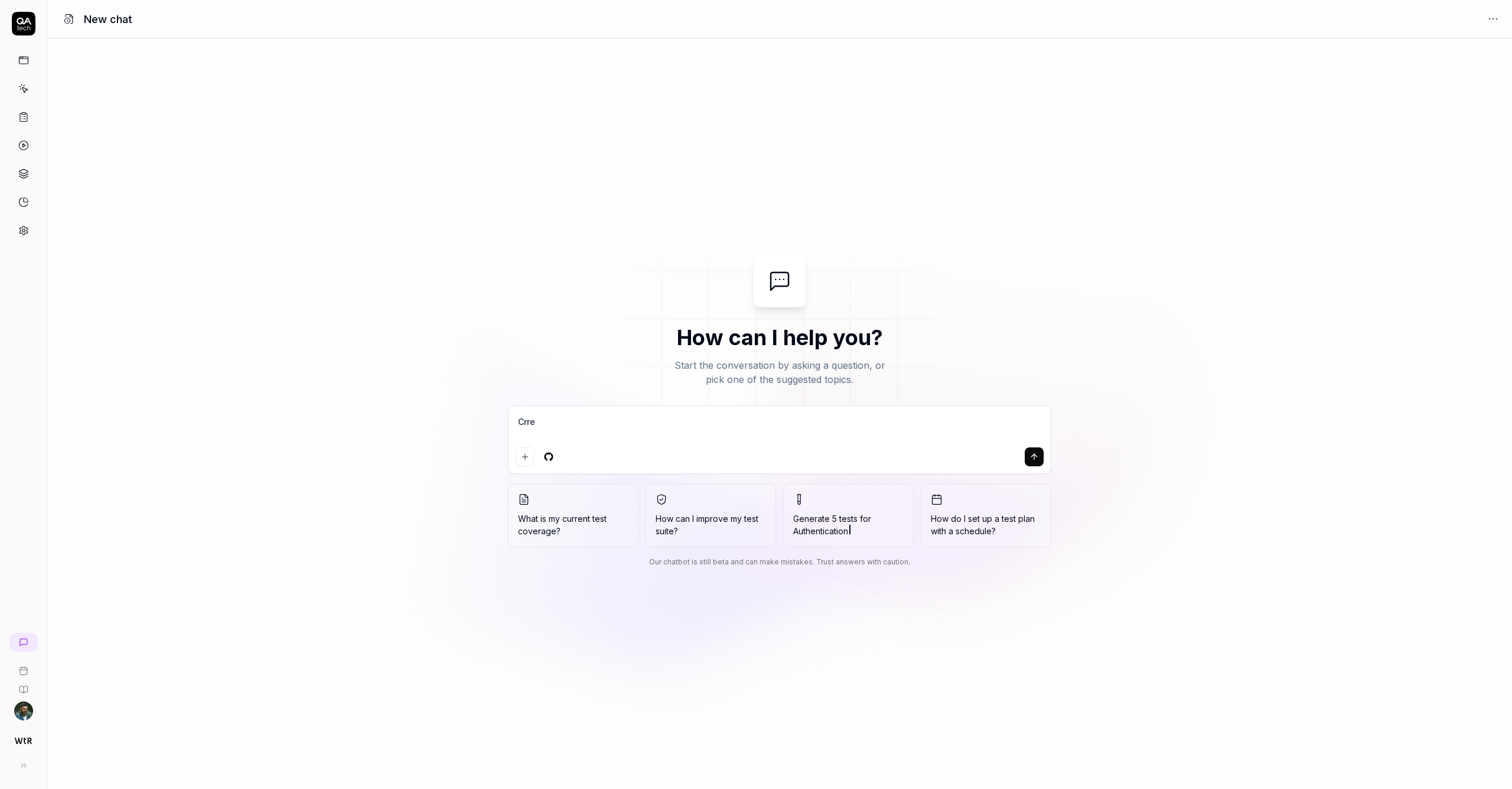
type textarea "Crrea"
type textarea "*"
type textarea "Crreat"
type textarea "*"
type textarea "Crreate"
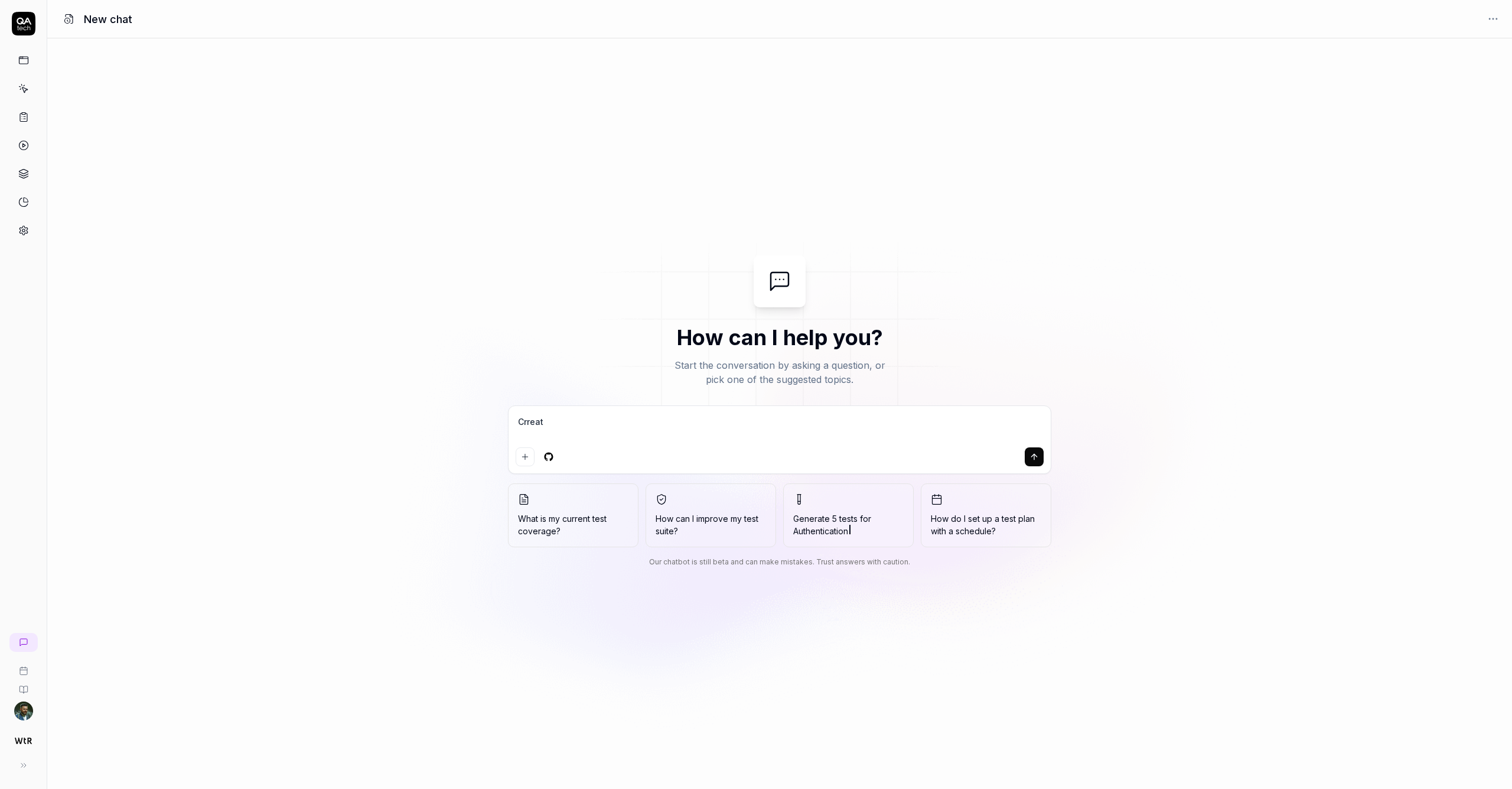
type textarea "*"
type textarea "Crreat"
type textarea "*"
type textarea "Crrea"
type textarea "*"
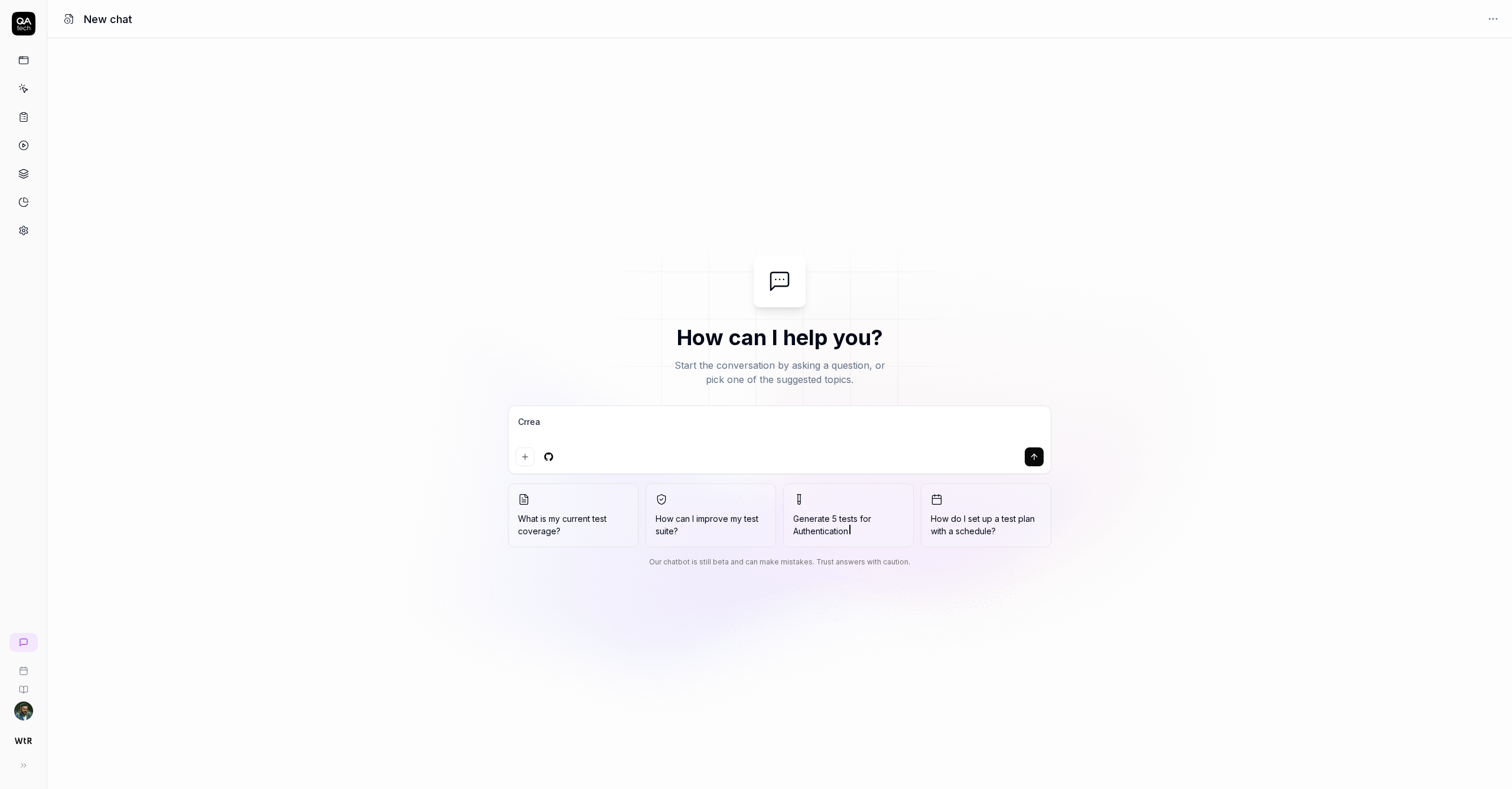
type textarea "Crre"
type textarea "*"
type textarea "Crr"
type textarea "*"
type textarea "Cr"
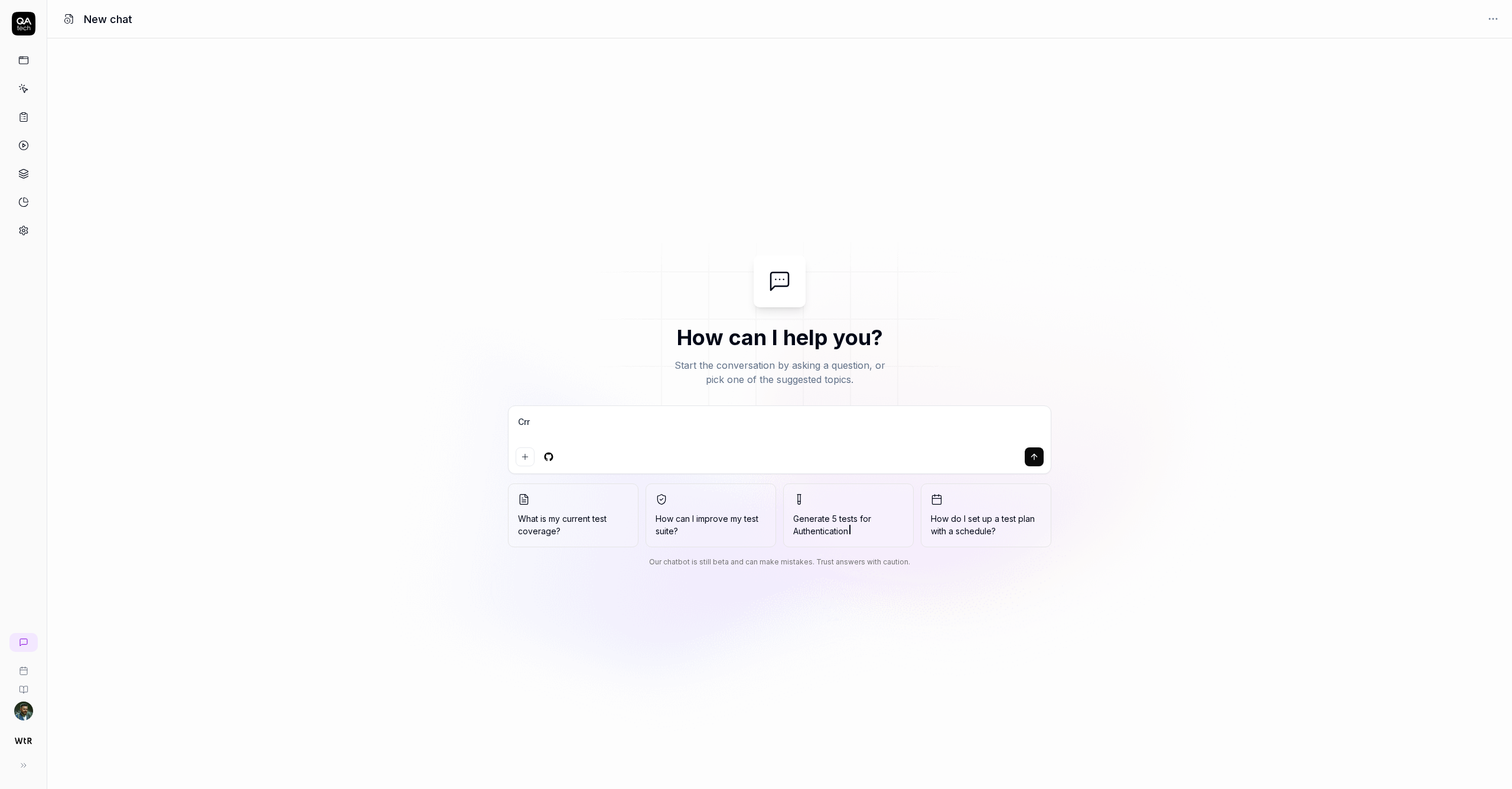
type textarea "*"
type textarea "Cre"
type textarea "*"
type textarea "Crea"
type textarea "*"
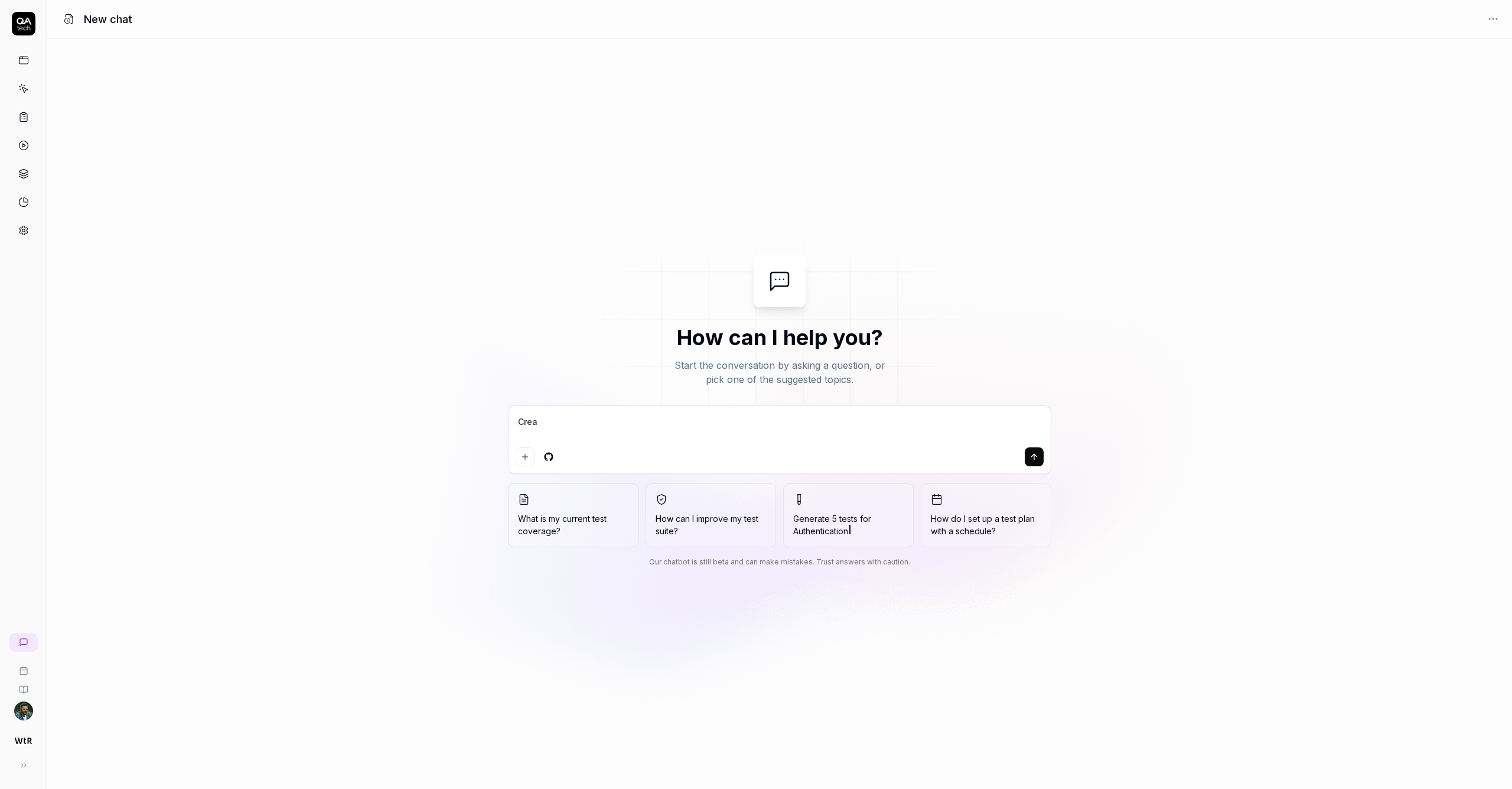
type textarea "Creat"
type textarea "*"
type textarea "Create"
type textarea "*"
type textarea "Create"
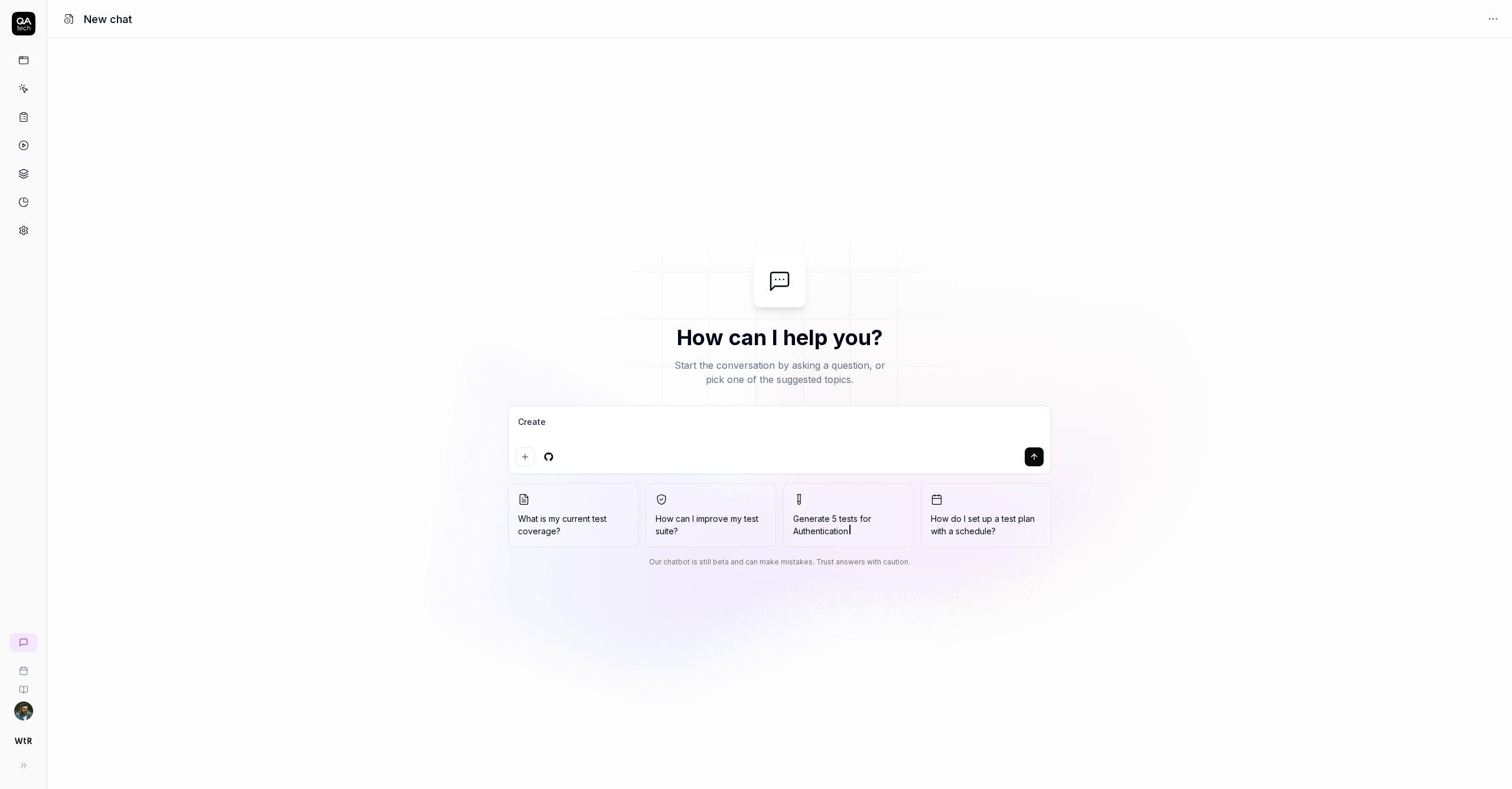
type textarea "*"
type textarea "Create 5"
type textarea "*"
type textarea "Create 5"
type textarea "*"
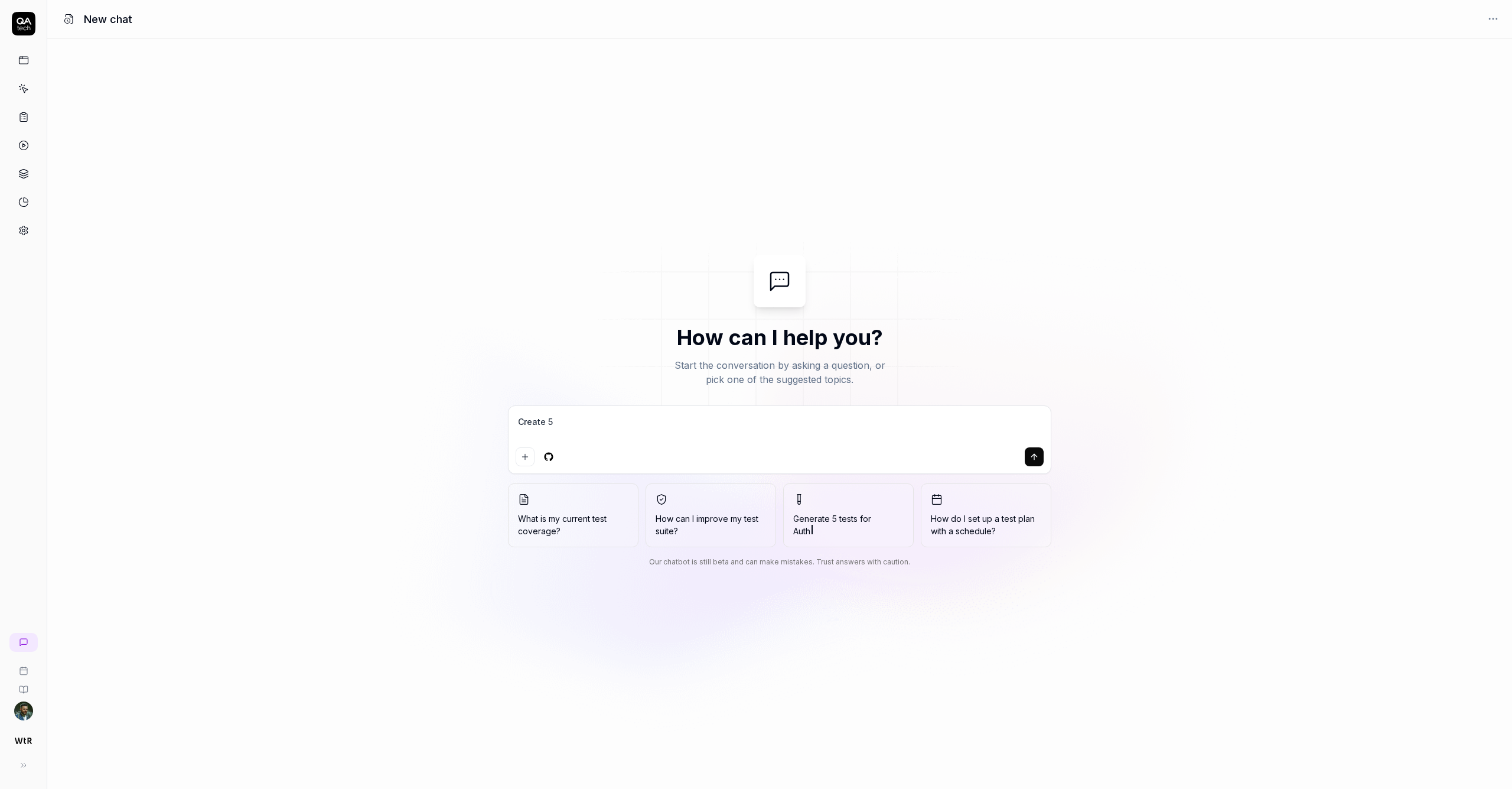
type textarea "Create 5 n"
type textarea "*"
type textarea "Create 5 ne"
type textarea "*"
type textarea "Create 5 nes"
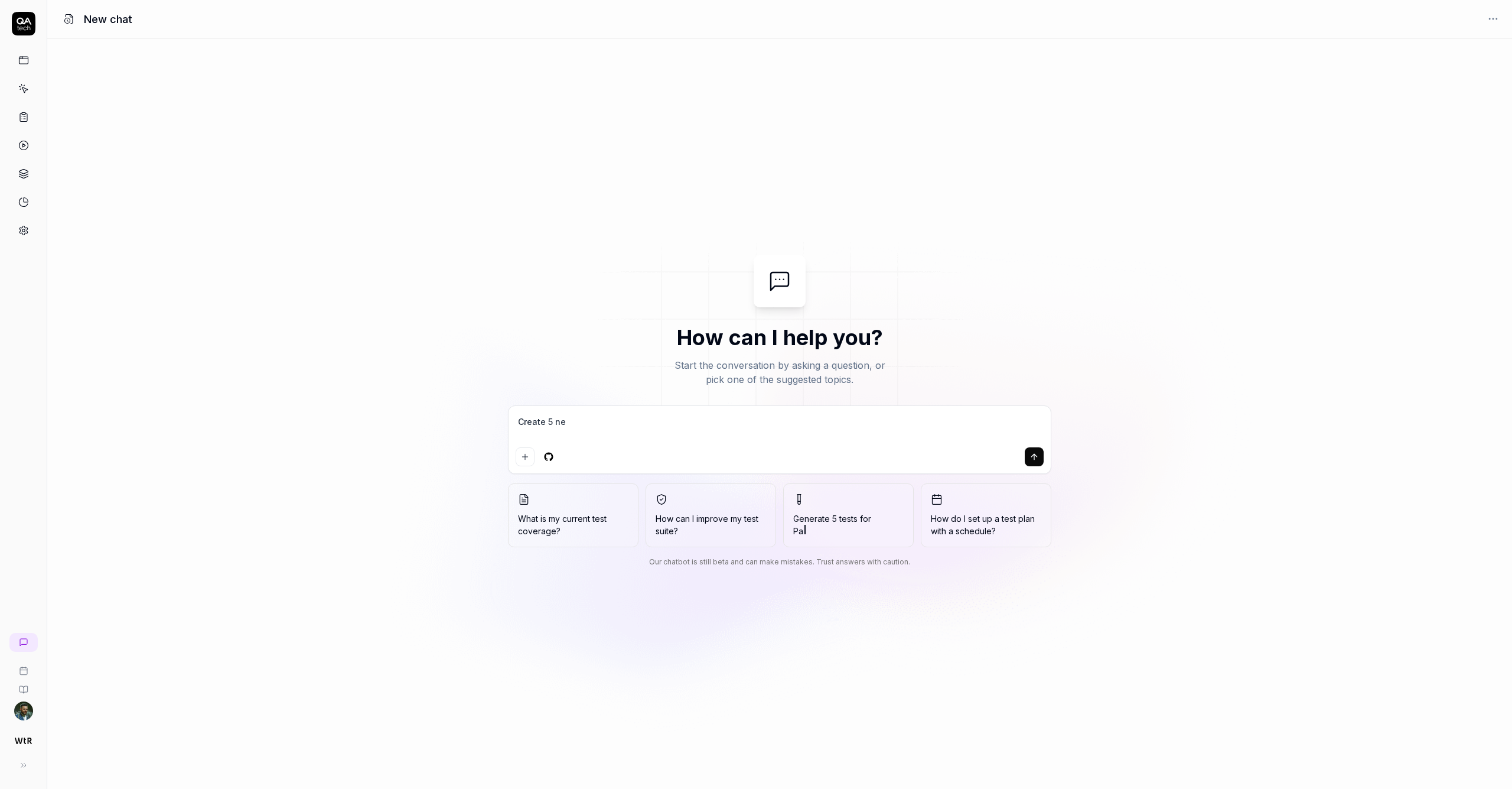
type textarea "*"
type textarea "Create 5 nest"
type textarea "*"
type textarea "Create 5 nest"
type textarea "*"
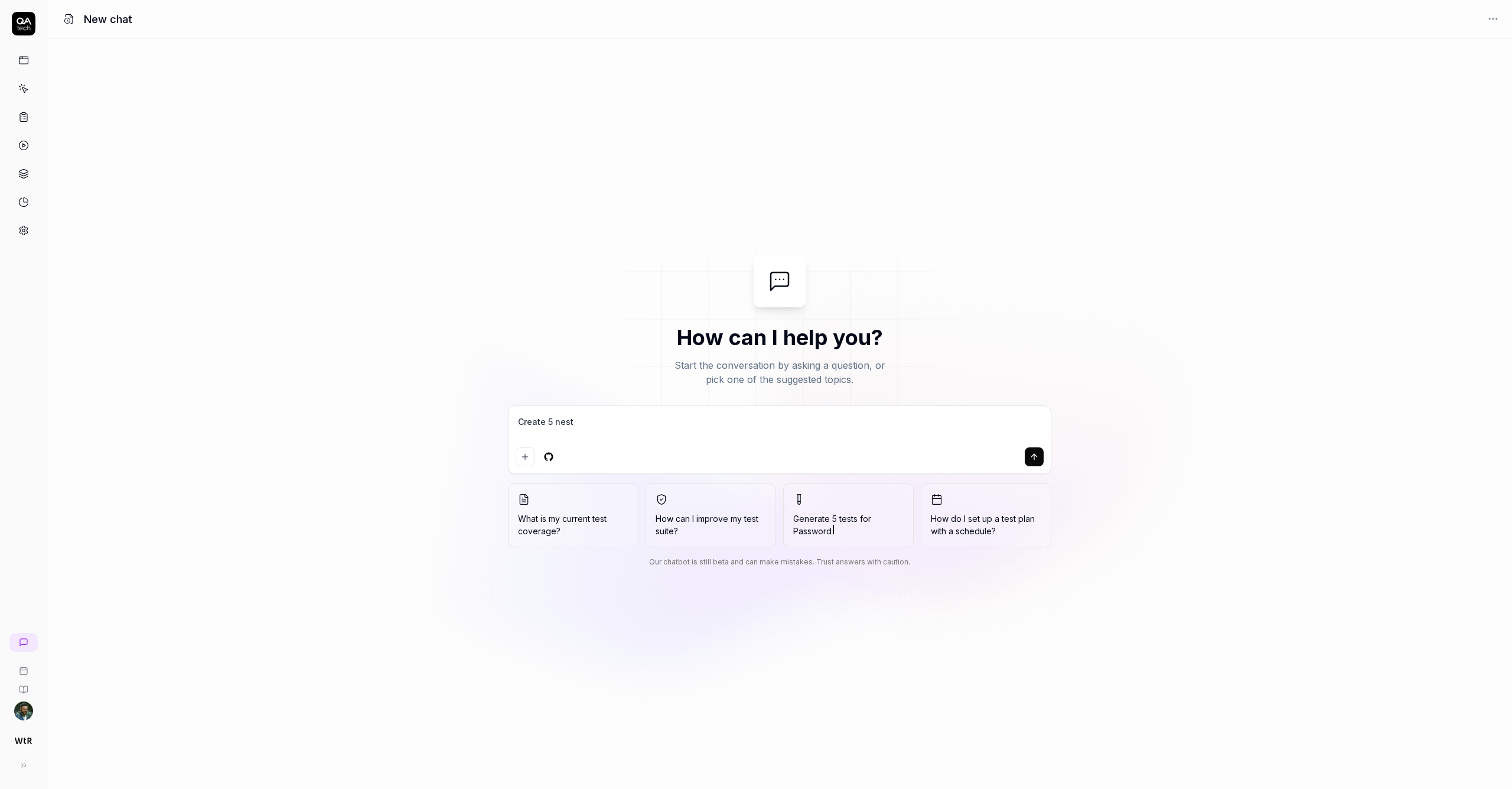
type textarea "Create 5 nest c"
type textarea "*"
type textarea "Create 5 nest ca"
type textarea "*"
type textarea "Create 5 nest cas"
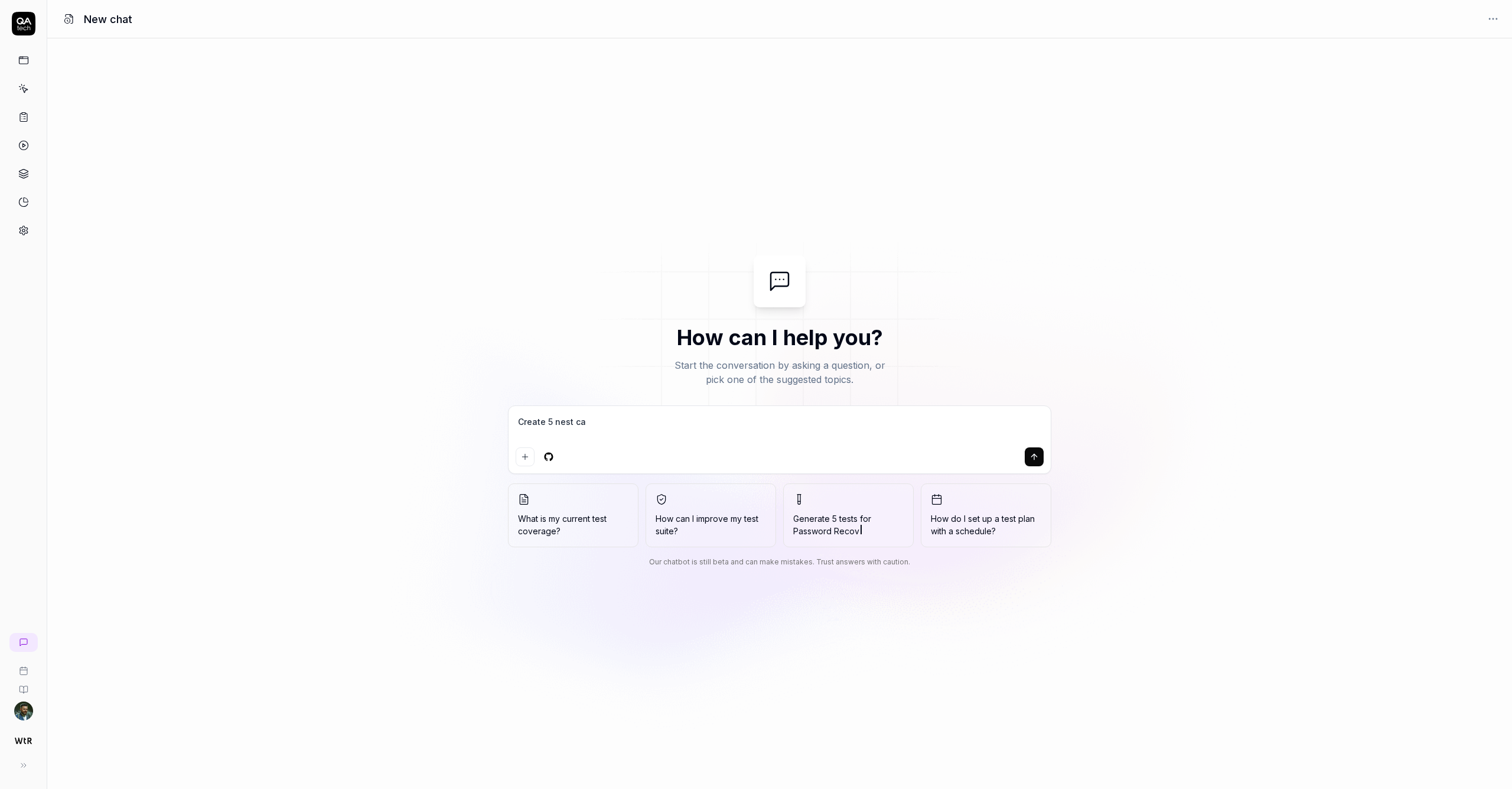
type textarea "*"
type textarea "Create 5 nest case"
type textarea "*"
type textarea "Create 5 nest cases"
type textarea "*"
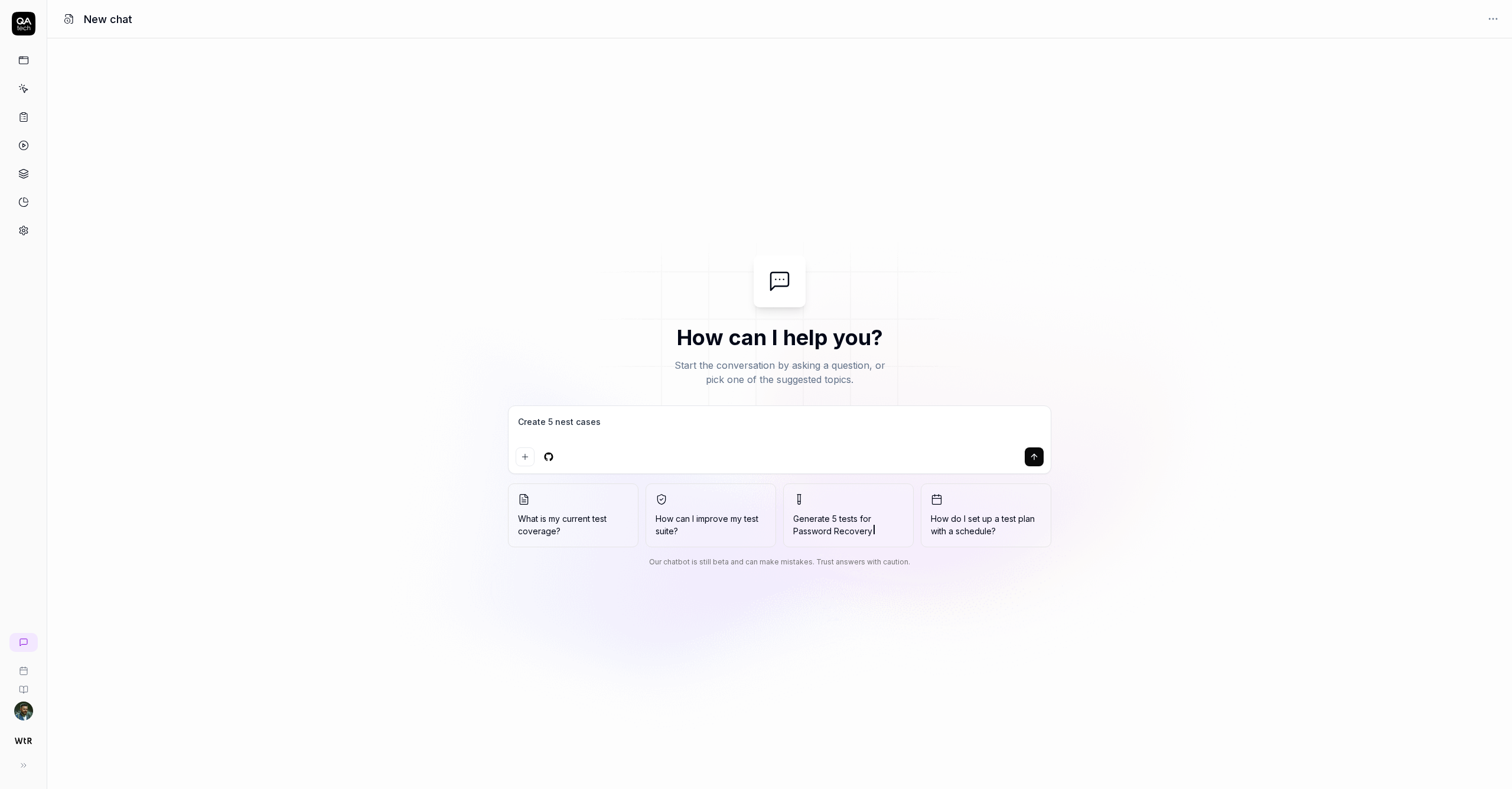
type textarea "Create 5 nest cases"
type textarea "*"
click at [25, 171] on icon at bounding box center [24, 174] width 11 height 11
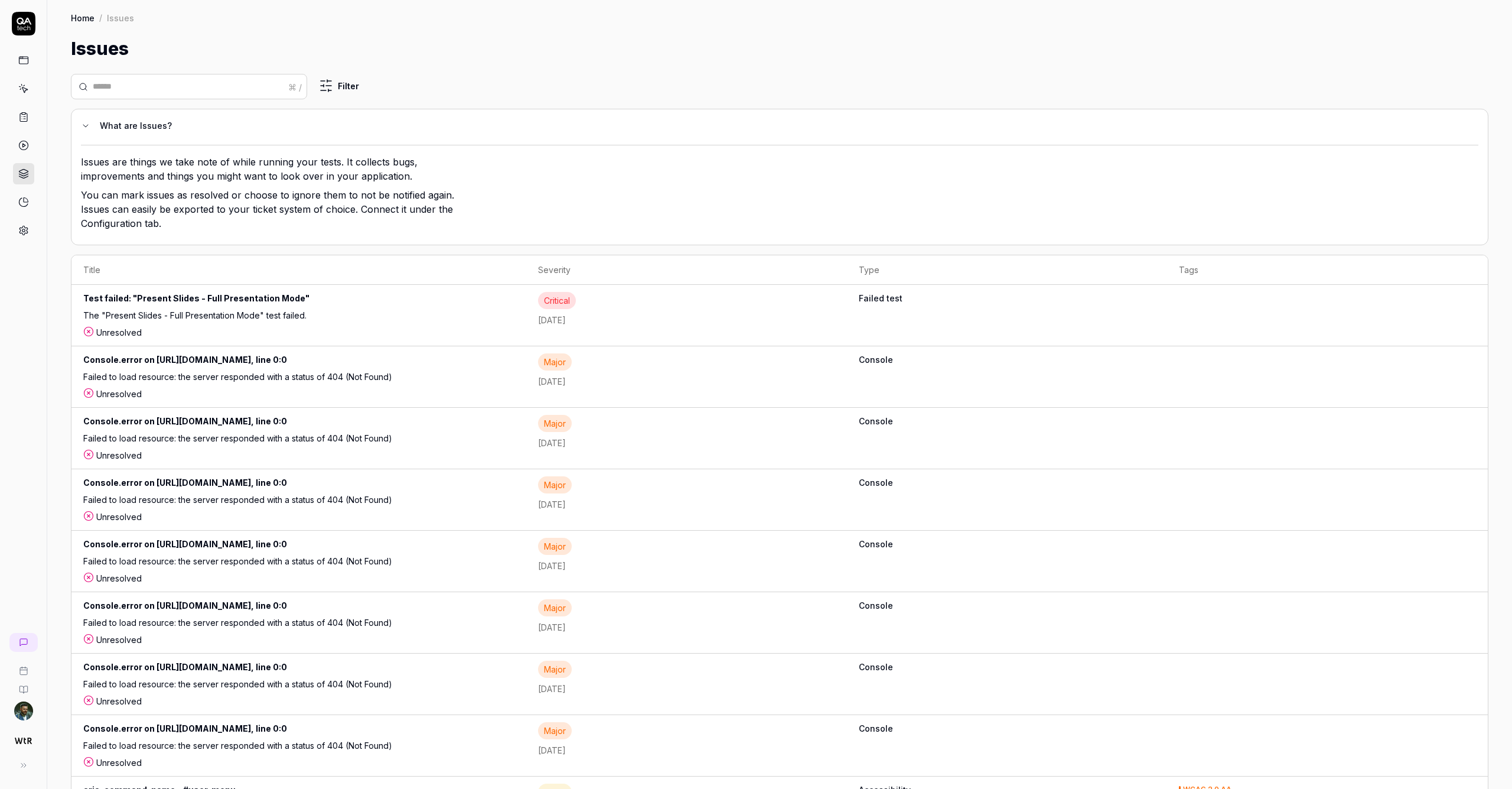
click at [207, 296] on div "Test failed: "Present Slides - Full Presentation Mode"" at bounding box center [275, 301] width 384 height 17
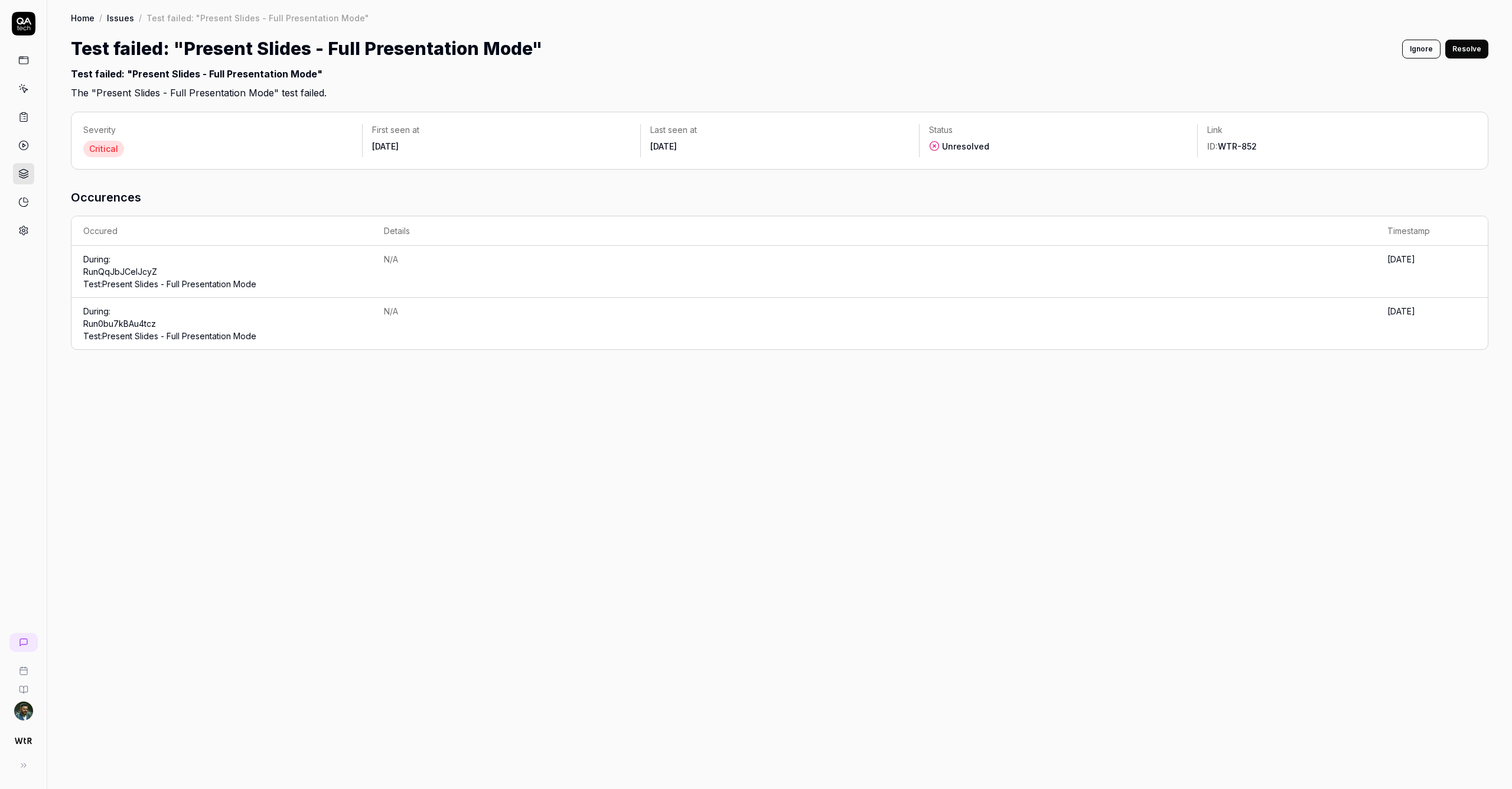
click at [1245, 148] on link "WTR-852" at bounding box center [1238, 146] width 39 height 10
click at [22, 203] on icon at bounding box center [24, 202] width 11 height 11
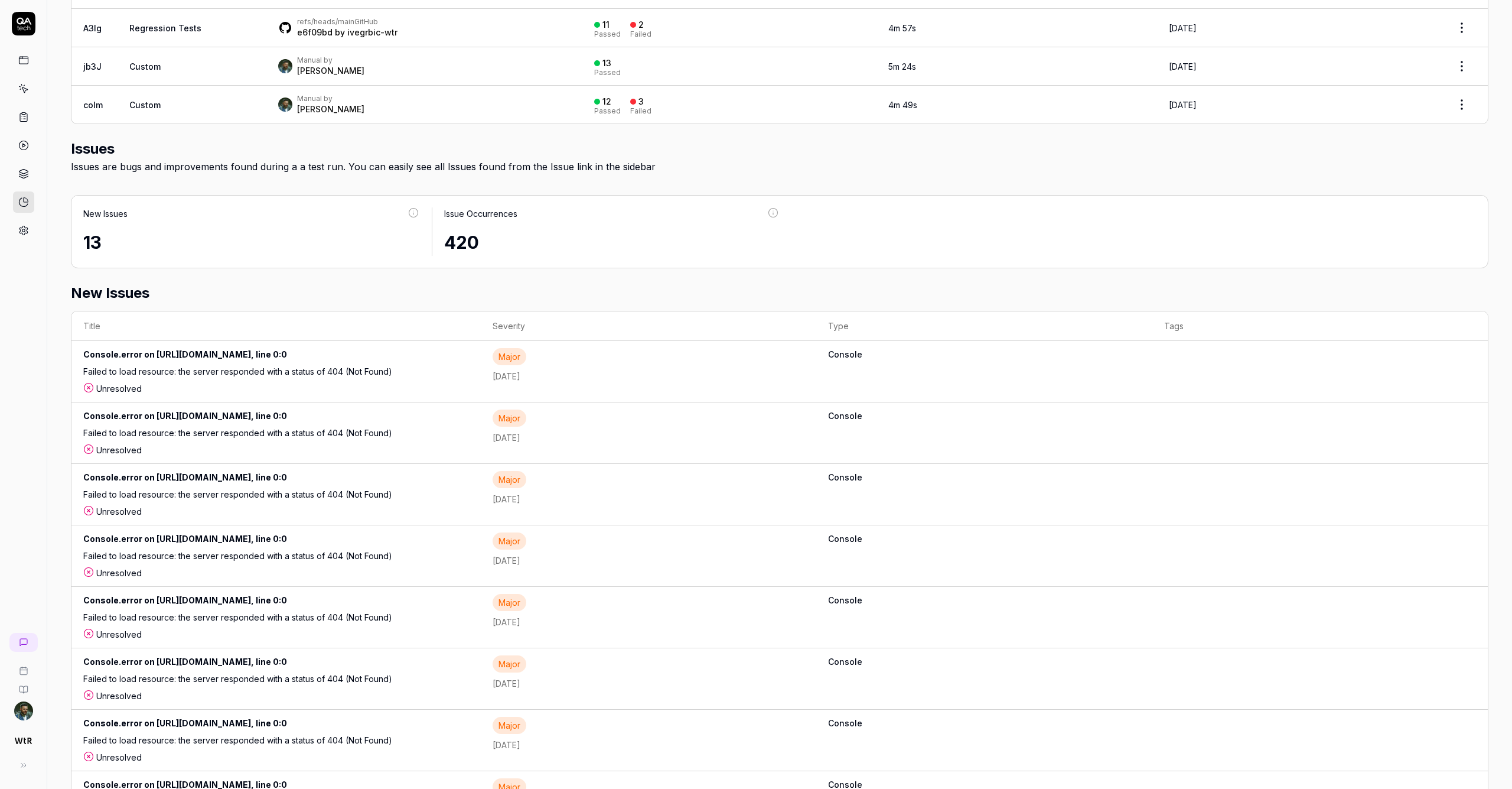
scroll to position [327, 0]
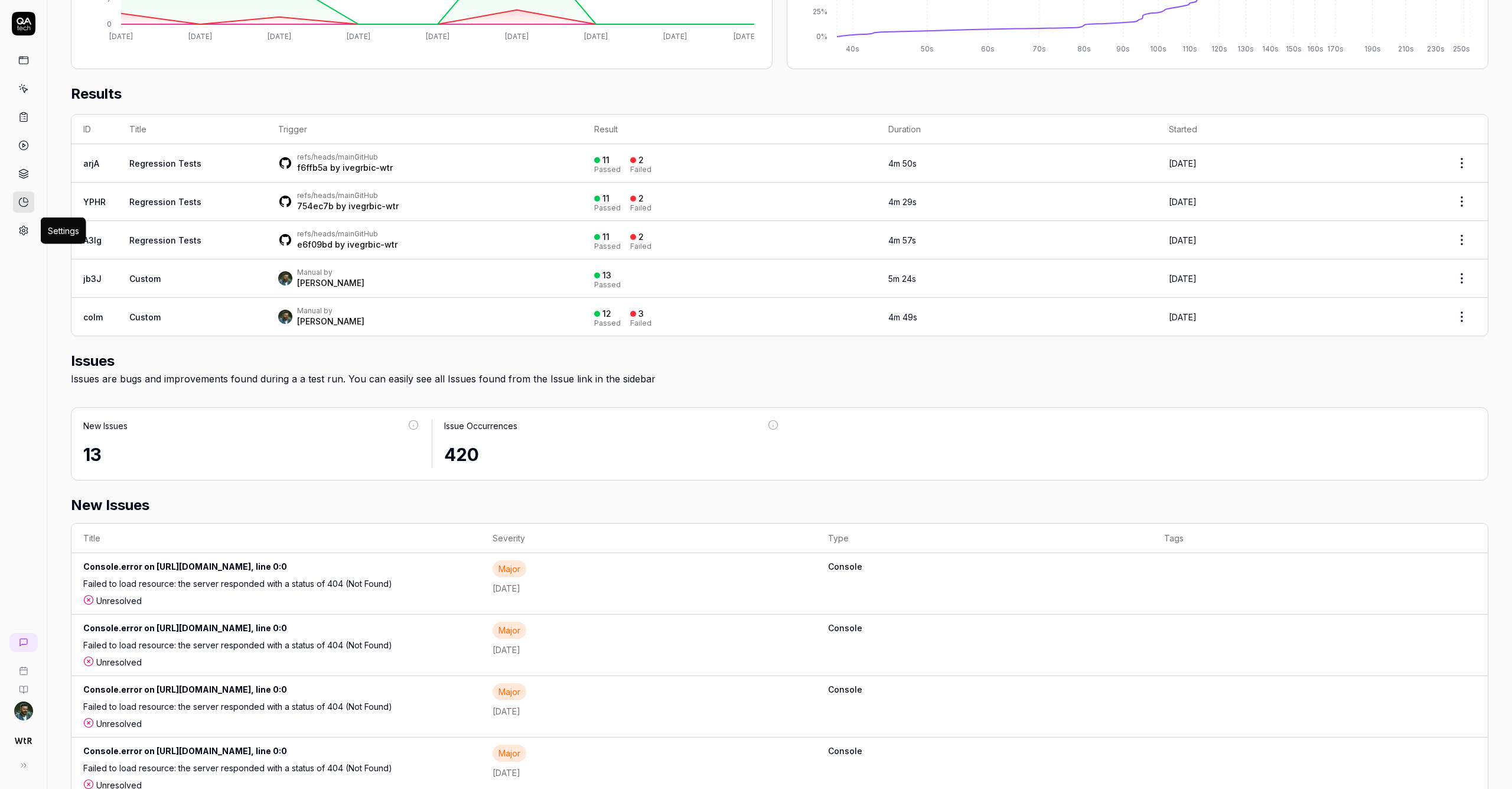
click at [25, 232] on icon at bounding box center [24, 231] width 11 height 11
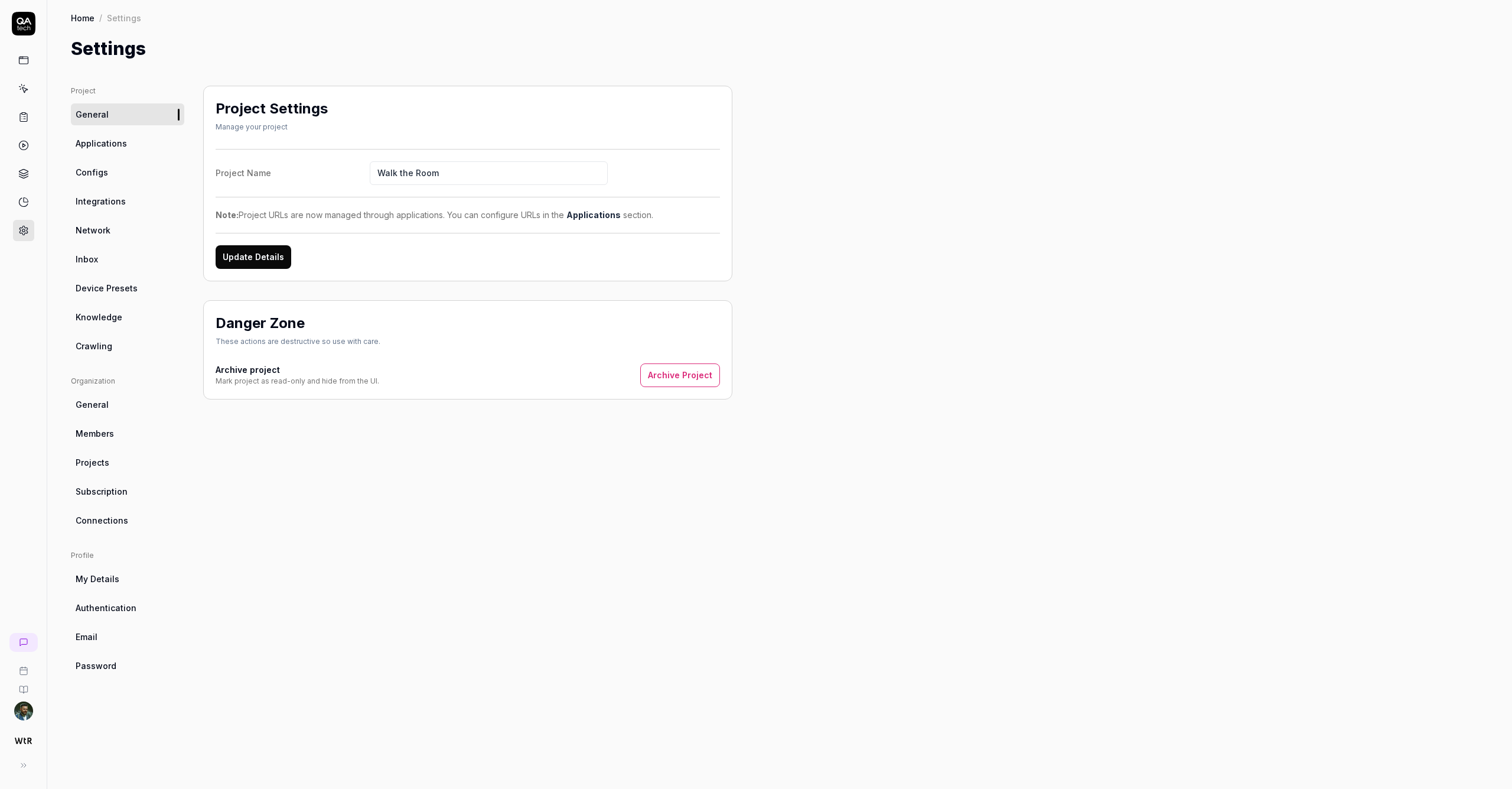
click at [112, 200] on span "Integrations" at bounding box center [101, 201] width 51 height 12
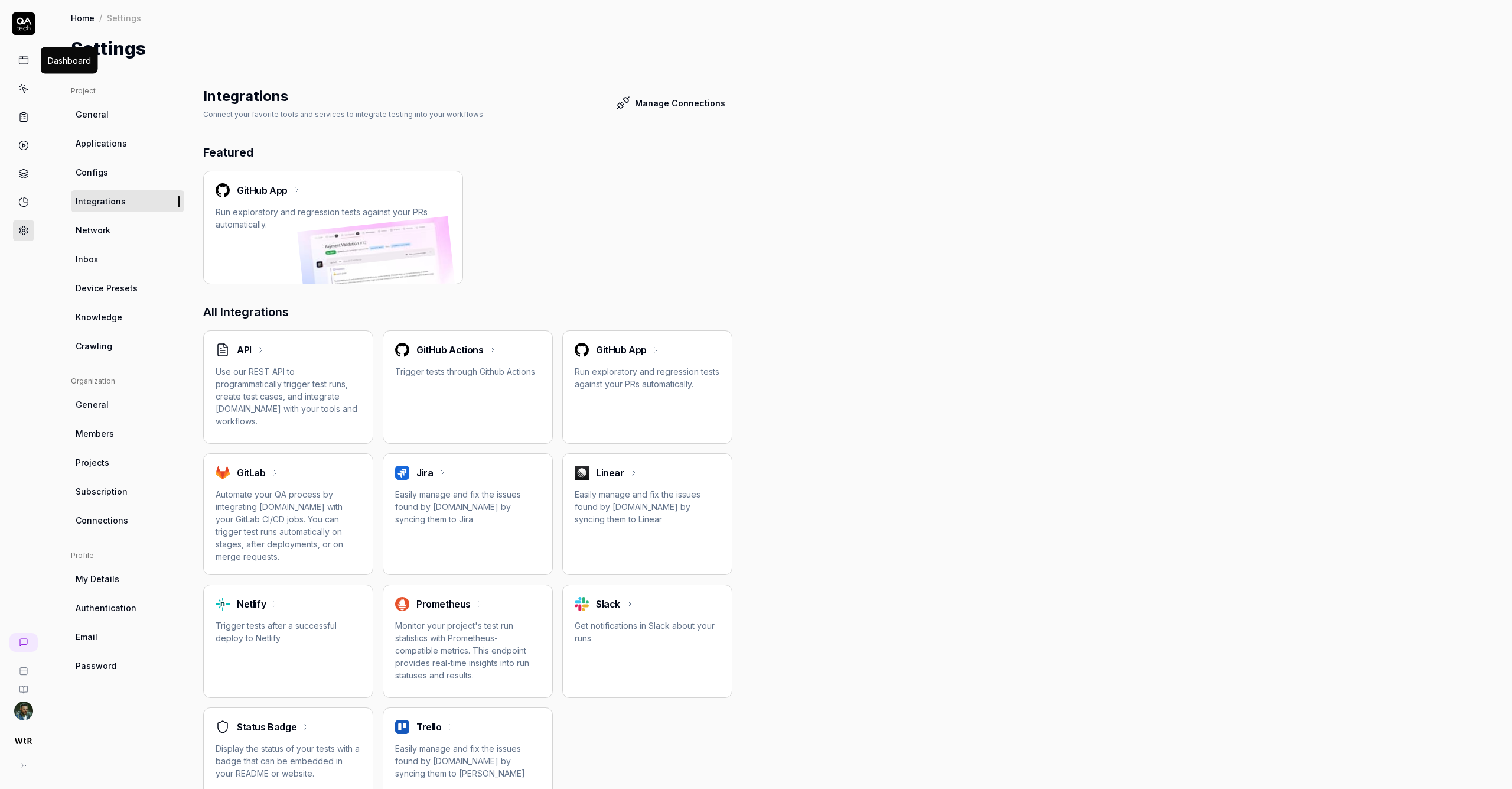
click at [27, 61] on icon at bounding box center [24, 61] width 11 height 11
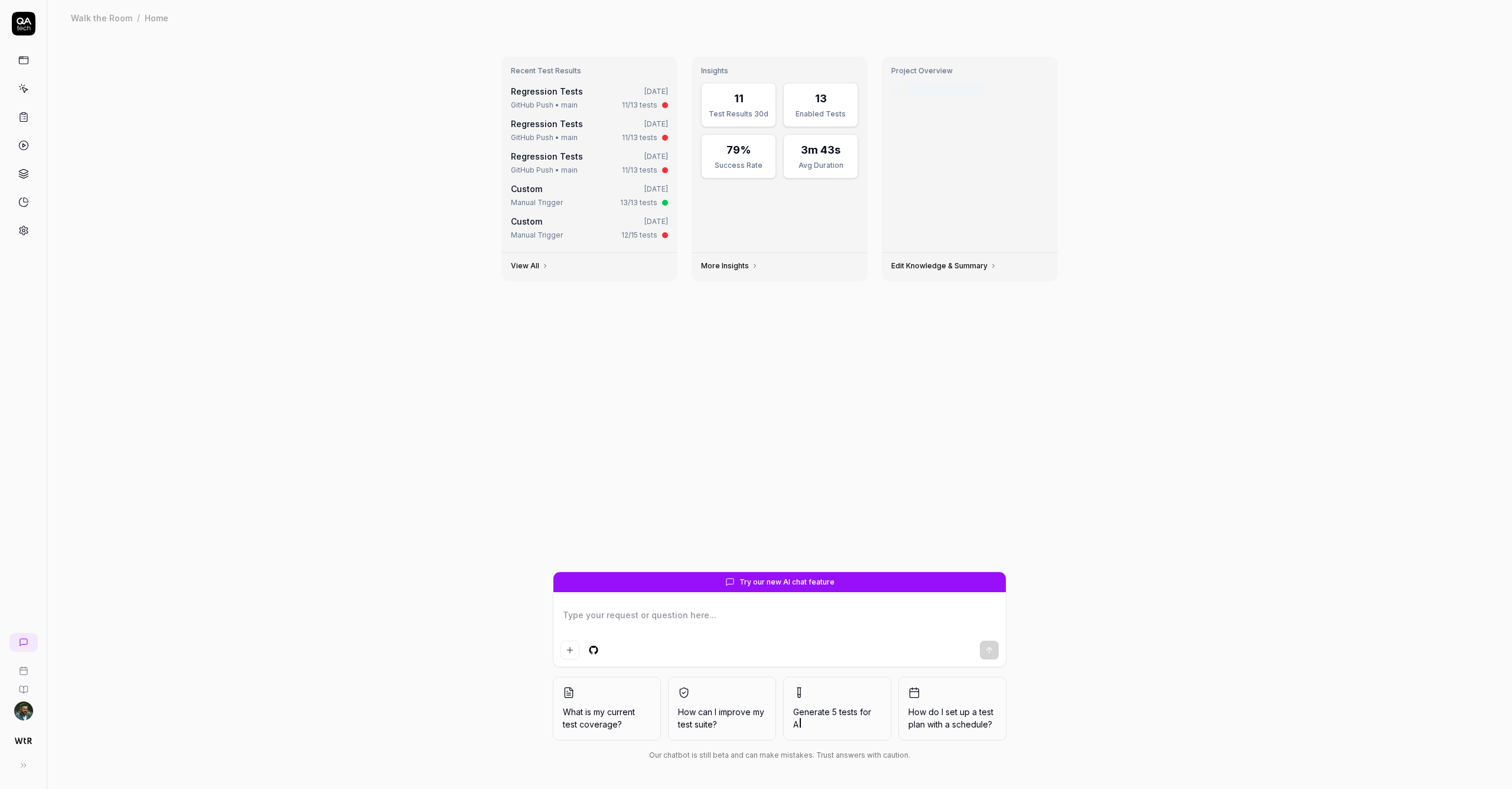
click at [839, 242] on div "Insights 11 Test Results 30d 13 Enabled Tests 79% Success Rate 3m 43s Avg Durat…" at bounding box center [780, 154] width 176 height 196
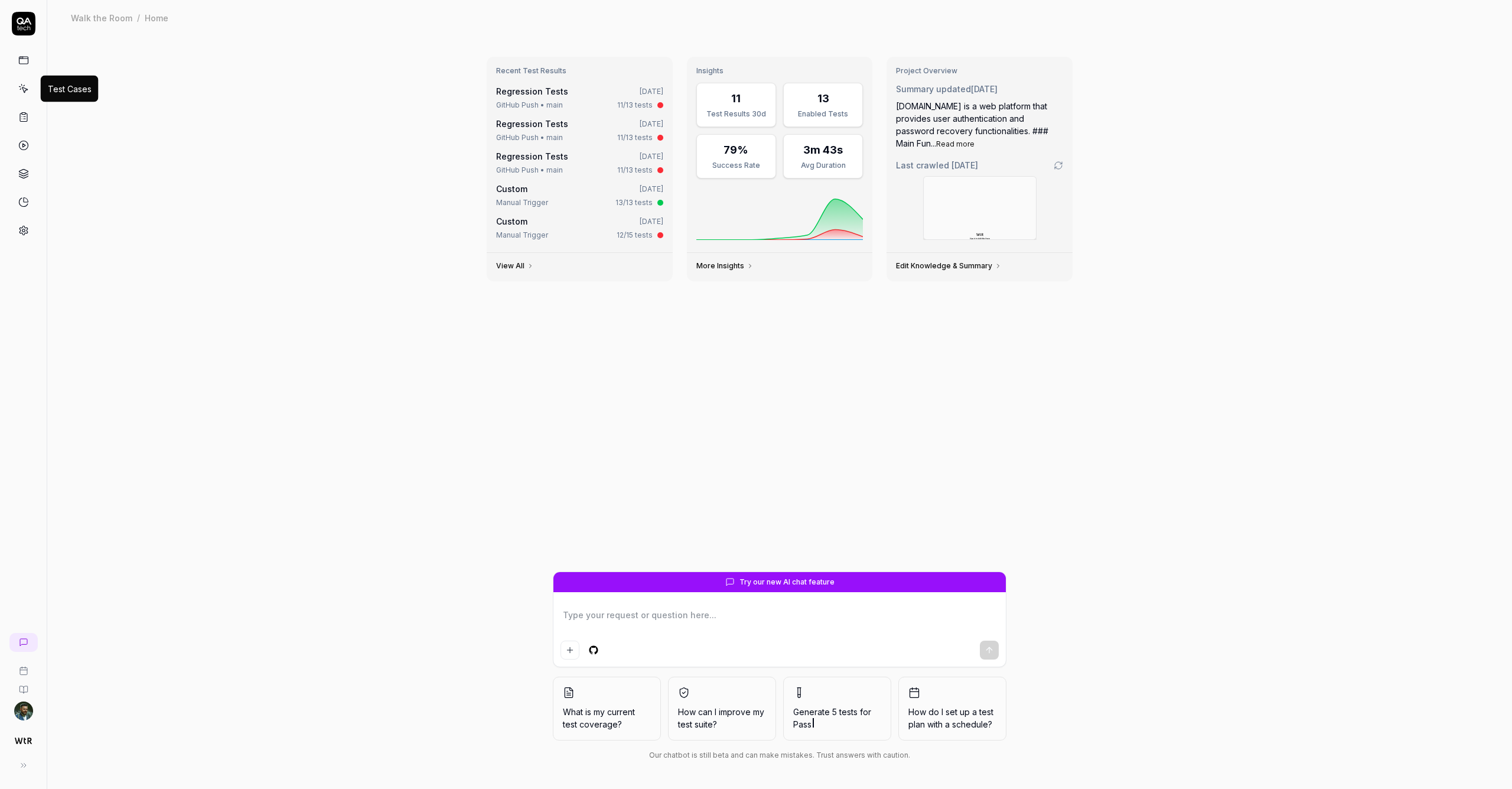
click at [24, 81] on link at bounding box center [24, 89] width 21 height 21
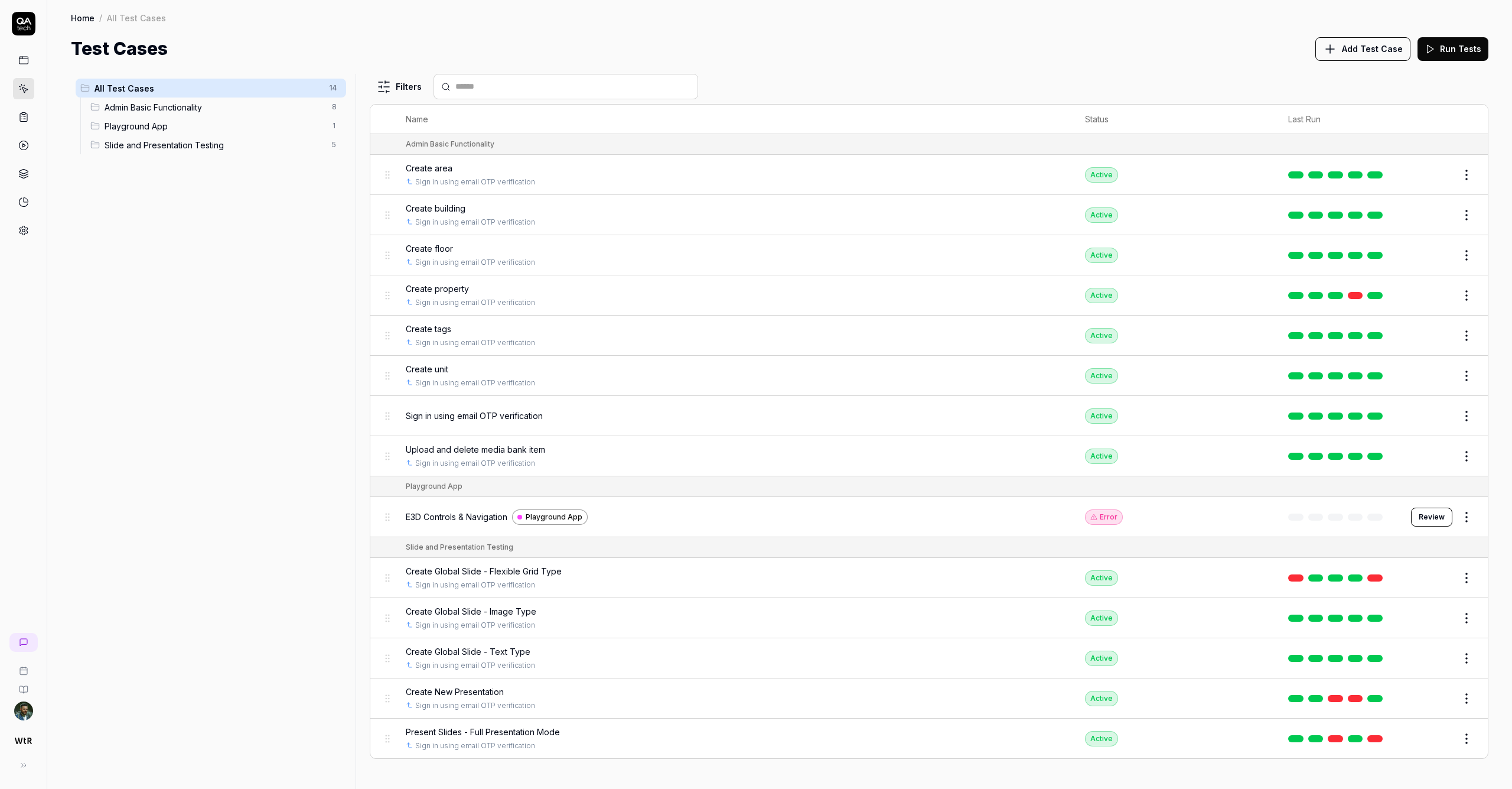
click at [507, 515] on span "E3D Controls & Navigation" at bounding box center [457, 517] width 102 height 12
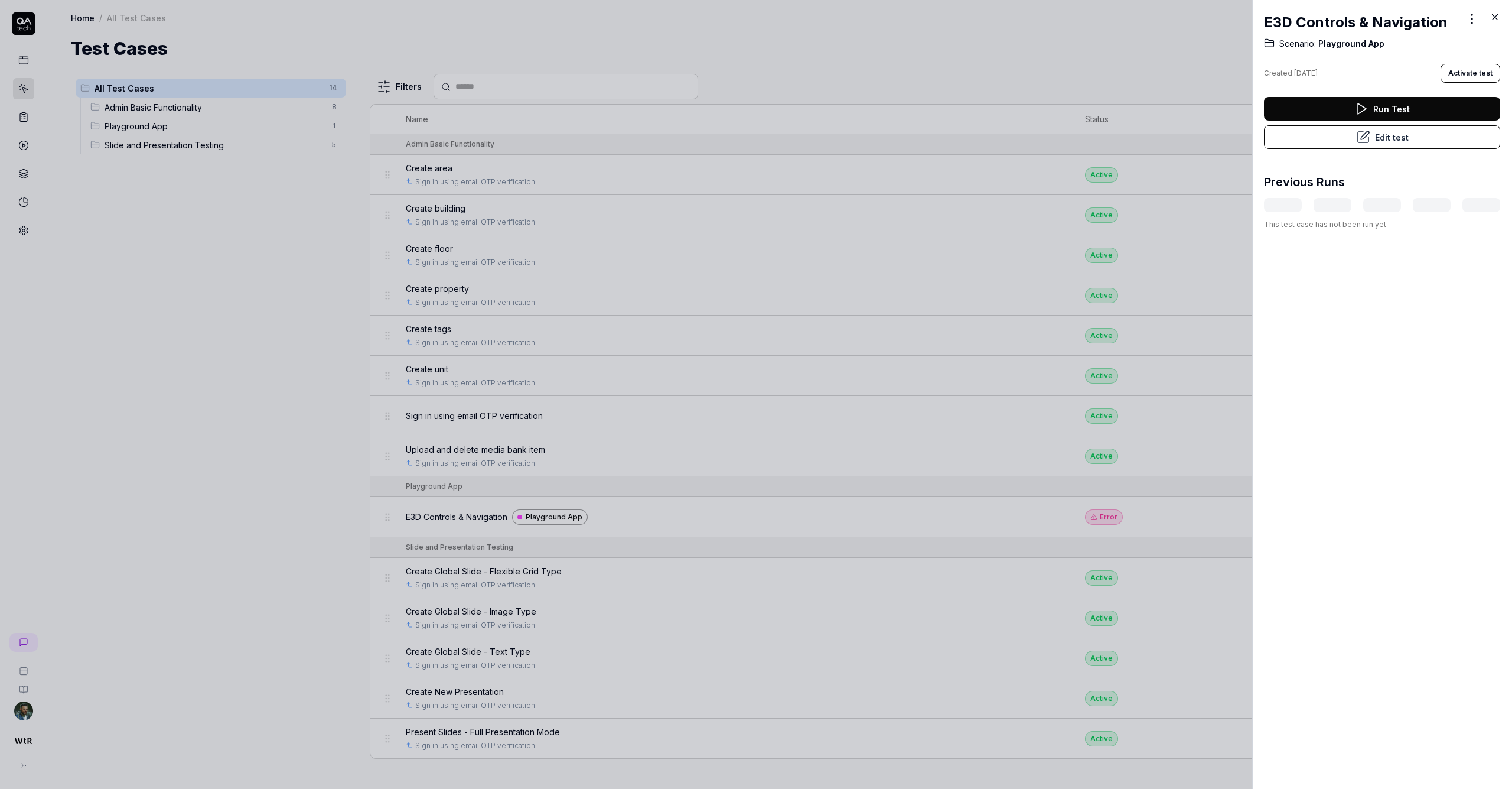
click at [1351, 136] on button "Edit test" at bounding box center [1382, 136] width 236 height 24
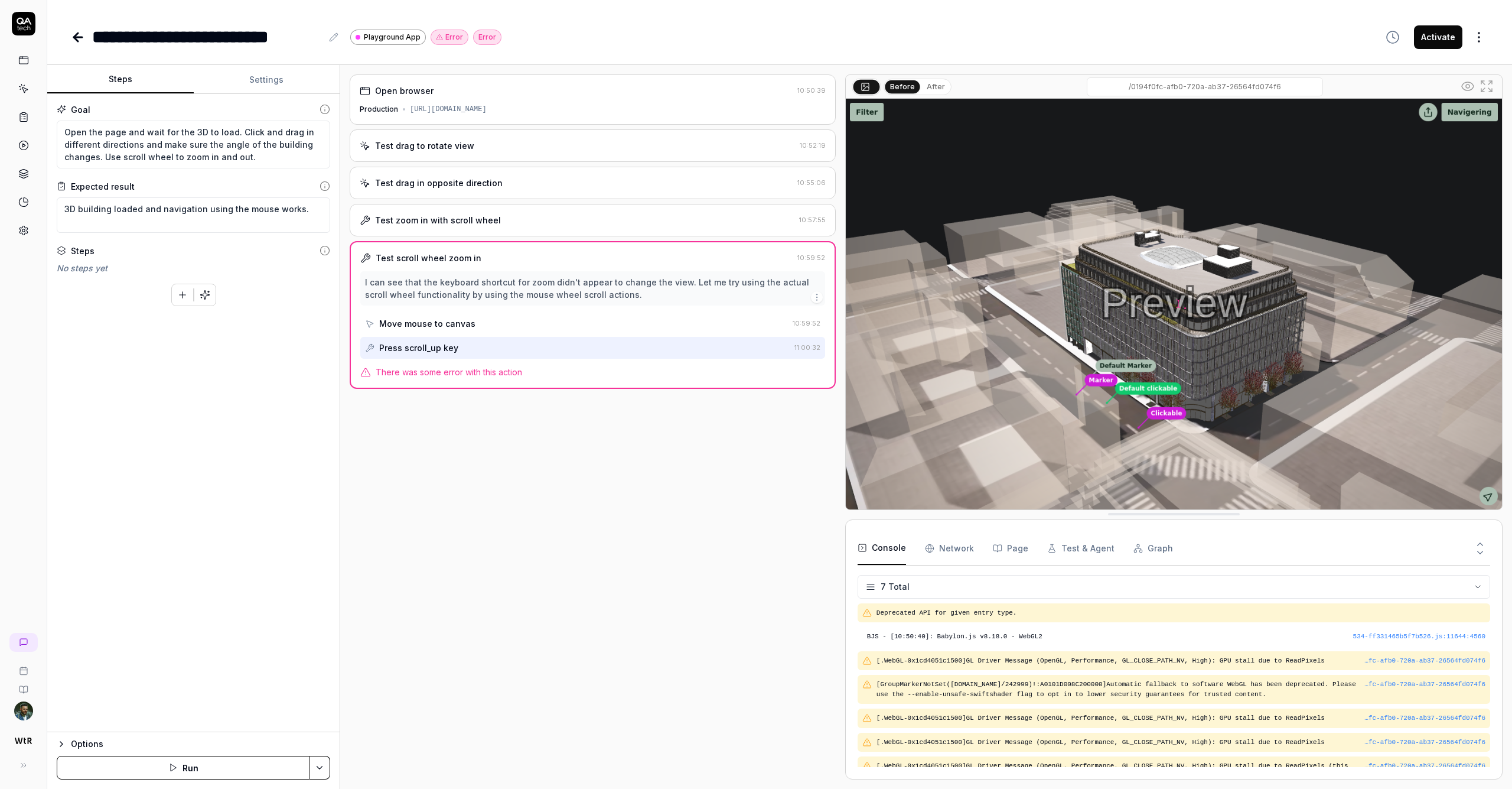
scroll to position [15, 0]
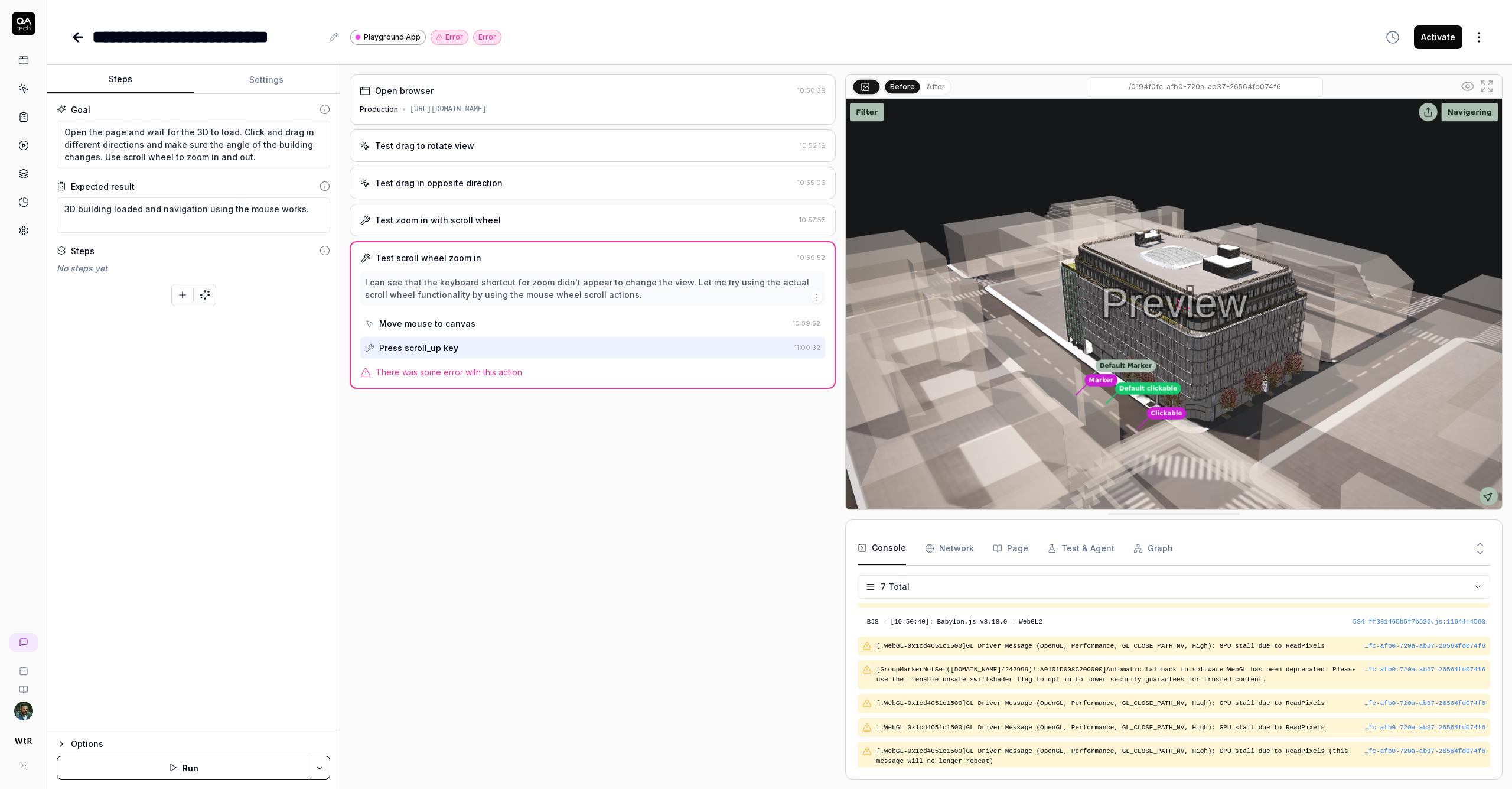
click at [508, 200] on div "Open browser 10:50:39 Production https://playground.walktheroom.app/sv/_wtr-pre…" at bounding box center [592, 427] width 486 height 705
click at [494, 146] on div "Test drag to rotate view" at bounding box center [577, 146] width 435 height 12
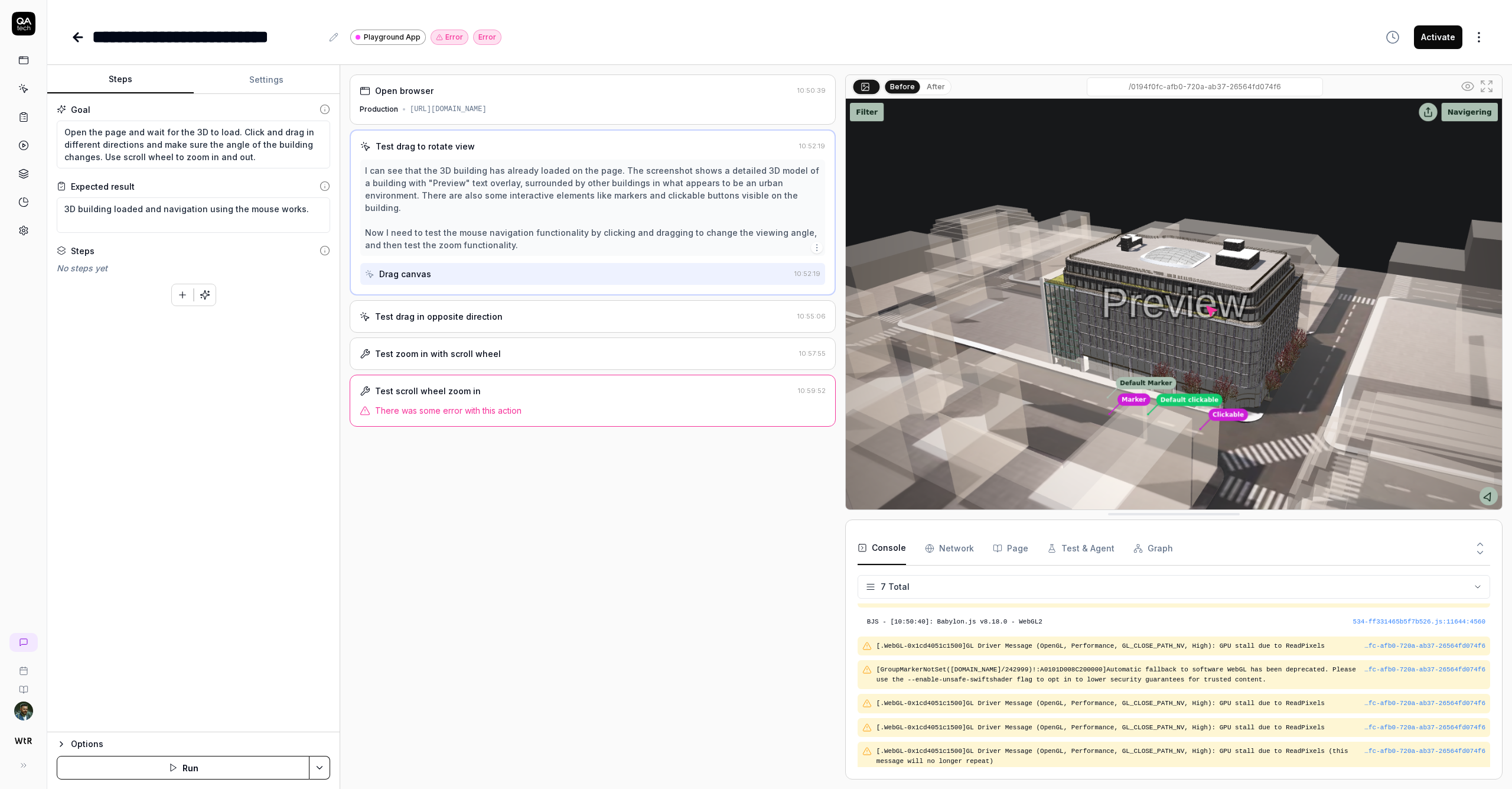
click at [503, 311] on div "Test drag in opposite direction" at bounding box center [576, 317] width 433 height 12
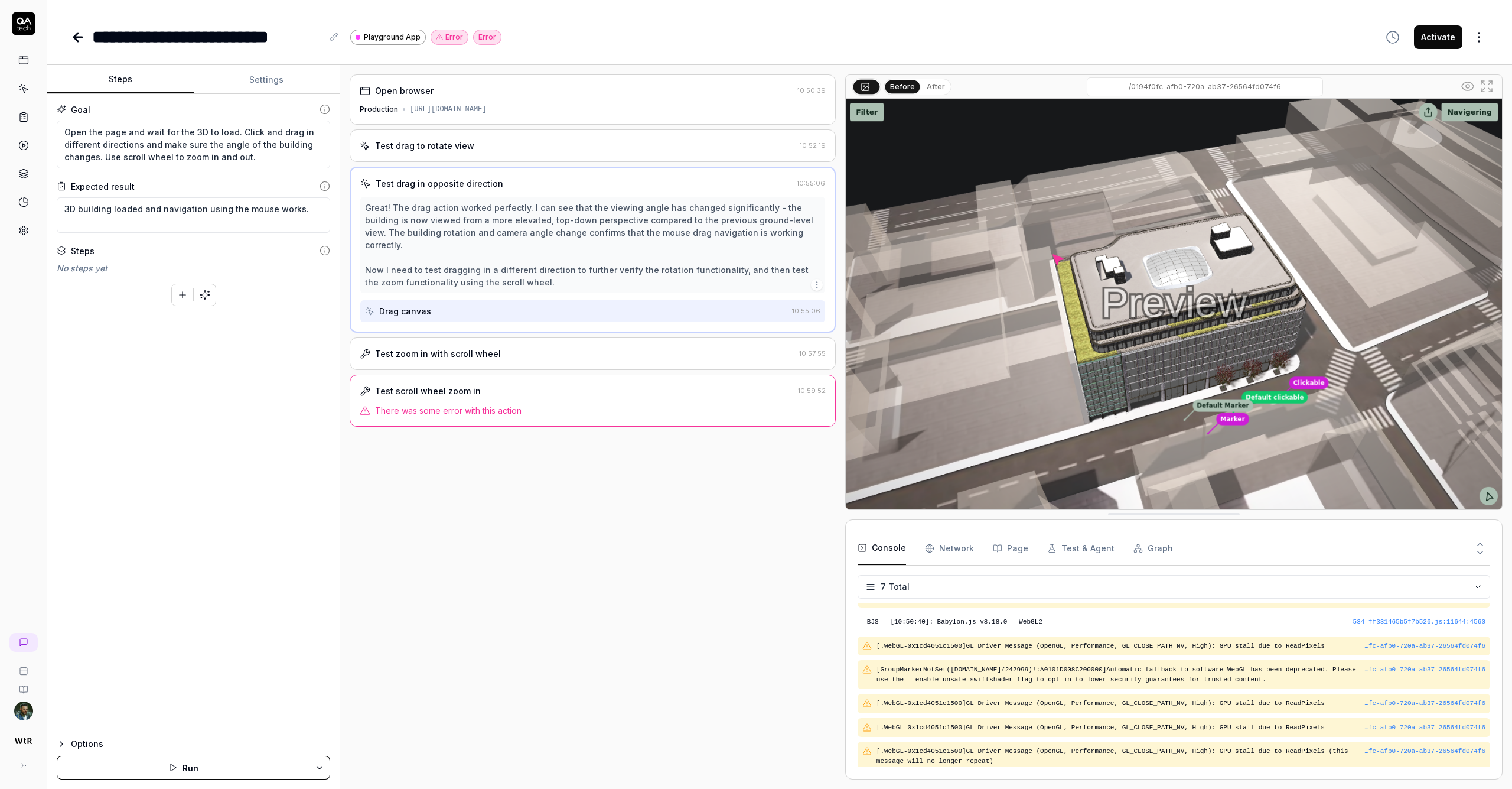
click at [543, 347] on div "Test zoom in with scroll wheel" at bounding box center [576, 353] width 435 height 12
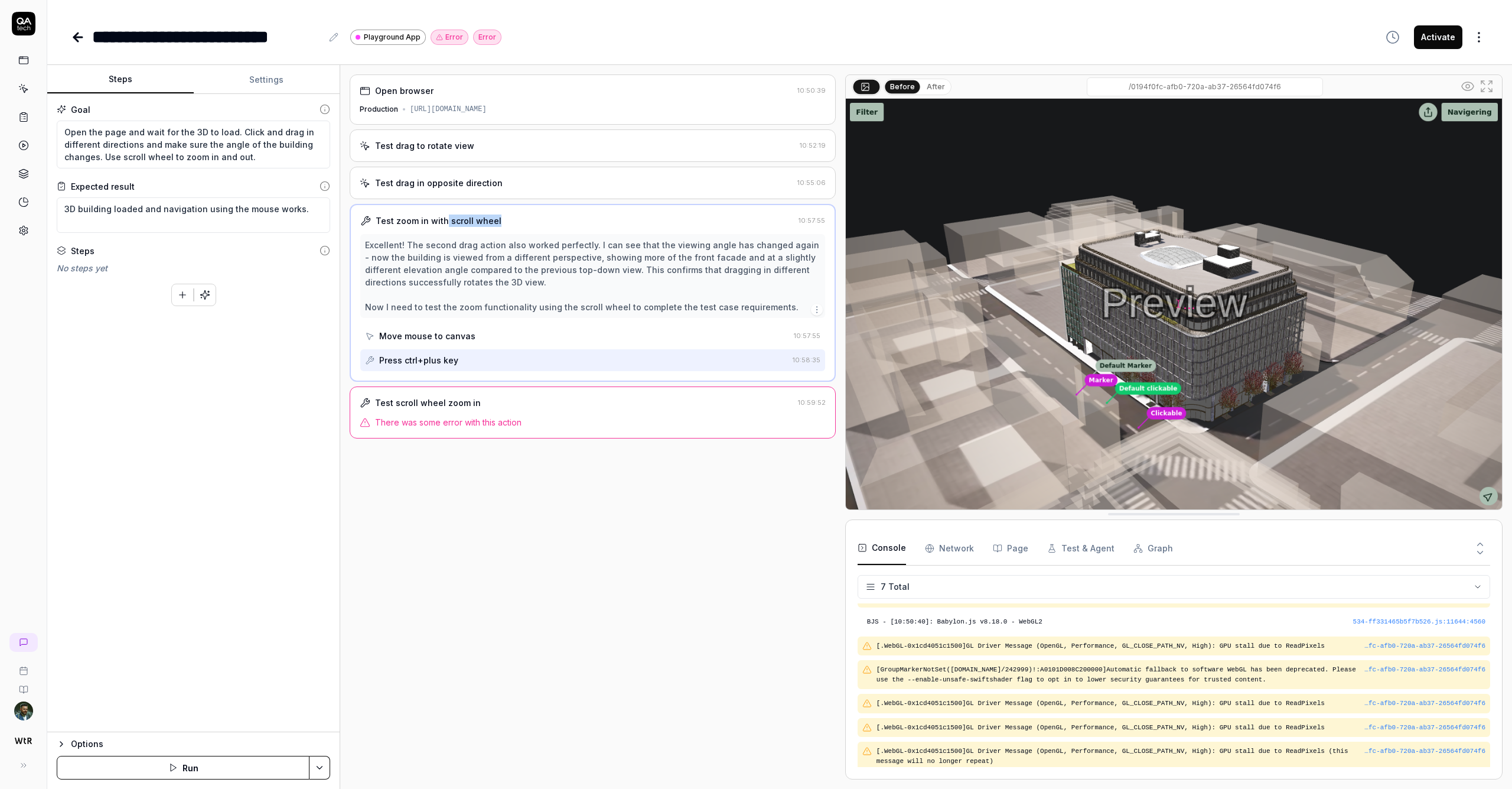
drag, startPoint x: 445, startPoint y: 221, endPoint x: 543, endPoint y: 225, distance: 98.1
click at [543, 225] on div "Test zoom in with scroll wheel" at bounding box center [577, 221] width 434 height 12
click at [522, 232] on div "Test zoom in with scroll wheel 10:57:55 Excellent! The second drag action also …" at bounding box center [592, 293] width 486 height 178
drag, startPoint x: 455, startPoint y: 222, endPoint x: 576, endPoint y: 219, distance: 121.0
click at [576, 219] on div "Test zoom in with scroll wheel" at bounding box center [577, 221] width 434 height 12
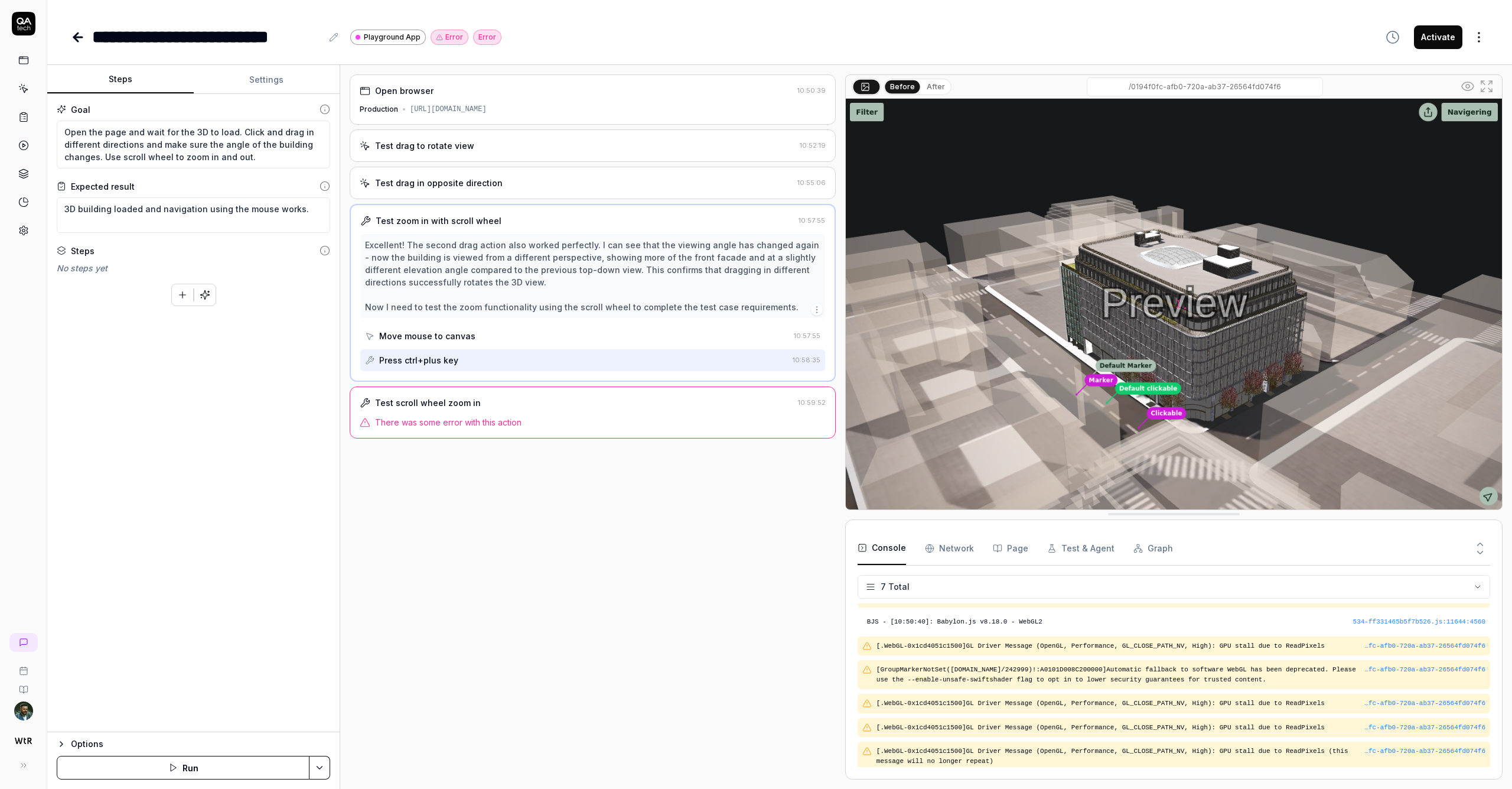
click at [685, 514] on div "Open browser 10:50:39 Production https://playground.walktheroom.app/sv/_wtr-pre…" at bounding box center [592, 427] width 486 height 705
click at [715, 554] on div "Open browser 10:50:39 Production https://playground.walktheroom.app/sv/_wtr-pre…" at bounding box center [592, 427] width 486 height 705
type textarea "*"
